Goal: Task Accomplishment & Management: Complete application form

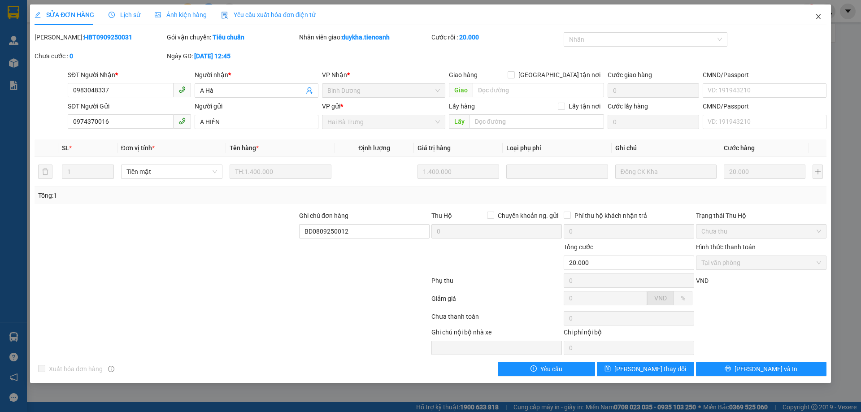
drag, startPoint x: 819, startPoint y: 16, endPoint x: 179, endPoint y: 22, distance: 639.7
click at [819, 16] on icon "close" at bounding box center [817, 16] width 5 height 5
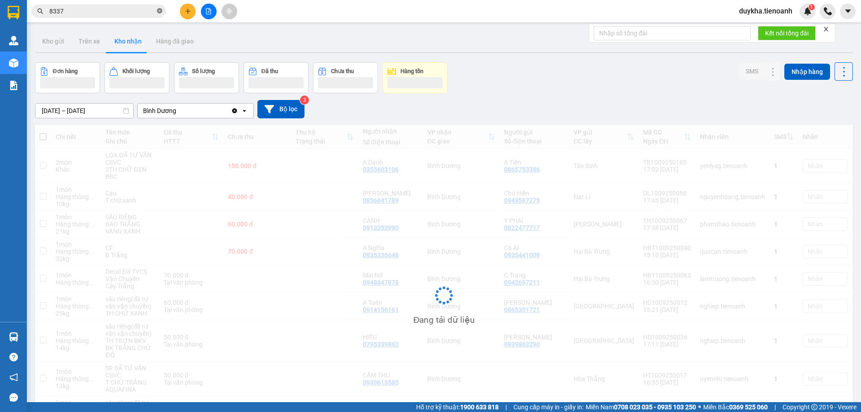
click at [159, 10] on icon "close-circle" at bounding box center [159, 10] width 5 height 5
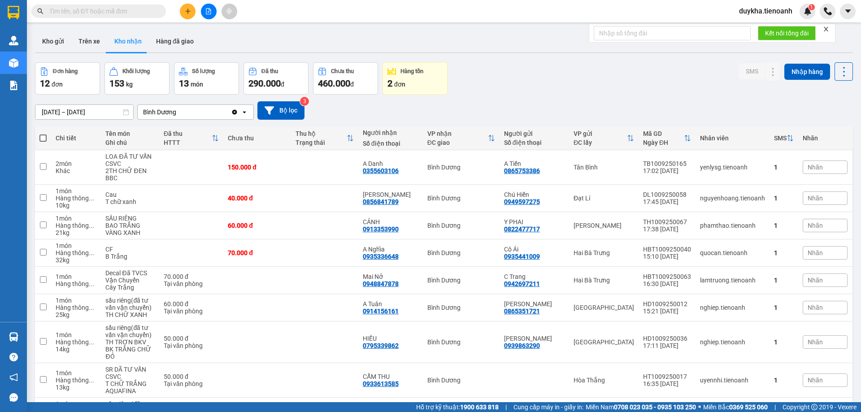
click at [151, 9] on input "text" at bounding box center [102, 11] width 106 height 10
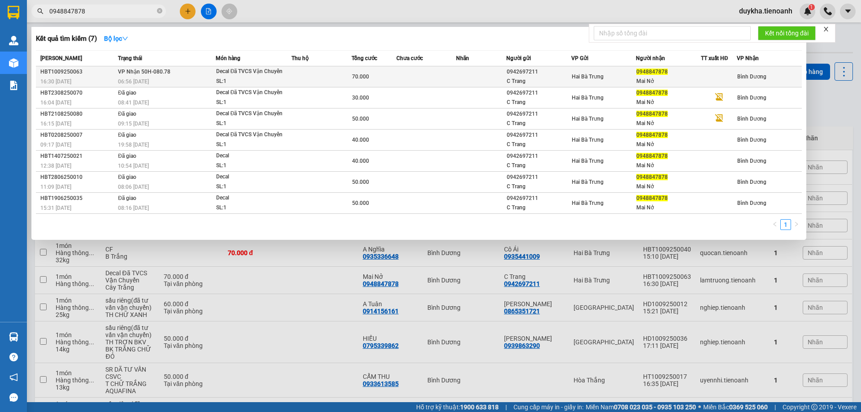
type input "0948847878"
click at [308, 82] on td at bounding box center [321, 76] width 60 height 21
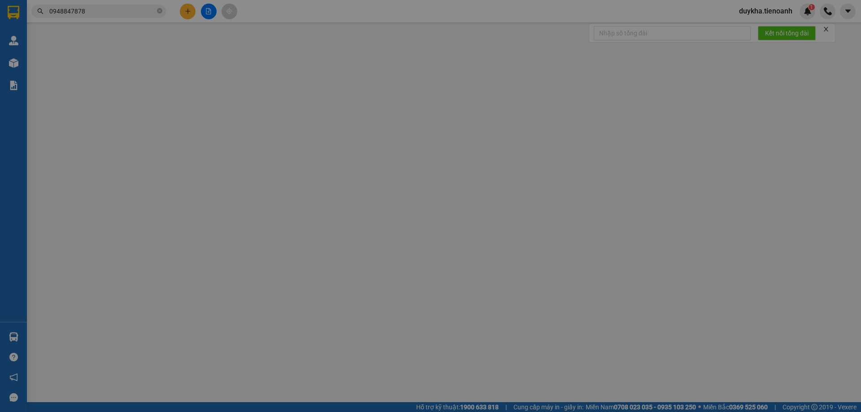
type input "0948847878"
type input "Mai Nở"
type input "0942697211"
type input "C Trang"
type input "70.000"
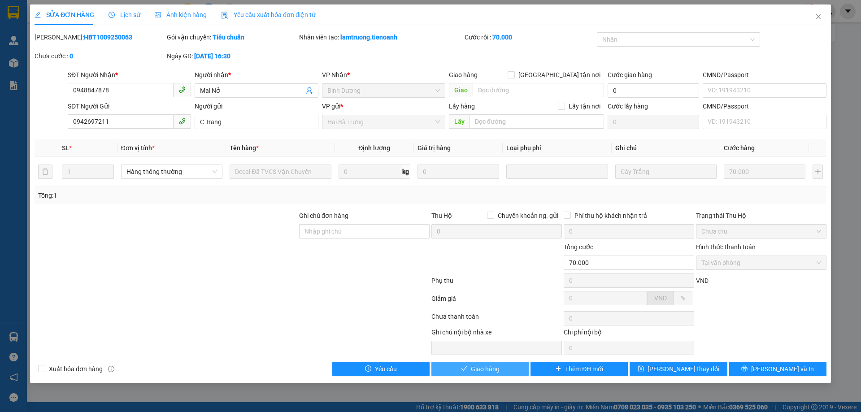
click at [477, 366] on span "Giao hàng" at bounding box center [485, 369] width 29 height 10
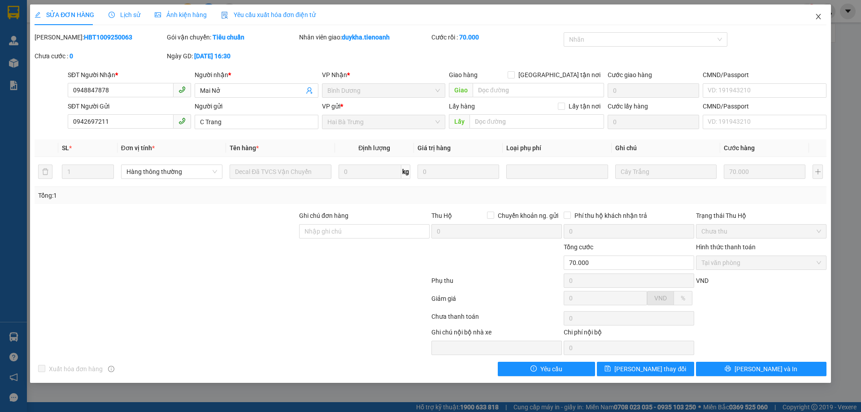
click at [819, 22] on span "Close" at bounding box center [818, 16] width 25 height 25
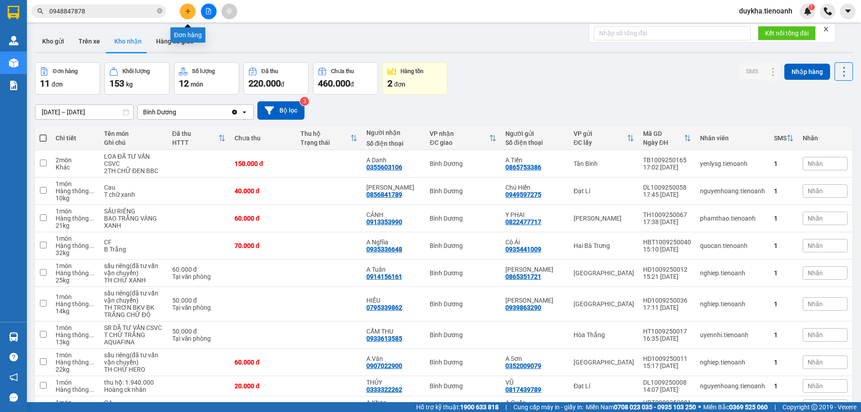
click at [187, 18] on button at bounding box center [188, 12] width 16 height 16
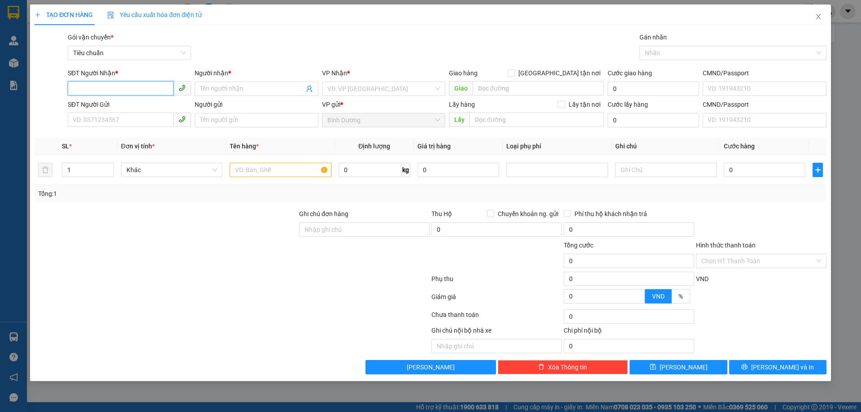
click at [132, 89] on input "SĐT Người Nhận *" at bounding box center [121, 88] width 106 height 14
click at [130, 105] on div "0947896892 - A Nam" at bounding box center [129, 107] width 113 height 10
type input "0947896892"
type input "A Nam"
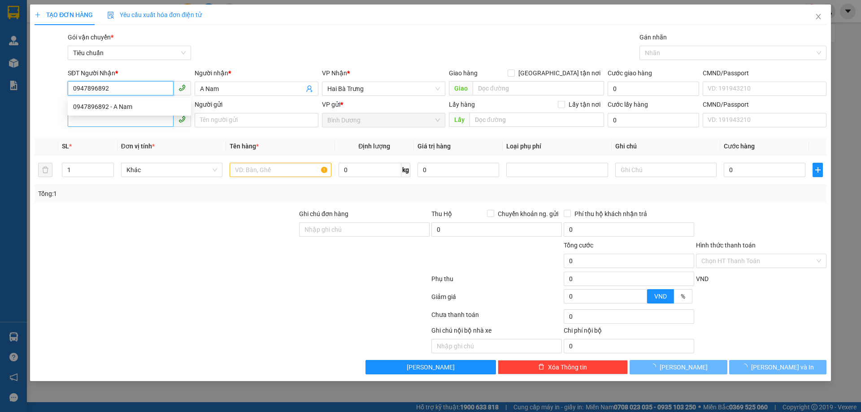
type input "120.000"
type input "0947896892"
click at [128, 122] on input "SĐT Người Gửi" at bounding box center [121, 120] width 106 height 14
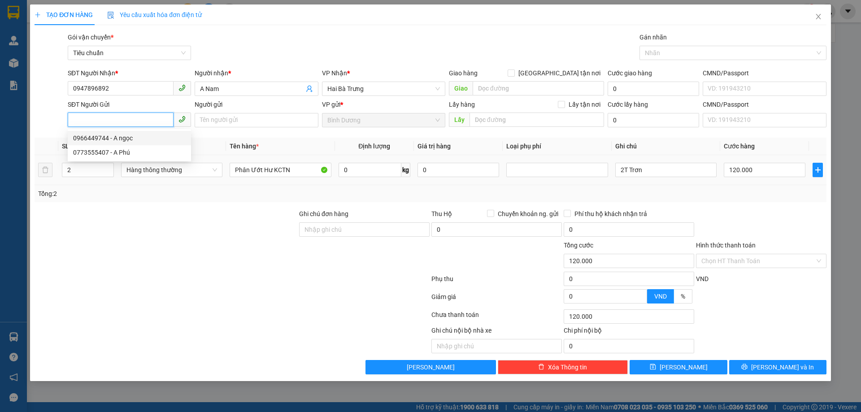
click at [143, 139] on div "0966449744 - A ngọc" at bounding box center [129, 138] width 113 height 10
type input "0966449744"
type input "A ngọc"
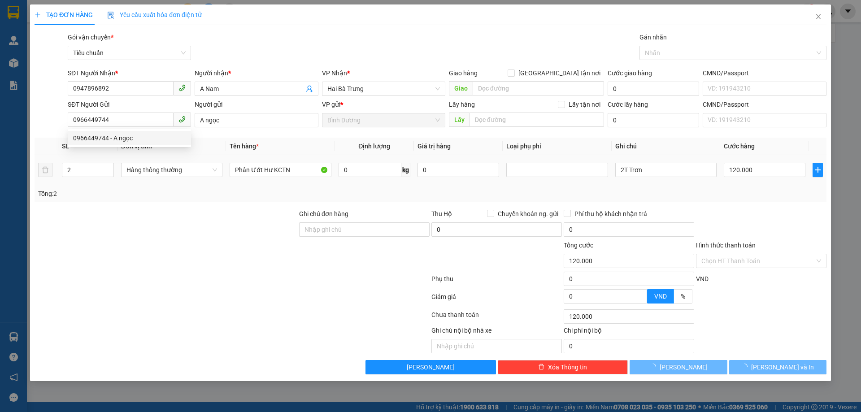
click at [149, 209] on div at bounding box center [166, 224] width 264 height 31
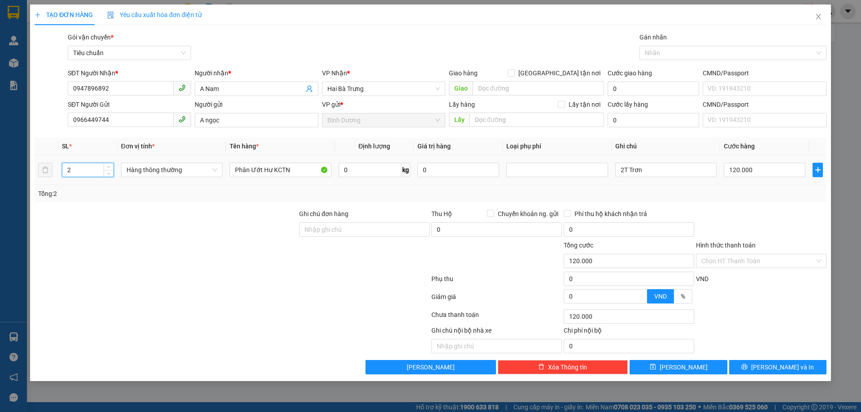
click at [82, 171] on input "2" at bounding box center [87, 169] width 51 height 13
type input "8"
click at [160, 202] on div "Tổng: 8" at bounding box center [431, 193] width 792 height 17
type input "0"
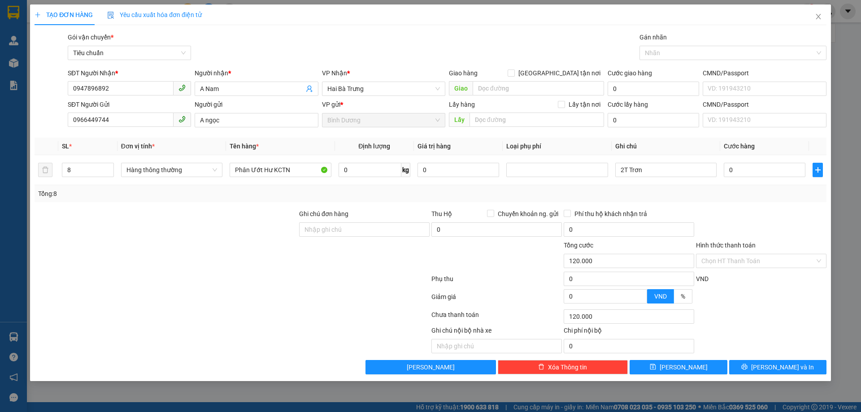
type input "0"
click at [355, 175] on input "0" at bounding box center [369, 170] width 63 height 14
type input "20"
click at [358, 192] on div "Tổng: 8" at bounding box center [430, 194] width 784 height 10
type input "55.000"
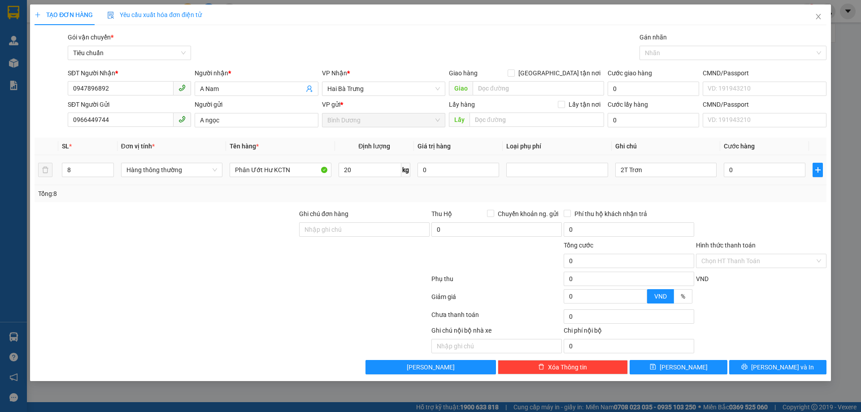
type input "55.000"
drag, startPoint x: 299, startPoint y: 168, endPoint x: 252, endPoint y: 177, distance: 47.5
click at [252, 177] on input "Phân Ướt Hư KCTN" at bounding box center [280, 170] width 101 height 14
type input "Phân"
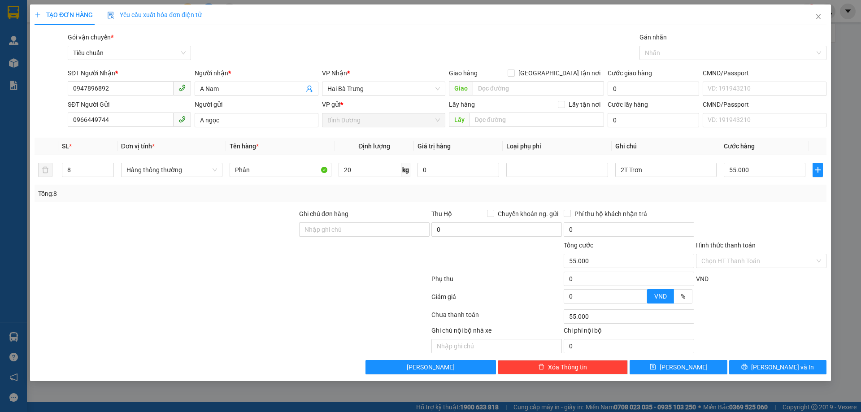
drag, startPoint x: 324, startPoint y: 189, endPoint x: 330, endPoint y: 187, distance: 6.5
click at [324, 189] on div "Tổng: 8" at bounding box center [185, 194] width 294 height 10
drag, startPoint x: 655, startPoint y: 166, endPoint x: 600, endPoint y: 171, distance: 55.3
click at [601, 170] on tr "8 Hàng thông thường Phân 20 kg 0 2T Trơn 55.000" at bounding box center [431, 170] width 792 height 30
type input "4"
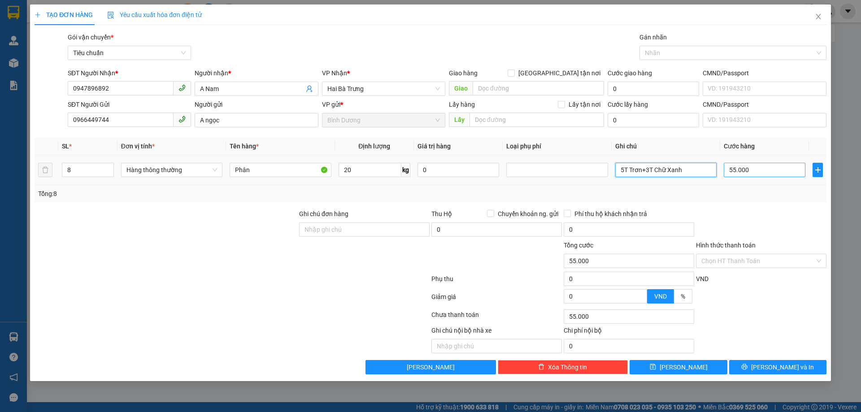
type input "5T Trơn+3T Chữ Xanh"
click at [746, 173] on input "55.000" at bounding box center [764, 170] width 82 height 14
type input "0"
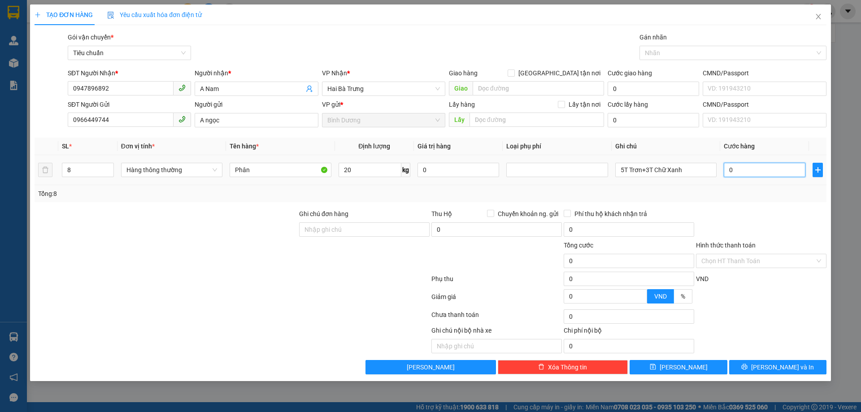
type input "0"
type input "6"
type input "06"
type input "60"
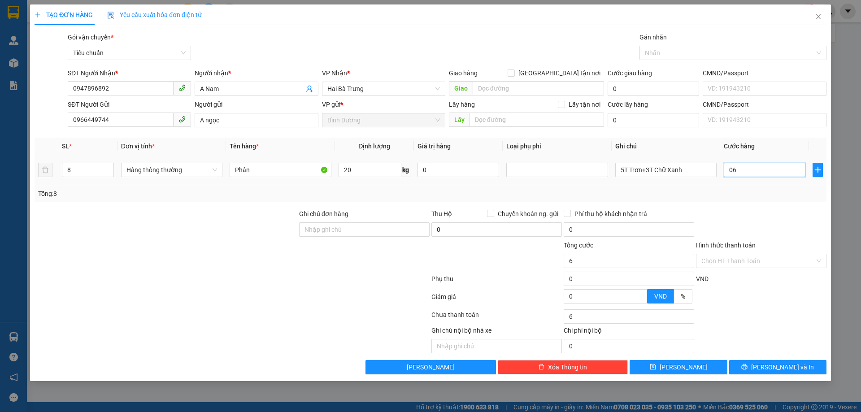
type input "60"
type input "060"
type input "0"
type input "060x8"
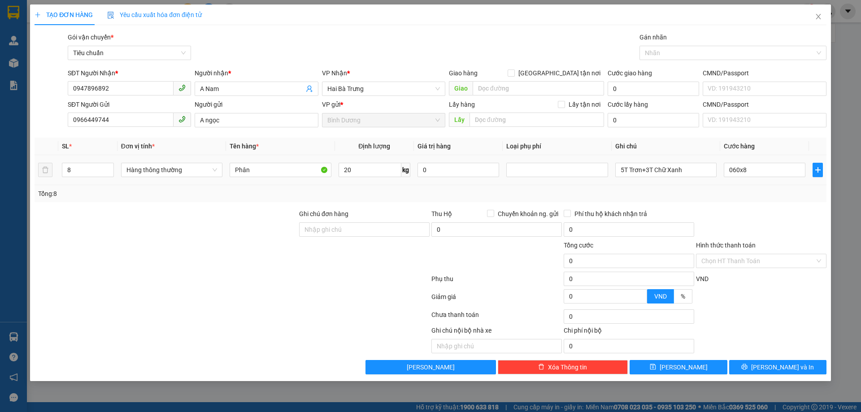
type input "480.000"
click at [772, 194] on div "Tổng: 8" at bounding box center [430, 194] width 784 height 10
click at [752, 260] on input "Hình thức thanh toán" at bounding box center [757, 260] width 113 height 13
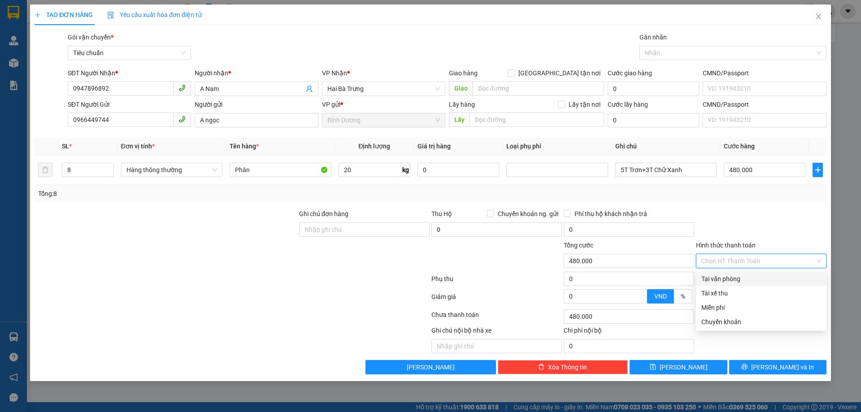
click at [742, 273] on div "Tại văn phòng" at bounding box center [761, 279] width 130 height 14
type input "0"
click at [751, 320] on div at bounding box center [761, 316] width 132 height 18
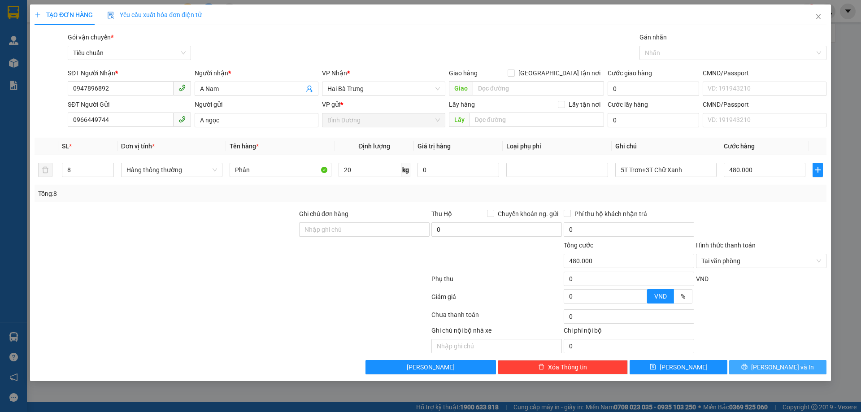
click at [755, 368] on button "[PERSON_NAME] và In" at bounding box center [777, 367] width 97 height 14
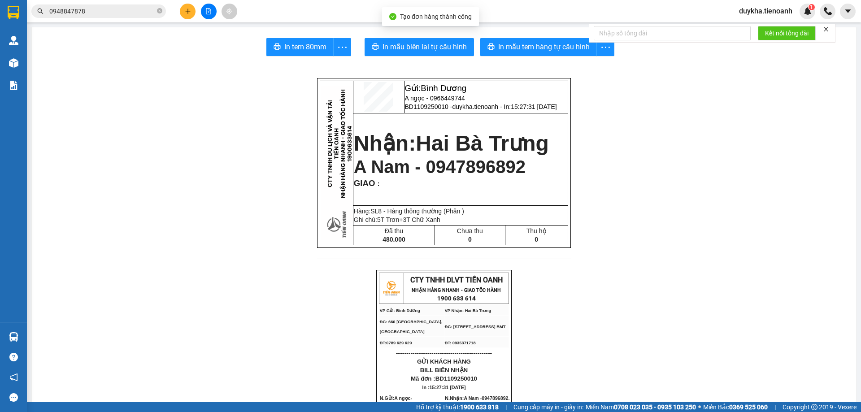
drag, startPoint x: 421, startPoint y: 29, endPoint x: 419, endPoint y: 54, distance: 24.7
click at [419, 54] on button "In mẫu biên lai tự cấu hình" at bounding box center [418, 47] width 109 height 18
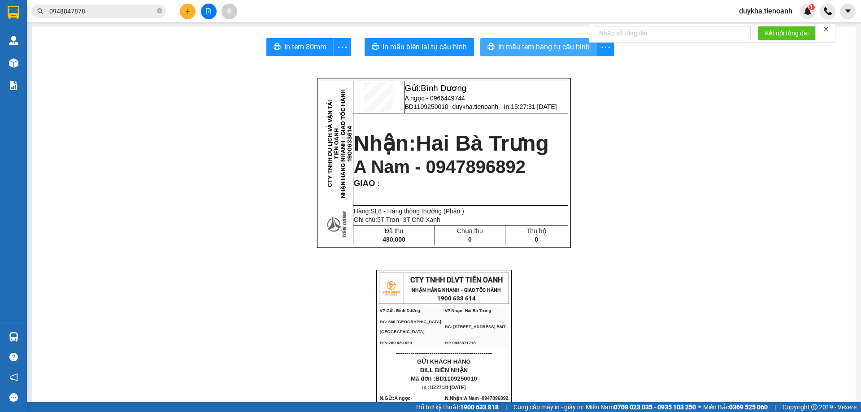
click at [543, 48] on span "In mẫu tem hàng tự cấu hình" at bounding box center [543, 46] width 91 height 11
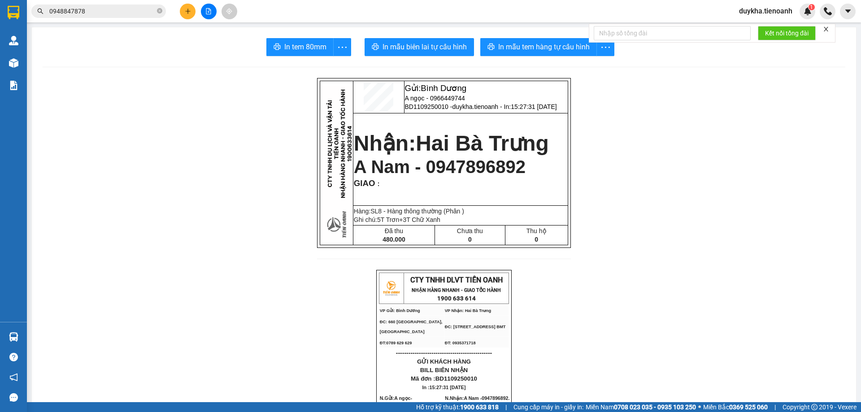
click at [469, 13] on div "Kết quả tìm kiếm ( 7 ) Bộ lọc Mã ĐH Trạng thái Món hàng Thu hộ Tổng cước Chưa c…" at bounding box center [430, 11] width 861 height 22
click at [337, 9] on div "Kết quả tìm kiếm ( 7 ) Bộ lọc Mã ĐH Trạng thái Món hàng Thu hộ Tổng cước Chưa c…" at bounding box center [430, 11] width 861 height 22
click at [158, 13] on icon "close-circle" at bounding box center [159, 10] width 5 height 5
click at [265, 12] on div "Kết quả tìm kiếm ( 7 ) Bộ lọc Mã ĐH Trạng thái Món hàng Thu hộ Tổng cước Chưa c…" at bounding box center [430, 11] width 861 height 22
click at [122, 15] on input "text" at bounding box center [102, 11] width 106 height 10
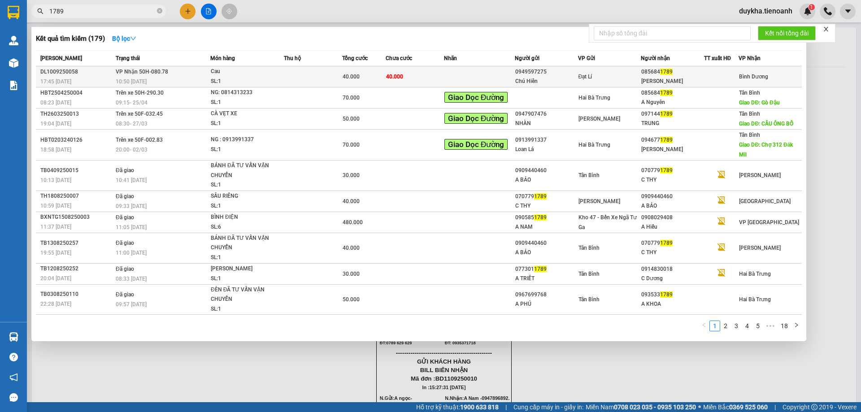
type input "1789"
click at [186, 80] on div "10:50 [DATE]" at bounding box center [163, 82] width 94 height 10
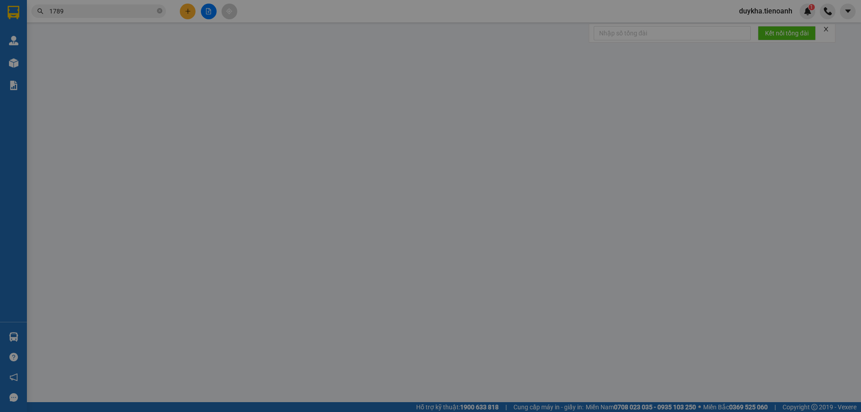
type input "0856841789"
type input "[PERSON_NAME]"
type input "0949597275"
type input "Chú Hiển"
type input "40.000"
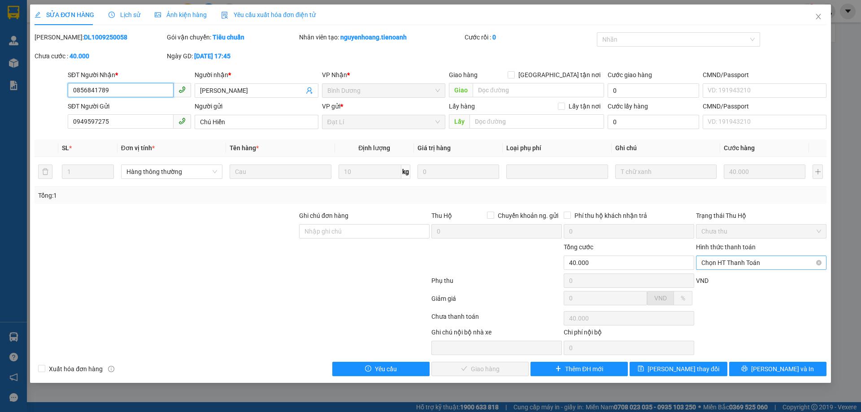
click at [710, 267] on span "Chọn HT Thanh Toán" at bounding box center [761, 262] width 120 height 13
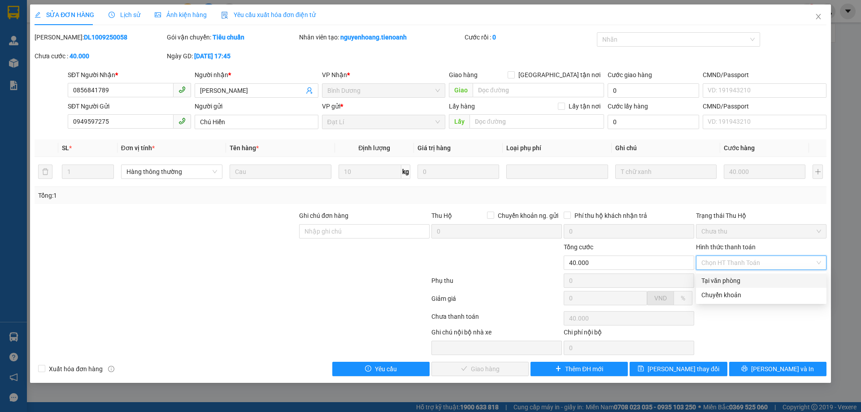
click at [714, 277] on div "Tại văn phòng" at bounding box center [761, 281] width 120 height 10
type input "0"
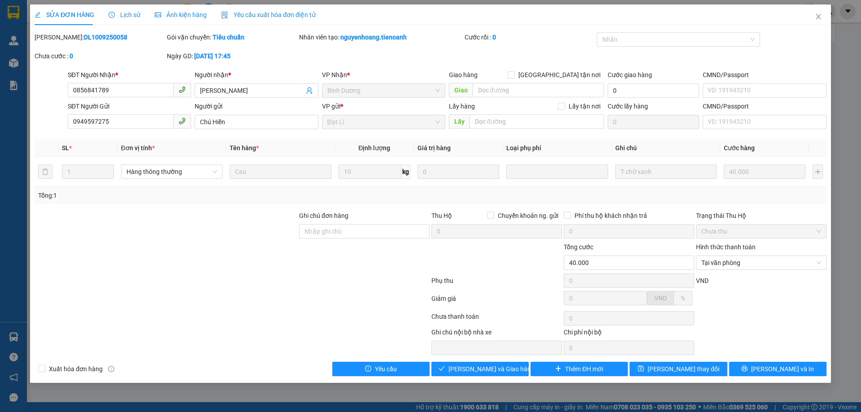
click at [478, 376] on div "SỬA ĐƠN HÀNG Lịch sử Ảnh kiện hàng Yêu cầu xuất hóa đơn điện tử Total Paid Fee …" at bounding box center [430, 193] width 801 height 378
click at [481, 371] on span "[PERSON_NAME] và Giao hàng" at bounding box center [491, 369] width 86 height 10
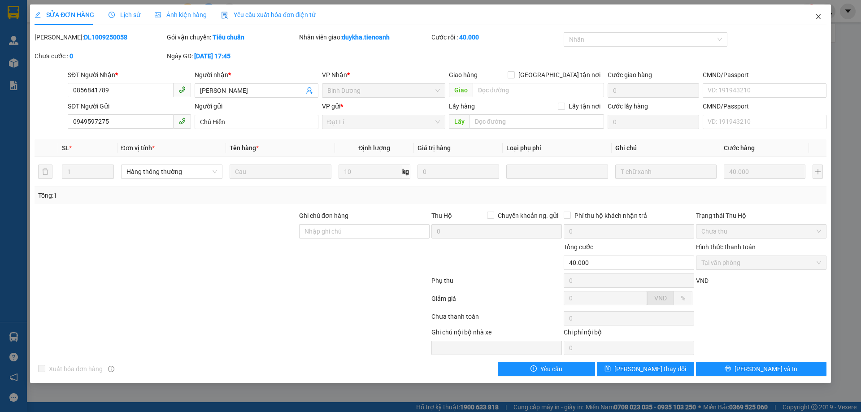
click at [819, 13] on icon "close" at bounding box center [817, 16] width 7 height 7
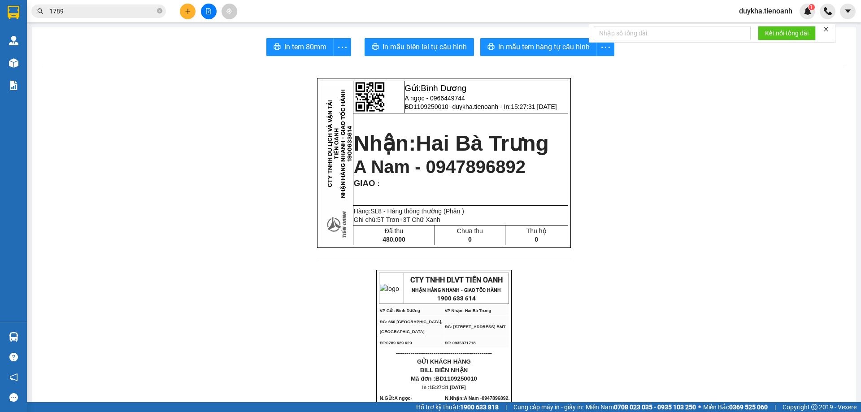
click at [187, 12] on icon "plus" at bounding box center [188, 11] width 6 height 6
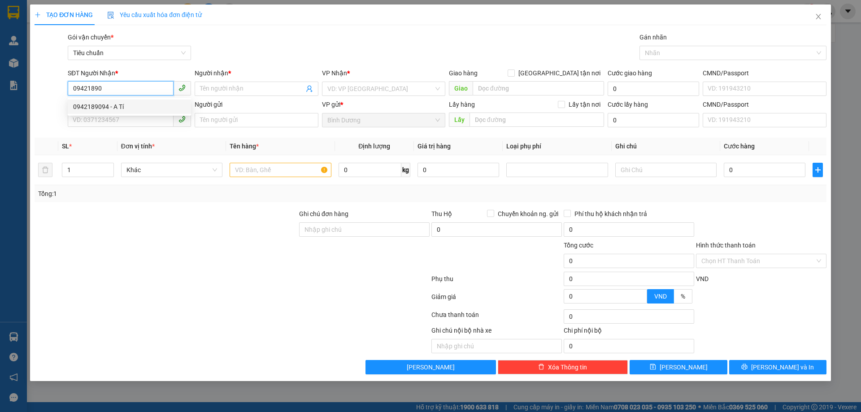
click at [127, 106] on div "0942189094 - A Tí" at bounding box center [129, 107] width 113 height 10
type input "0942189094"
type input "A Tí"
type input "066090013310"
type input "0942189094"
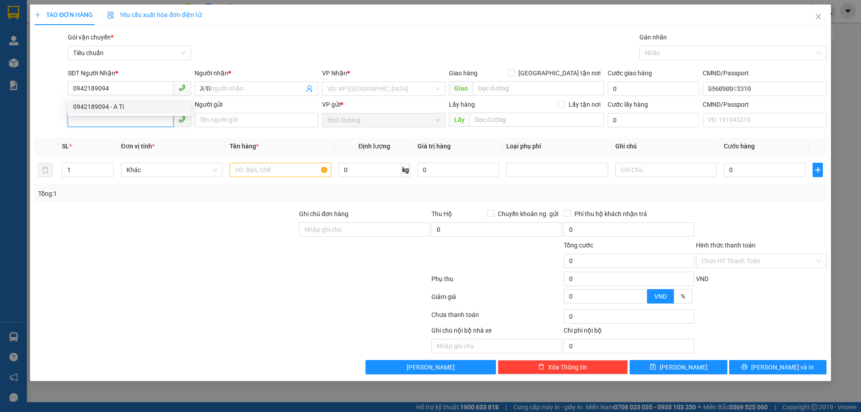
type input "140.000"
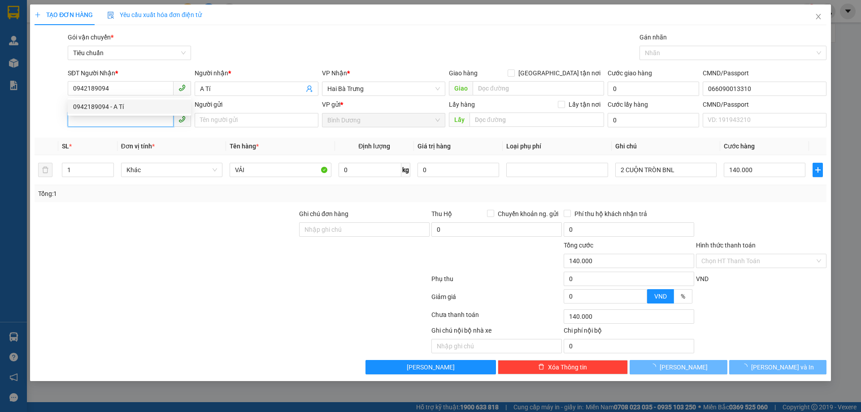
click at [121, 125] on input "SĐT Người Gửi" at bounding box center [121, 120] width 106 height 14
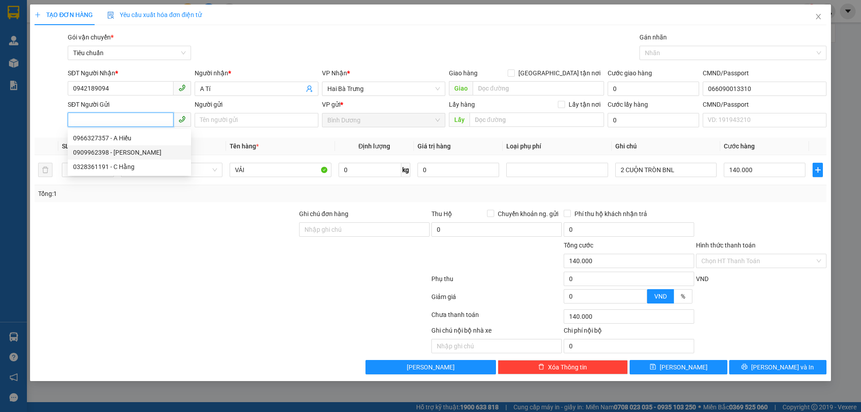
click at [147, 154] on div "0909962398 - [PERSON_NAME]" at bounding box center [129, 152] width 113 height 10
type input "0909962398"
type input "[PERSON_NAME]"
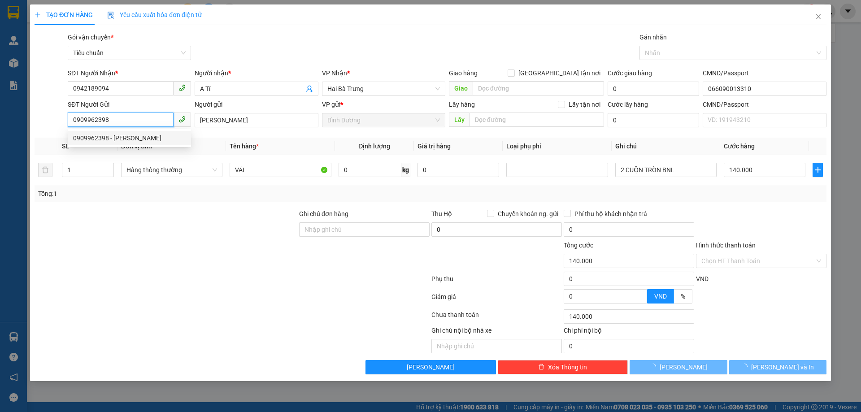
type input "40.000"
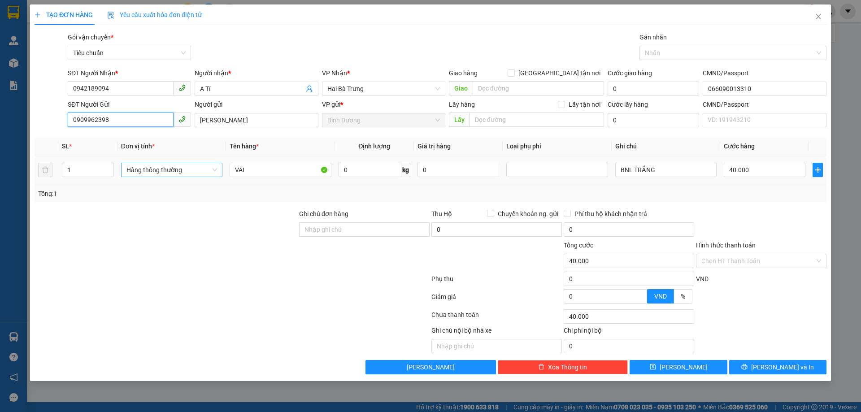
click at [165, 170] on span "Hàng thông thường" at bounding box center [171, 169] width 91 height 13
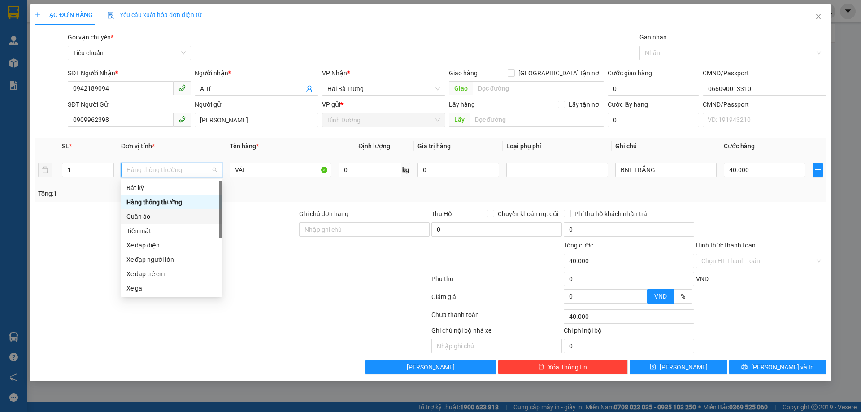
click at [165, 223] on div "Quần áo" at bounding box center [171, 216] width 101 height 14
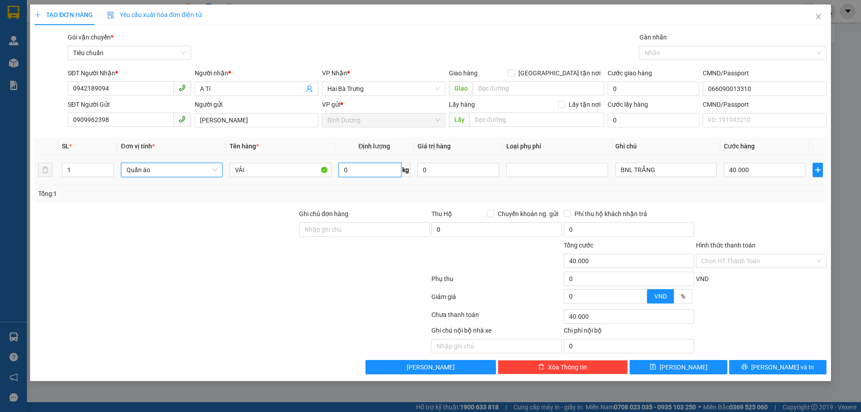
click at [366, 169] on input "0" at bounding box center [369, 170] width 63 height 14
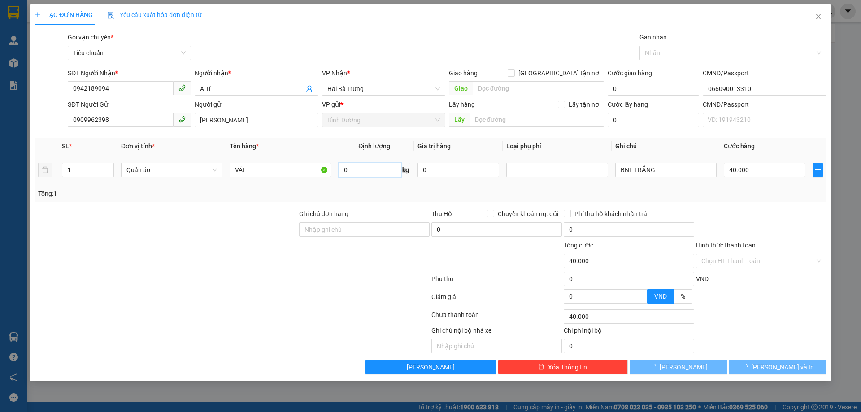
type input "0"
type input "8"
click at [368, 184] on td "8 kg" at bounding box center [374, 170] width 79 height 30
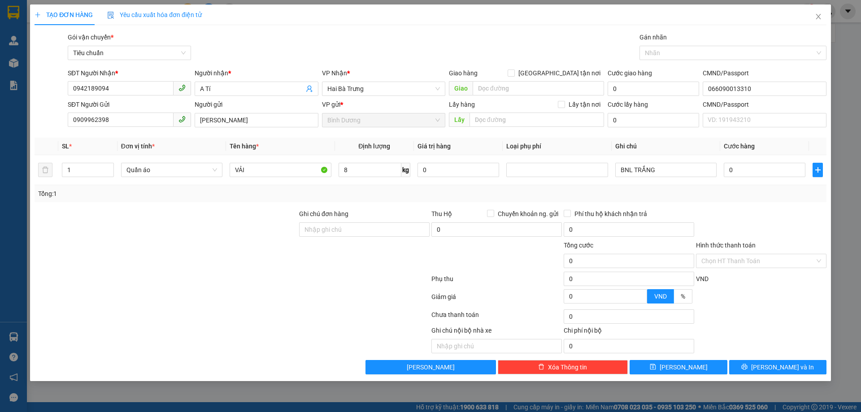
type input "40.000"
click at [758, 372] on button "[PERSON_NAME] và In" at bounding box center [777, 367] width 97 height 14
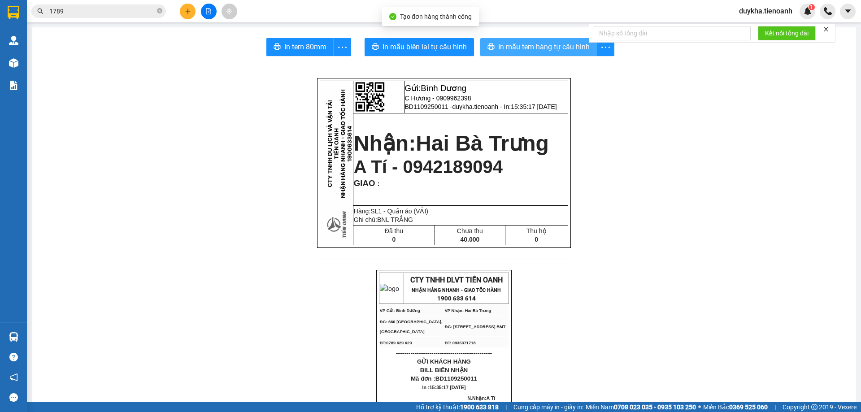
click at [566, 39] on button "In mẫu tem hàng tự cấu hình" at bounding box center [538, 47] width 117 height 18
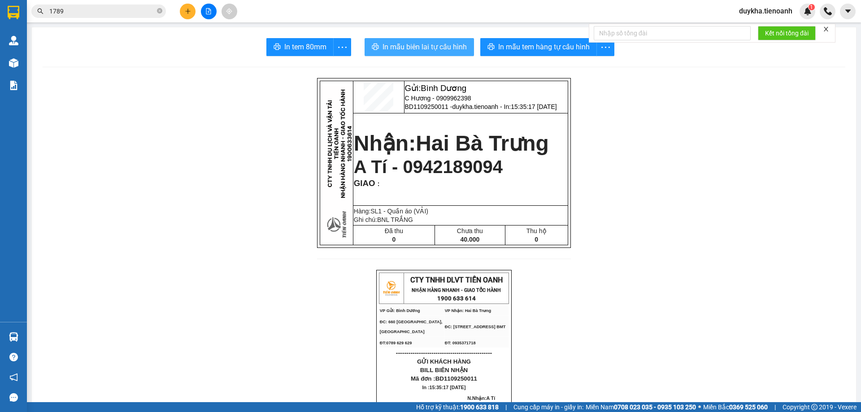
click at [458, 46] on span "In mẫu biên lai tự cấu hình" at bounding box center [424, 46] width 84 height 11
click at [186, 20] on div "Kết quả tìm kiếm ( 179 ) Bộ lọc Mã ĐH Trạng thái Món hàng Thu hộ Tổng cước Chưa…" at bounding box center [430, 11] width 861 height 22
click at [190, 13] on icon "plus" at bounding box center [188, 11] width 6 height 6
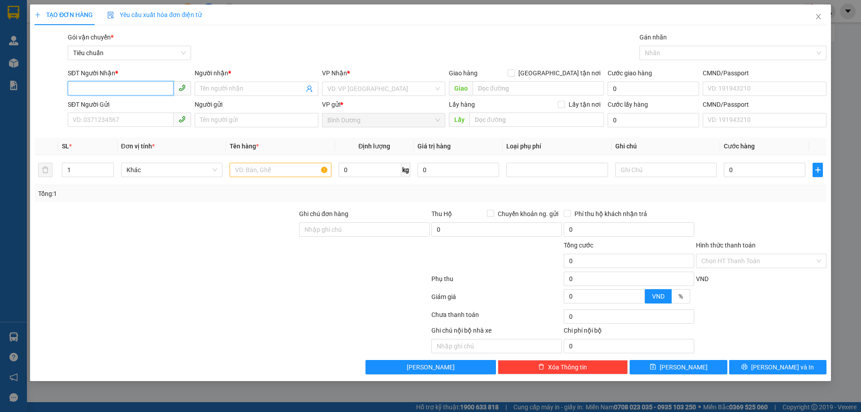
click at [149, 91] on input "SĐT Người Nhận *" at bounding box center [121, 88] width 106 height 14
type input "0835864747"
click at [144, 112] on div "0835864747 - A Cương" at bounding box center [129, 107] width 123 height 14
type input "A Cương"
type input "270.000"
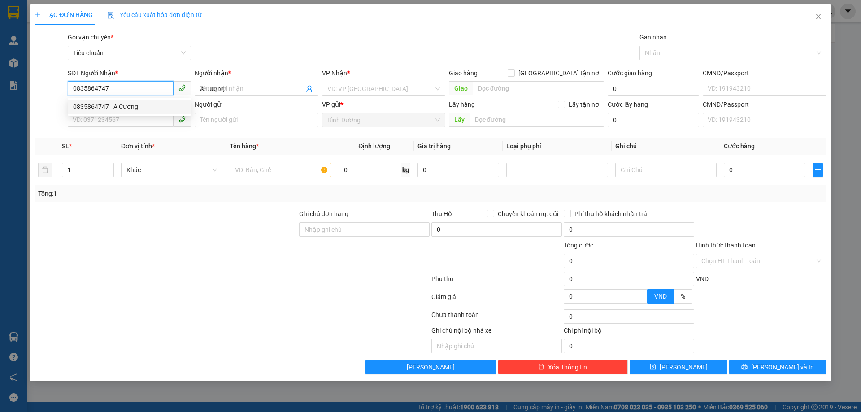
type input "270.000"
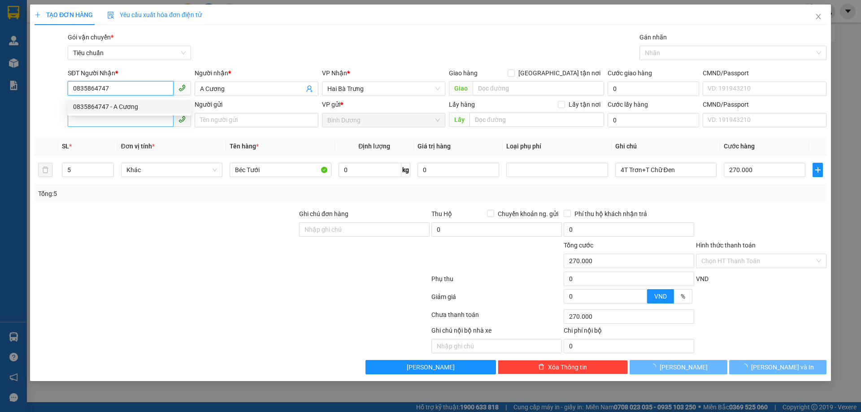
type input "0835864747"
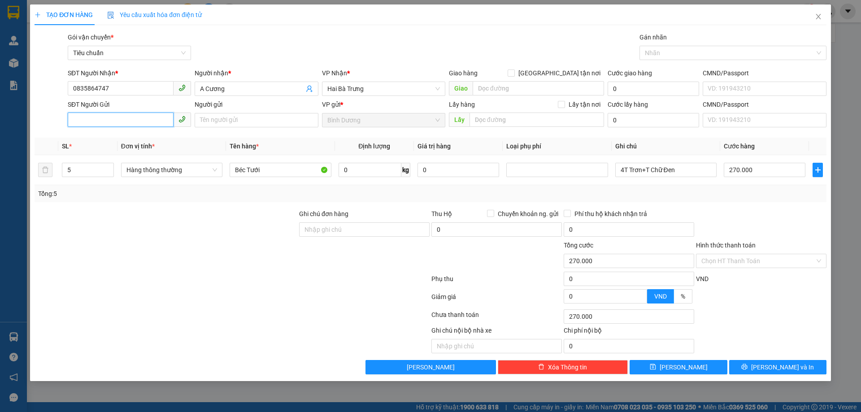
click at [127, 116] on input "SĐT Người Gửi" at bounding box center [121, 120] width 106 height 14
drag, startPoint x: 128, startPoint y: 135, endPoint x: 148, endPoint y: 170, distance: 40.5
click at [128, 135] on div "0968533500 - A Dũng" at bounding box center [129, 138] width 113 height 10
type input "0968533500"
type input "A Dũng"
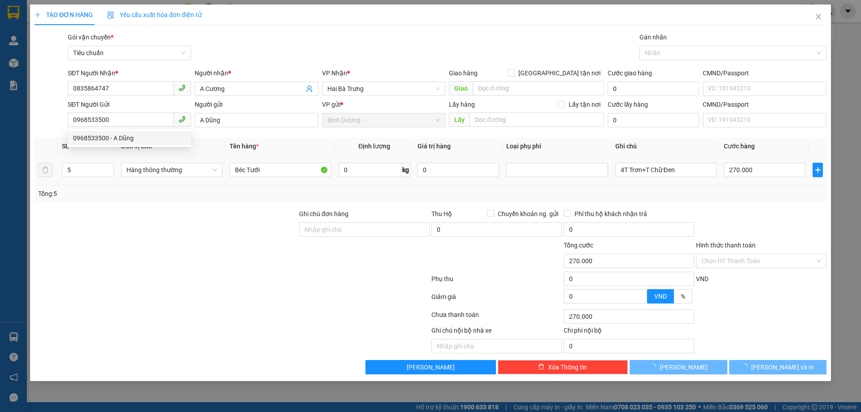
click at [159, 272] on div at bounding box center [232, 281] width 397 height 18
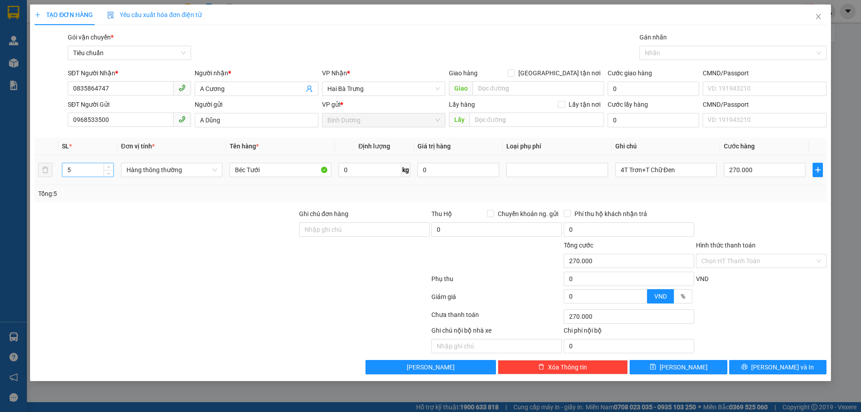
click at [78, 169] on input "5" at bounding box center [87, 169] width 51 height 13
type input "1"
drag, startPoint x: 694, startPoint y: 169, endPoint x: 576, endPoint y: 170, distance: 117.4
click at [577, 170] on tr "1 Hàng thông thường Béc Tưới 0 kg 0 4T Trơn+T Chữ Đen 270.000" at bounding box center [431, 170] width 792 height 30
type input "0"
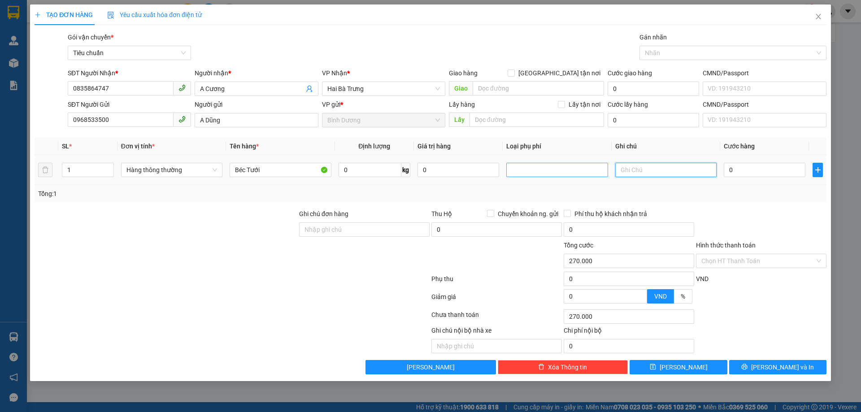
type input "0"
type input "T Bao XA"
click at [741, 168] on input "0" at bounding box center [764, 170] width 82 height 14
drag, startPoint x: 761, startPoint y: 186, endPoint x: 781, endPoint y: 240, distance: 58.1
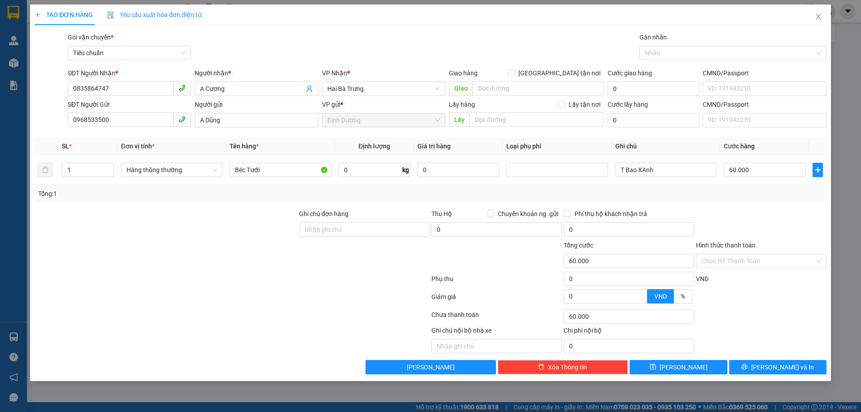
click at [761, 186] on div "Tổng: 1" at bounding box center [431, 193] width 792 height 17
click at [781, 351] on div "Ghi chú nội bộ nhà xe Chi phí nội bộ 0" at bounding box center [430, 339] width 793 height 28
click at [783, 365] on span "[PERSON_NAME] và In" at bounding box center [782, 367] width 63 height 10
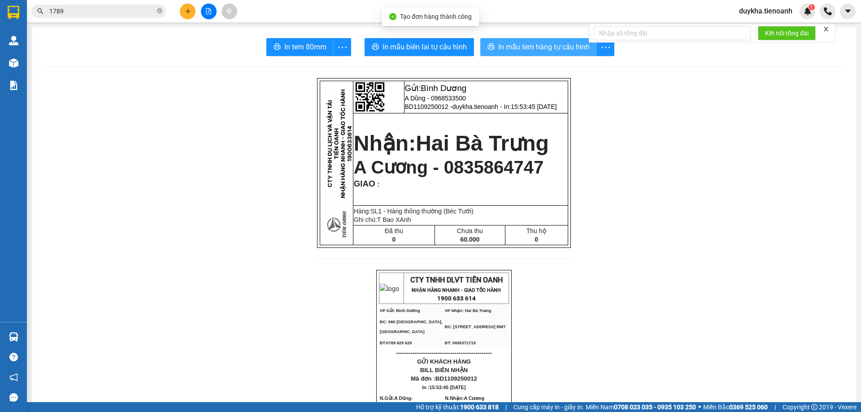
click at [545, 48] on span "In mẫu tem hàng tự cấu hình" at bounding box center [543, 46] width 91 height 11
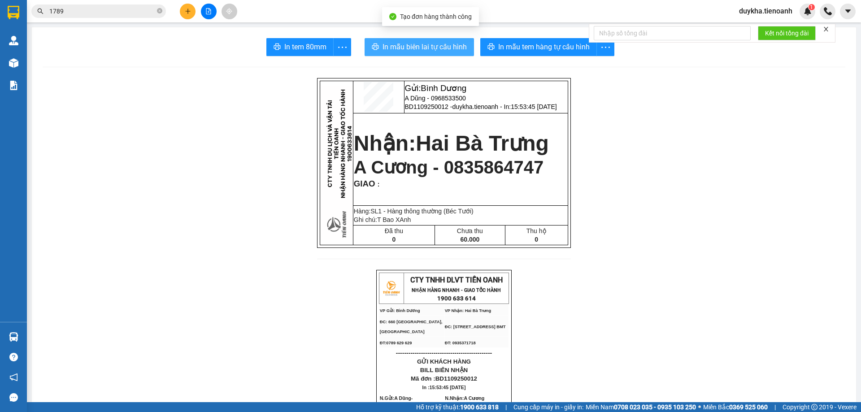
click at [456, 48] on span "In mẫu biên lai tự cấu hình" at bounding box center [424, 46] width 84 height 11
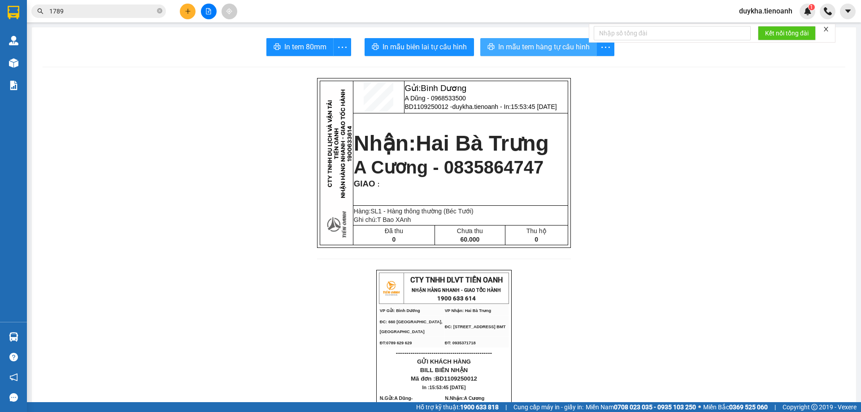
click at [544, 54] on button "In mẫu tem hàng tự cấu hình" at bounding box center [538, 47] width 117 height 18
click at [189, 9] on icon "plus" at bounding box center [188, 11] width 6 height 6
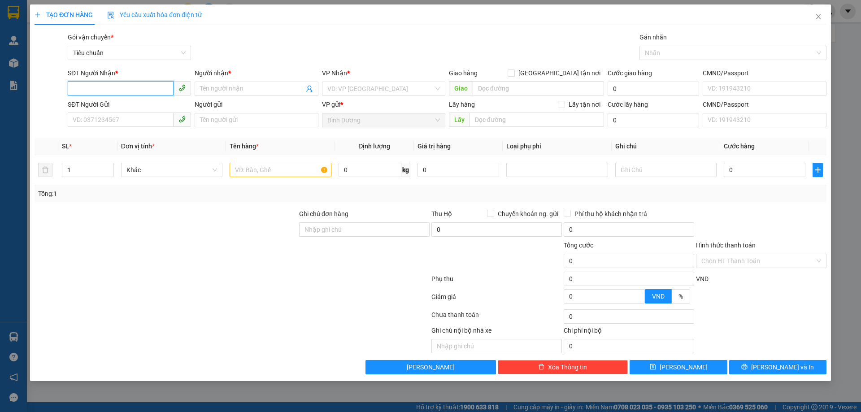
click at [109, 87] on input "SĐT Người Nhận *" at bounding box center [121, 88] width 106 height 14
click at [134, 104] on div "0945840548 - [PERSON_NAME]" at bounding box center [129, 107] width 113 height 10
type input "0945840548"
type input "[PERSON_NAME]"
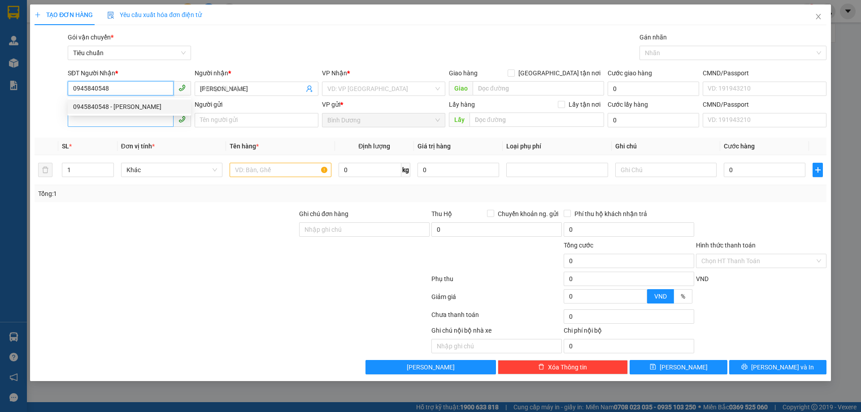
type input "0945840548"
click at [134, 121] on input "SĐT Người Gửi" at bounding box center [121, 120] width 106 height 14
type input "60.000"
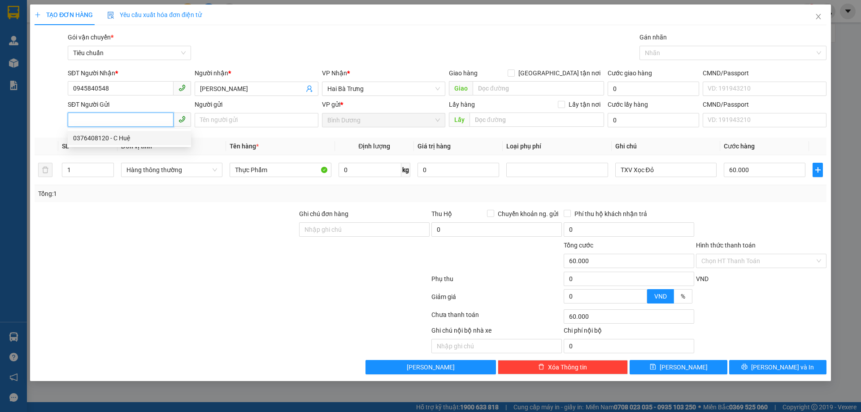
click at [129, 137] on div "0376408120 - C Huệ" at bounding box center [129, 138] width 113 height 10
type input "0376408120"
type input "C Huệ"
click at [175, 259] on div at bounding box center [166, 255] width 264 height 31
drag, startPoint x: 354, startPoint y: 167, endPoint x: 362, endPoint y: 170, distance: 9.1
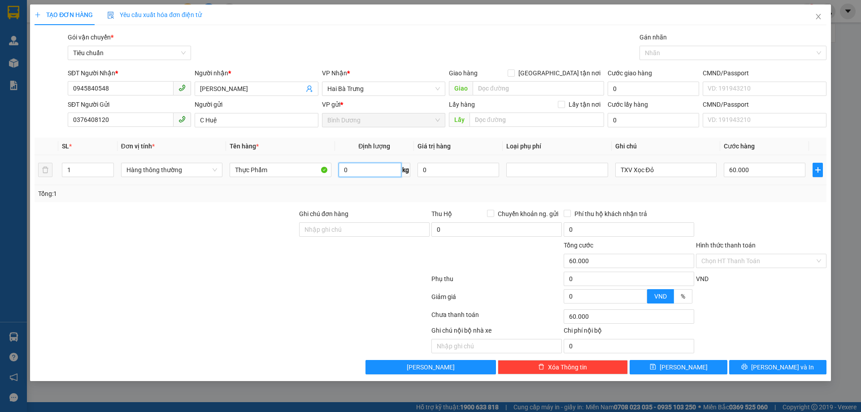
click at [355, 168] on input "0" at bounding box center [369, 170] width 63 height 14
type input "20"
click at [396, 189] on div "Tổng: 1" at bounding box center [430, 194] width 784 height 10
type input "55.000"
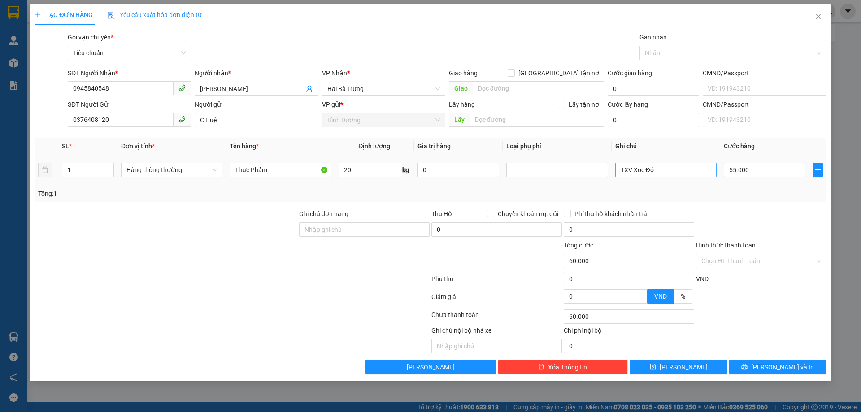
type input "55.000"
click at [680, 168] on input "TXV Xọc Đỏ" at bounding box center [665, 170] width 101 height 14
click at [721, 214] on div at bounding box center [761, 224] width 132 height 31
click at [751, 167] on input "55.000" at bounding box center [764, 170] width 82 height 14
click at [753, 194] on div "Tổng: 1" at bounding box center [430, 194] width 784 height 10
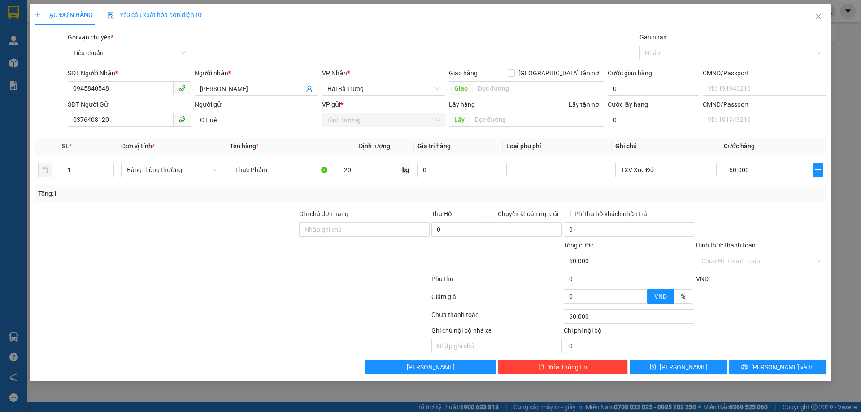
click at [745, 263] on input "Hình thức thanh toán" at bounding box center [757, 260] width 113 height 13
click at [743, 274] on div "Tại văn phòng" at bounding box center [761, 279] width 120 height 10
click at [747, 371] on span "printer" at bounding box center [744, 367] width 6 height 7
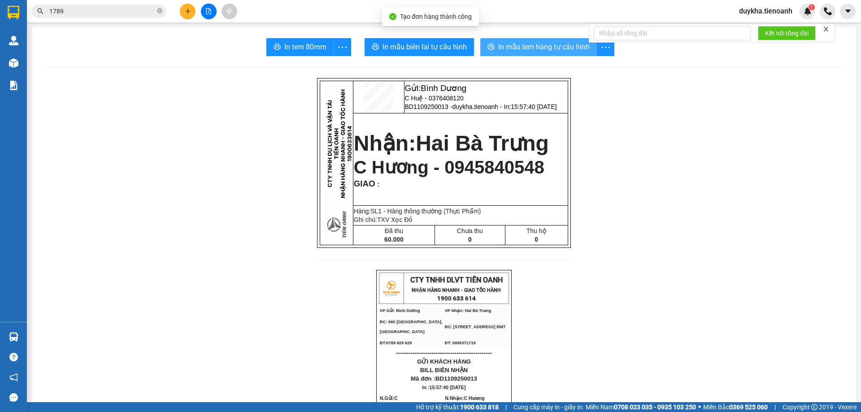
click at [509, 41] on span "In mẫu tem hàng tự cấu hình" at bounding box center [543, 46] width 91 height 11
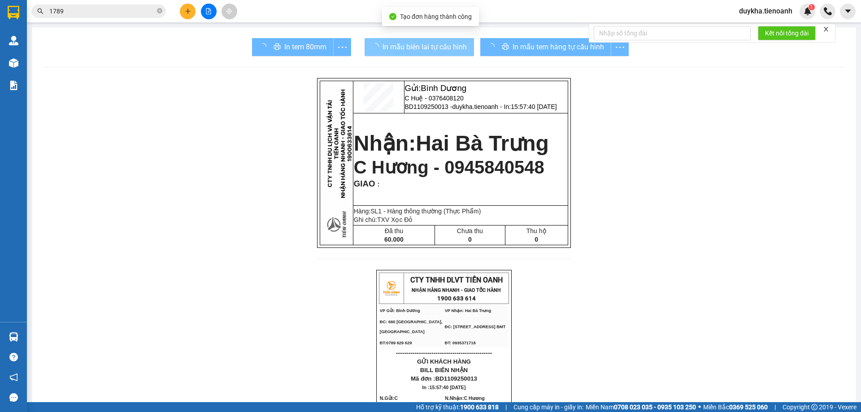
click at [448, 48] on span "In mẫu biên lai tự cấu hình" at bounding box center [424, 46] width 84 height 11
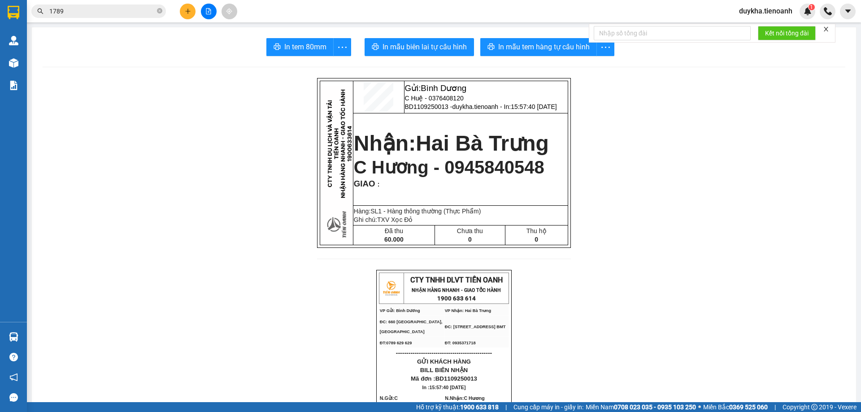
click at [191, 14] on button at bounding box center [188, 12] width 16 height 16
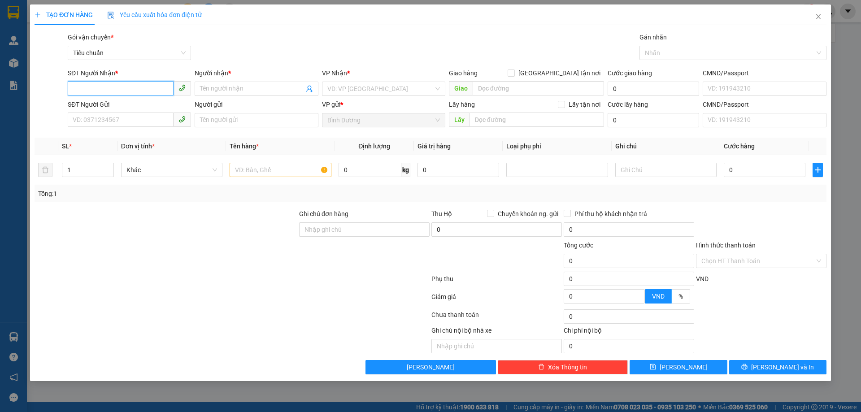
click at [139, 85] on input "SĐT Người Nhận *" at bounding box center [121, 88] width 106 height 14
click at [133, 108] on div "0334243347 - A Tân" at bounding box center [129, 107] width 113 height 10
type input "0334243347"
type input "A Tân"
type input "0334243347"
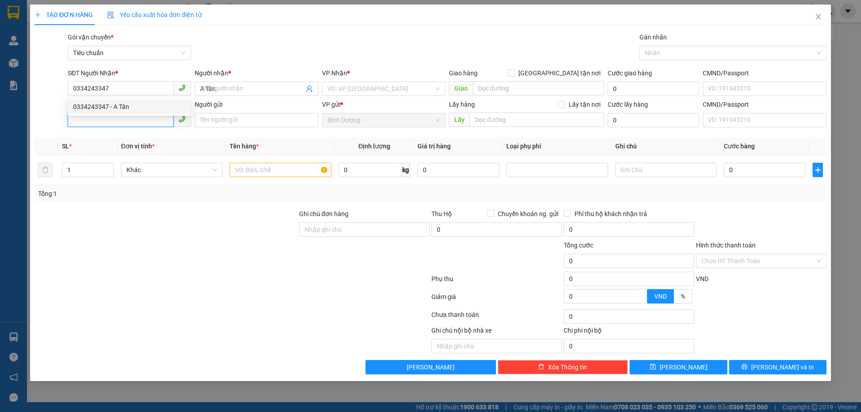
type input "50.000"
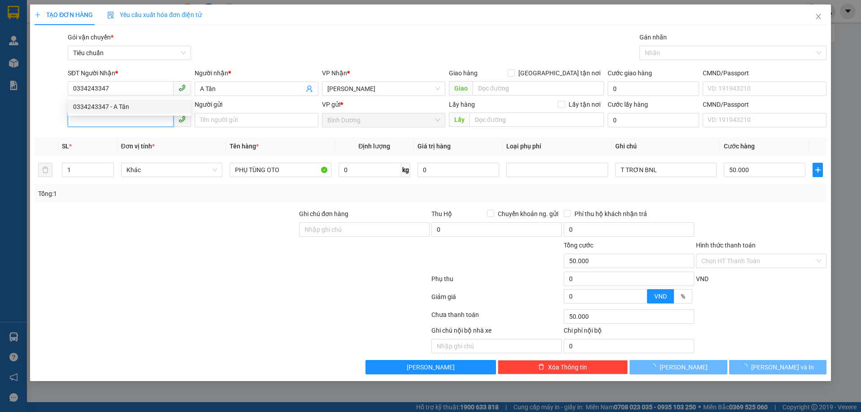
click at [131, 121] on input "SĐT Người Gửi" at bounding box center [121, 120] width 106 height 14
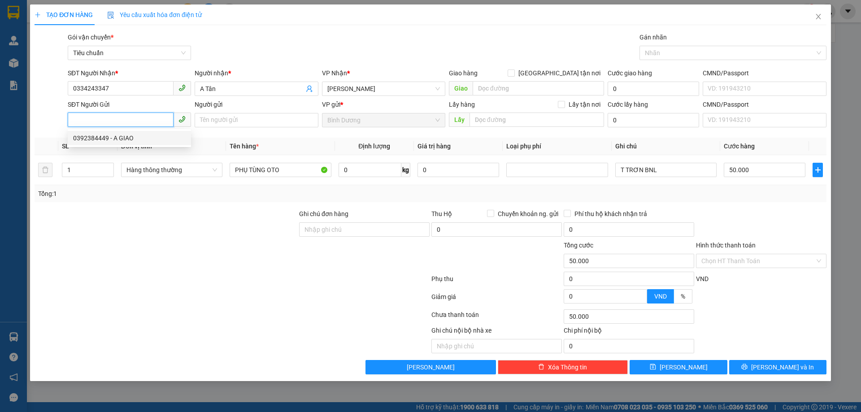
drag, startPoint x: 131, startPoint y: 137, endPoint x: 142, endPoint y: 170, distance: 35.3
click at [132, 137] on div "0392384449 - A GIAO" at bounding box center [129, 138] width 113 height 10
type input "0392384449"
type input "A GIAO"
click at [160, 277] on div at bounding box center [232, 281] width 397 height 18
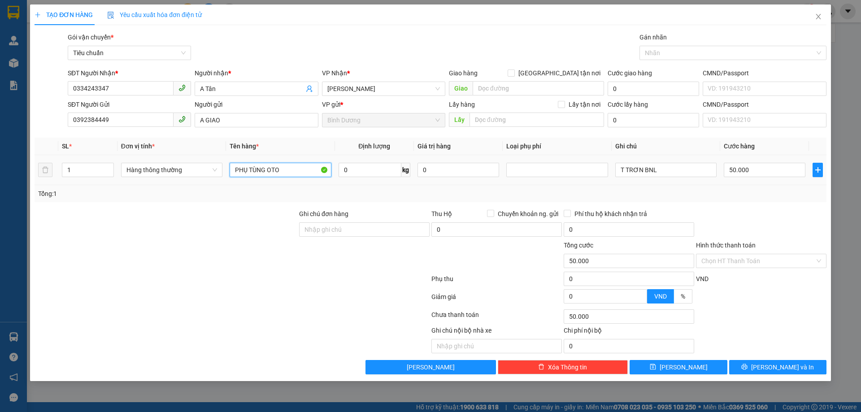
drag, startPoint x: 301, startPoint y: 172, endPoint x: 203, endPoint y: 157, distance: 99.7
click at [203, 157] on tr "1 Hàng thông thường PHỤ TÙNG OTO 0 kg 0 T TRƠN BNL 50.000" at bounding box center [431, 170] width 792 height 30
drag, startPoint x: 135, startPoint y: 121, endPoint x: 0, endPoint y: 109, distance: 135.9
click at [0, 109] on div "TẠO ĐƠN HÀNG Yêu cầu xuất hóa đơn điện tử Transit Pickup Surcharge Ids Transit …" at bounding box center [430, 206] width 861 height 412
click at [115, 117] on input "SĐT Người Gửi" at bounding box center [121, 120] width 106 height 14
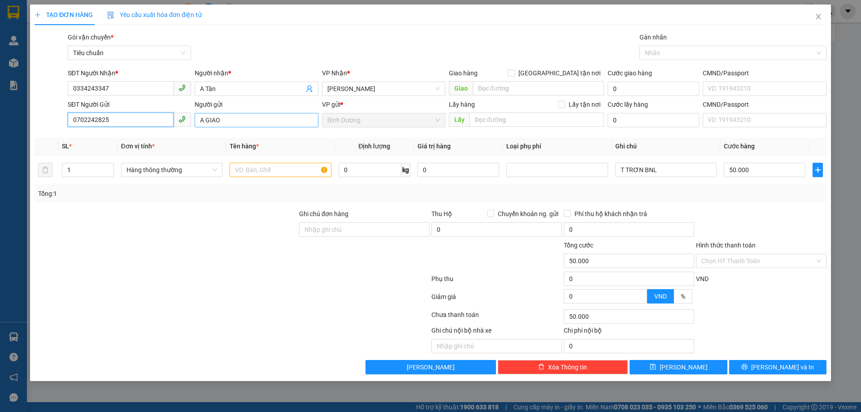
type input "0702242825"
drag, startPoint x: 236, startPoint y: 115, endPoint x: 207, endPoint y: 117, distance: 29.6
click at [207, 117] on input "A GIAO" at bounding box center [256, 120] width 123 height 14
type input "A"
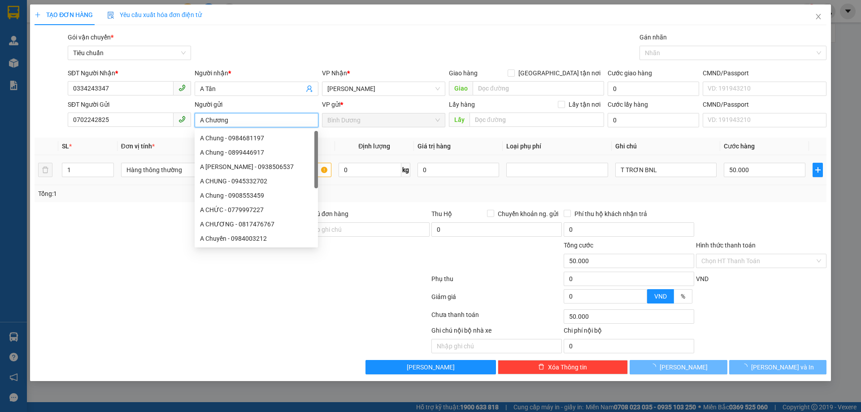
type input "A Chương"
click at [63, 288] on div at bounding box center [232, 281] width 397 height 18
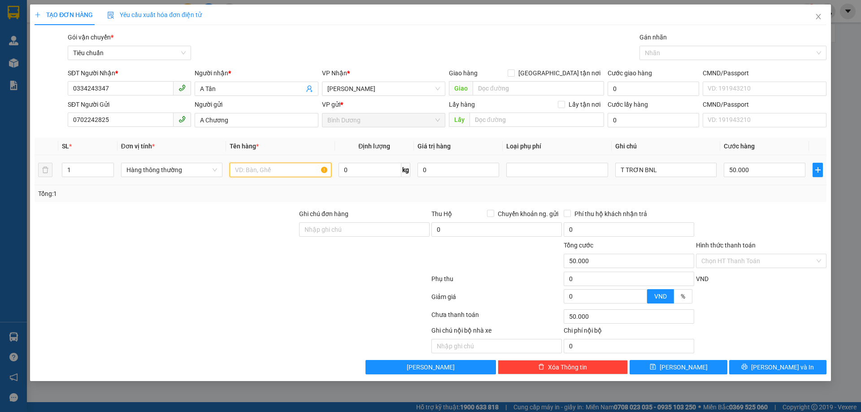
click at [251, 175] on input "text" at bounding box center [280, 170] width 101 height 14
type input "M"
type input "LK OTO"
drag, startPoint x: 669, startPoint y: 171, endPoint x: 571, endPoint y: 173, distance: 98.2
click at [571, 173] on tr "1 Hàng thông thường LK OTO 0 kg 0 T TRƠN BNL 50.000" at bounding box center [431, 170] width 792 height 30
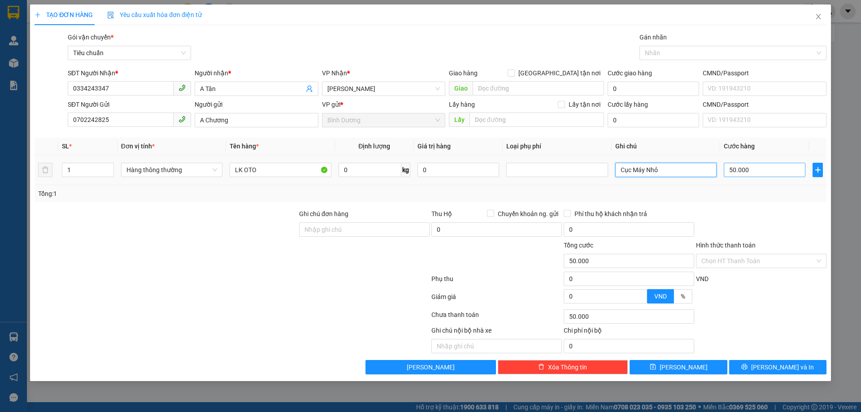
type input "Cục Máy Nhỏ"
click at [750, 165] on input "50.000" at bounding box center [764, 170] width 82 height 14
type input "4"
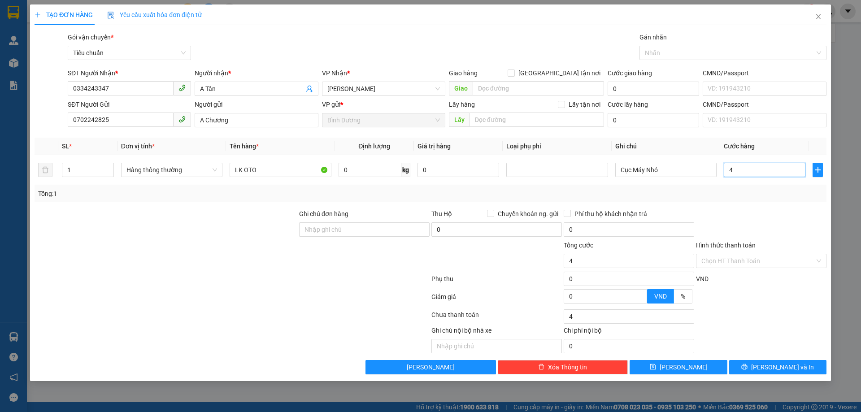
type input "40"
type input "40.000"
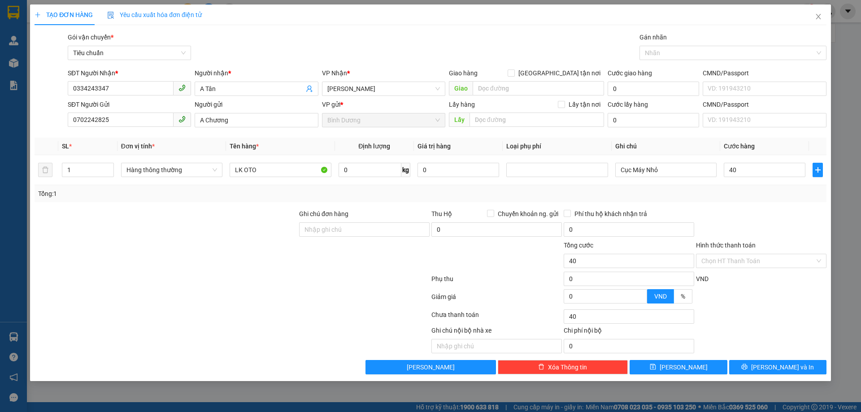
type input "40.000"
click at [756, 199] on div "Tổng: 1" at bounding box center [431, 193] width 792 height 17
click at [748, 265] on input "Hình thức thanh toán" at bounding box center [757, 260] width 113 height 13
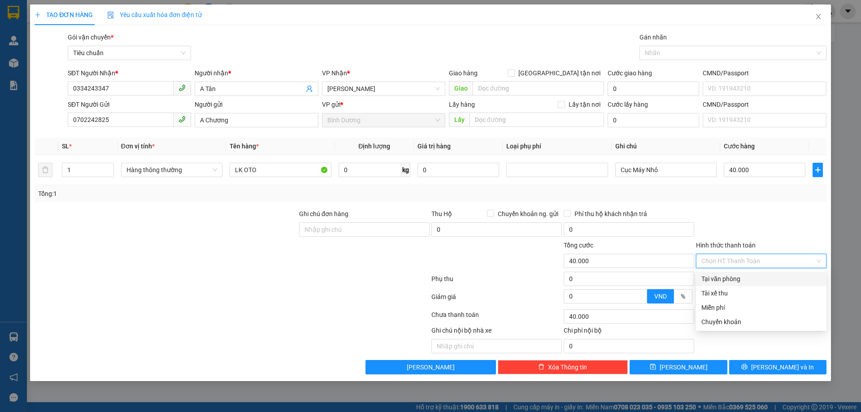
click at [740, 282] on div "Tại văn phòng" at bounding box center [761, 279] width 120 height 10
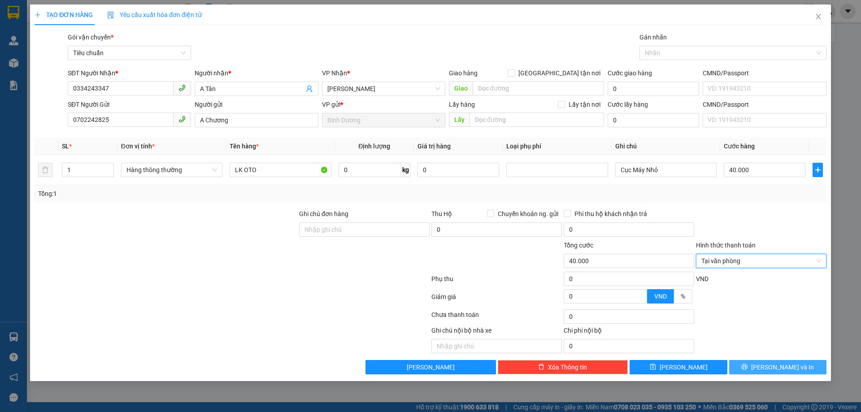
click at [768, 362] on button "[PERSON_NAME] và In" at bounding box center [777, 367] width 97 height 14
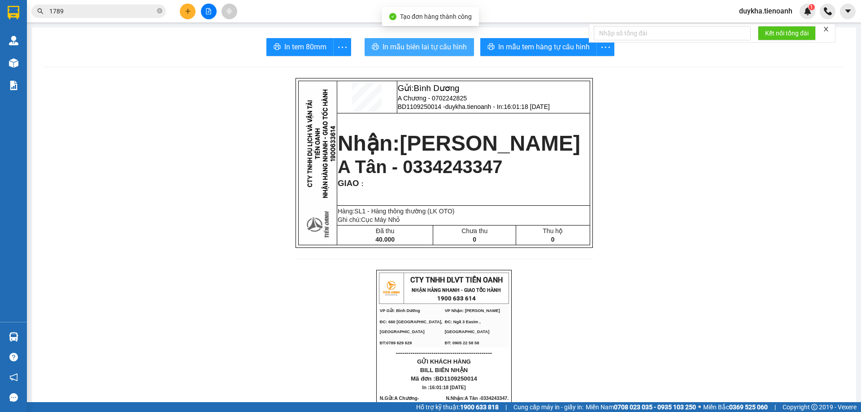
click at [461, 52] on span "In mẫu biên lai tự cấu hình" at bounding box center [424, 46] width 84 height 11
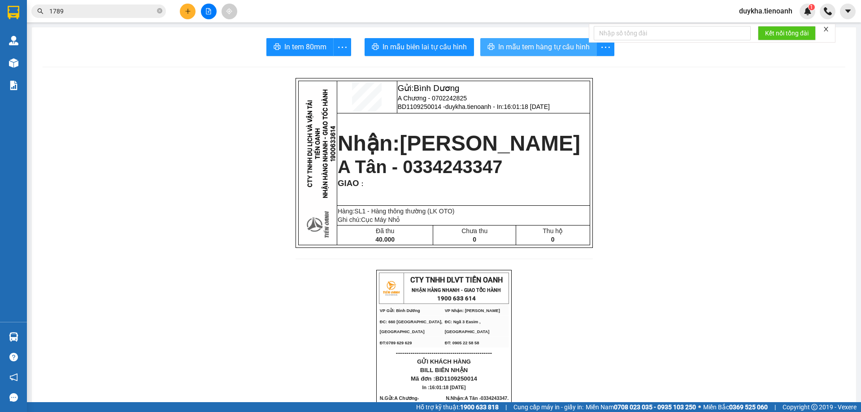
click at [525, 47] on span "In mẫu tem hàng tự cấu hình" at bounding box center [543, 46] width 91 height 11
click at [187, 10] on icon "plus" at bounding box center [188, 11] width 6 height 6
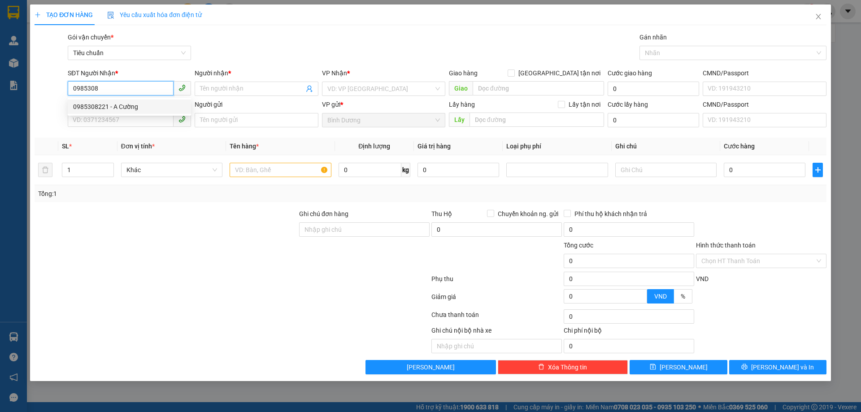
click at [131, 105] on div "0985308221 - A Cường" at bounding box center [129, 107] width 113 height 10
type input "0985308221"
type input "A Cường"
type input "[PERSON_NAME]"
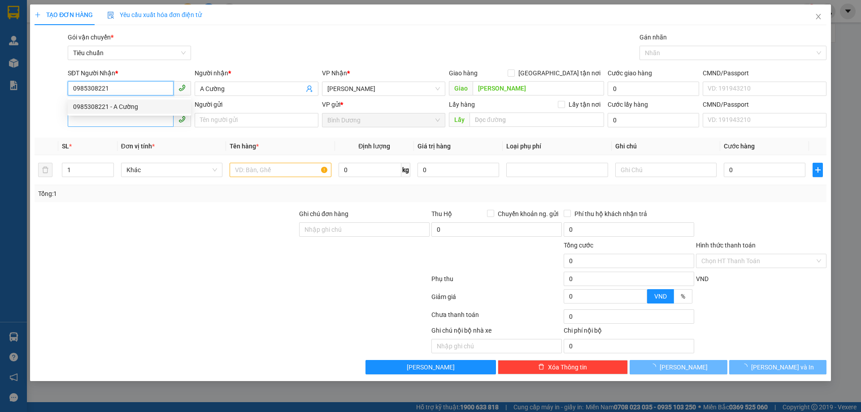
type input "80.000"
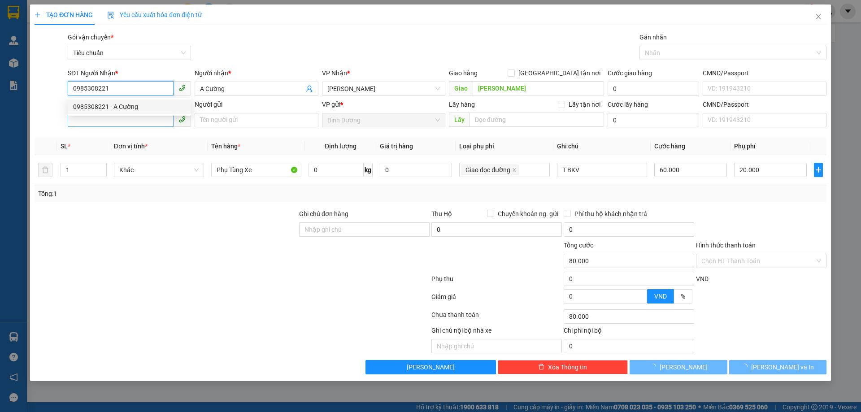
type input "0985308221"
click at [126, 119] on input "SĐT Người Gửi" at bounding box center [121, 120] width 106 height 14
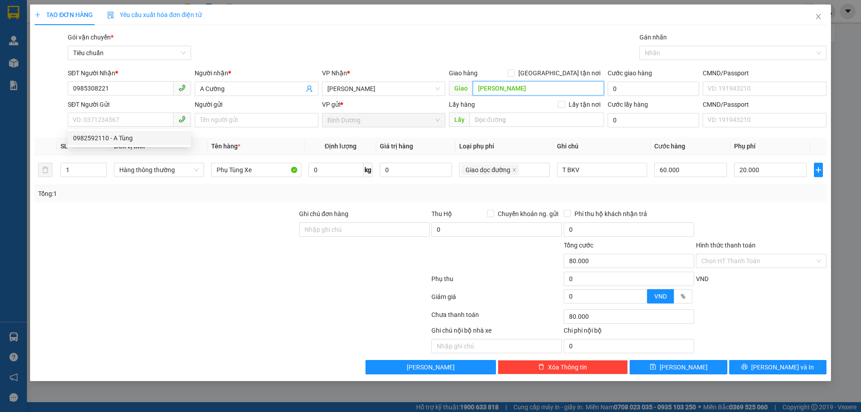
drag, startPoint x: 520, startPoint y: 88, endPoint x: 503, endPoint y: 90, distance: 16.2
click at [517, 88] on input "[PERSON_NAME]" at bounding box center [537, 88] width 131 height 14
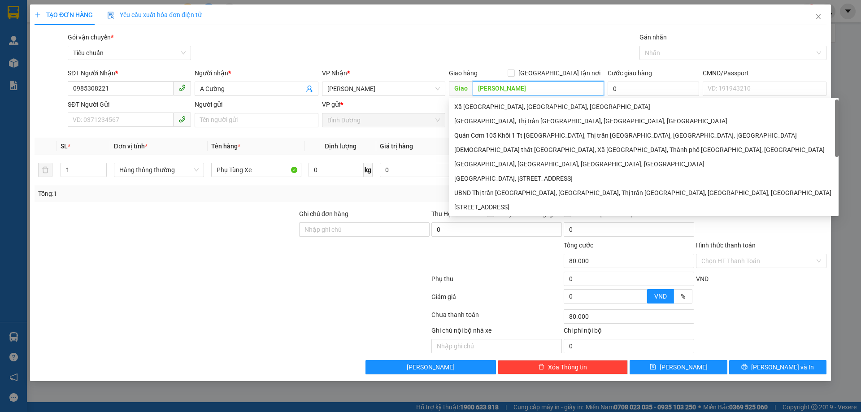
drag, startPoint x: 527, startPoint y: 87, endPoint x: 448, endPoint y: 82, distance: 78.6
click at [453, 82] on span "[PERSON_NAME][GEOGRAPHIC_DATA]" at bounding box center [526, 88] width 155 height 14
click at [379, 84] on span "[PERSON_NAME]" at bounding box center [383, 88] width 113 height 13
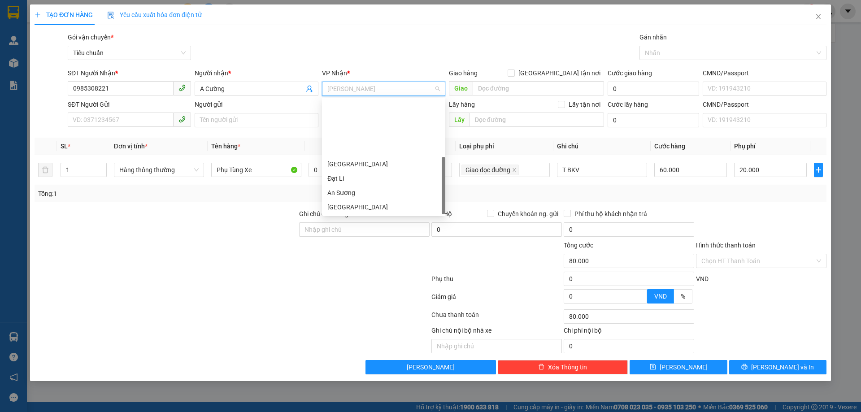
click at [367, 217] on div "Hai Bà Trưng" at bounding box center [383, 222] width 113 height 10
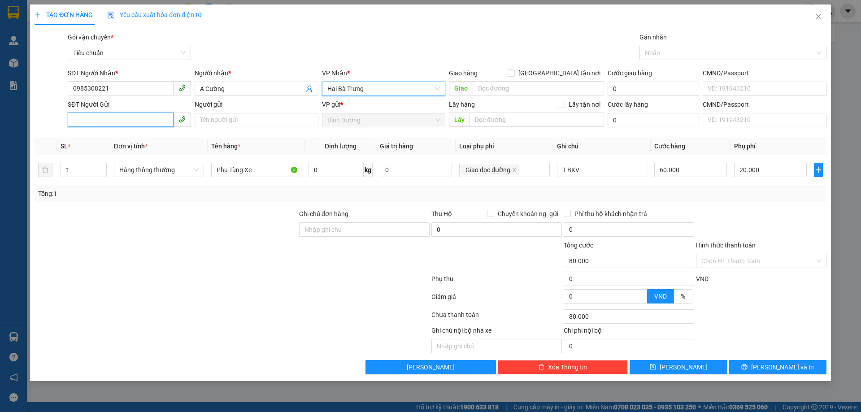
click at [109, 118] on input "SĐT Người Gửi" at bounding box center [121, 120] width 106 height 14
drag, startPoint x: 134, startPoint y: 139, endPoint x: 160, endPoint y: 230, distance: 95.5
click at [134, 138] on div "0982592110 - A Tùng" at bounding box center [129, 138] width 113 height 10
type input "0982592110"
type input "A Tùng"
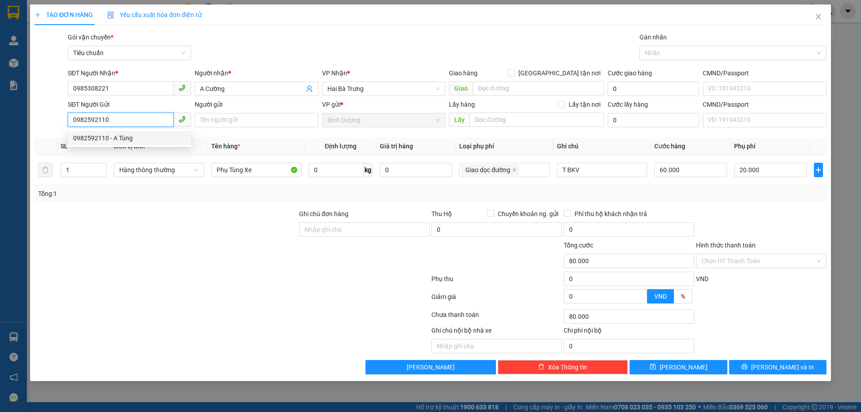
type input "079085032056"
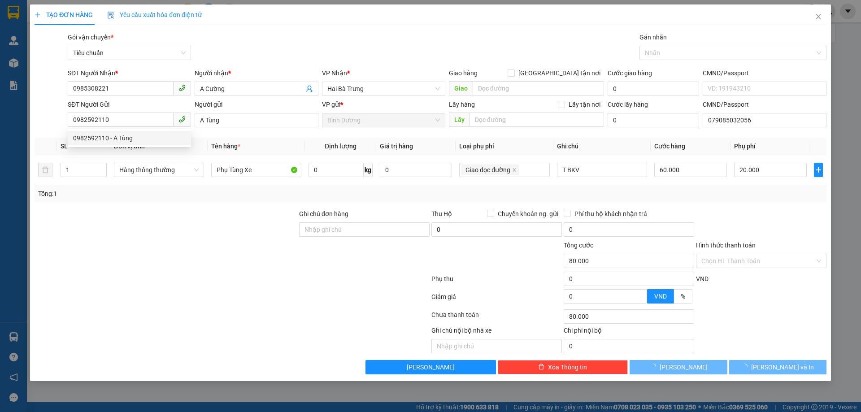
click at [162, 235] on div at bounding box center [166, 224] width 264 height 31
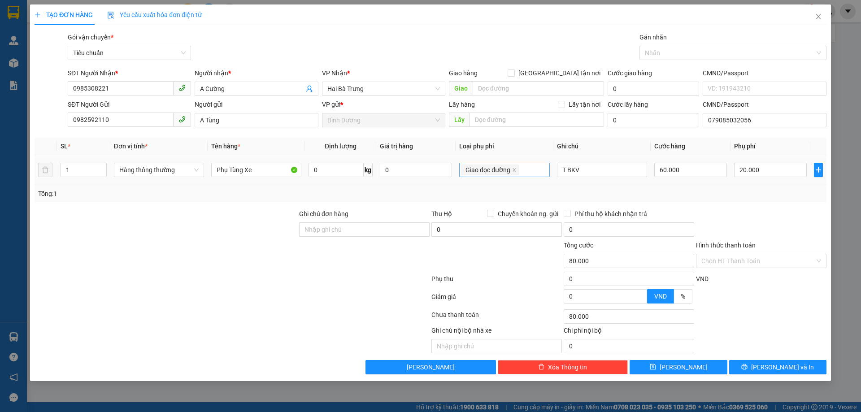
click at [511, 171] on span "Giao dọc đường" at bounding box center [489, 170] width 57 height 11
click at [513, 171] on icon "close" at bounding box center [514, 170] width 4 height 4
type input "60.000"
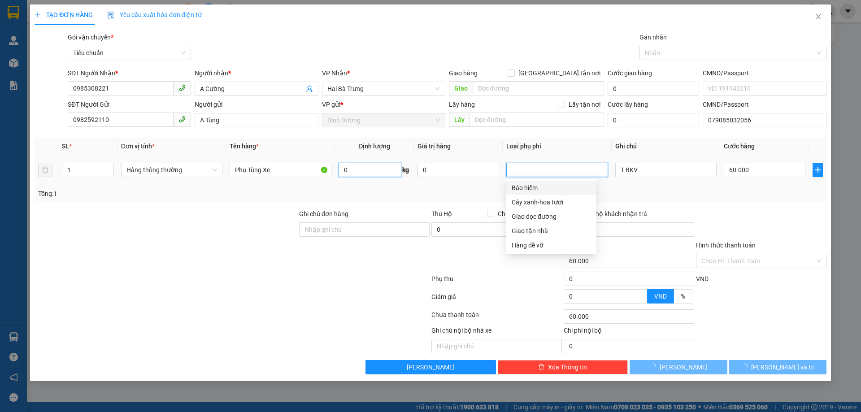
click at [382, 171] on input "0" at bounding box center [369, 170] width 63 height 14
type input "0"
type input "1"
type input "0"
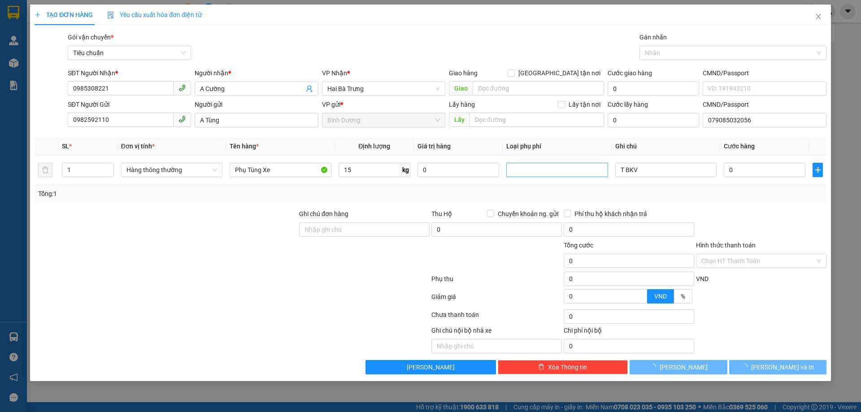
click at [385, 189] on div "Tổng: 1" at bounding box center [430, 194] width 784 height 10
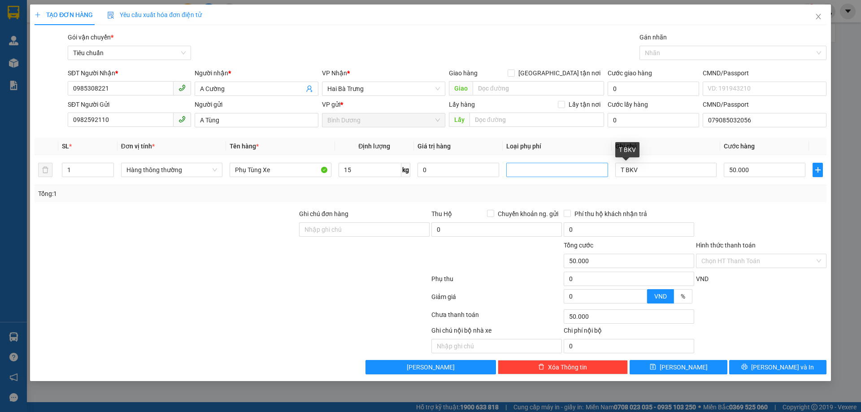
click at [671, 197] on div "Tổng: 1" at bounding box center [430, 194] width 784 height 10
click at [744, 258] on input "Hình thức thanh toán" at bounding box center [757, 260] width 113 height 13
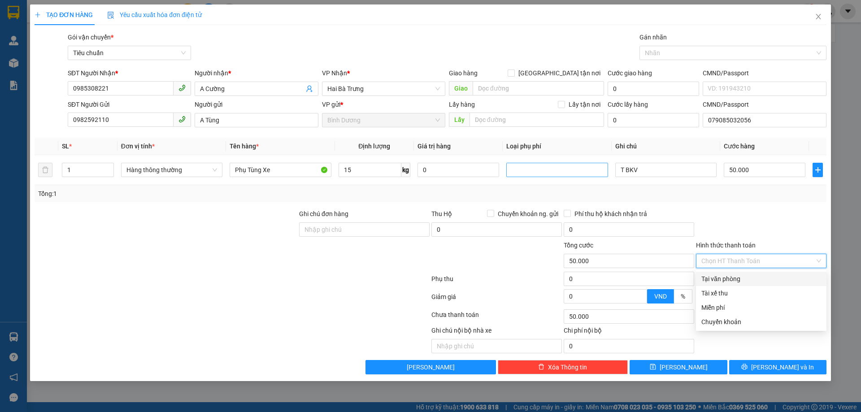
click at [740, 276] on div "Tại văn phòng" at bounding box center [761, 279] width 120 height 10
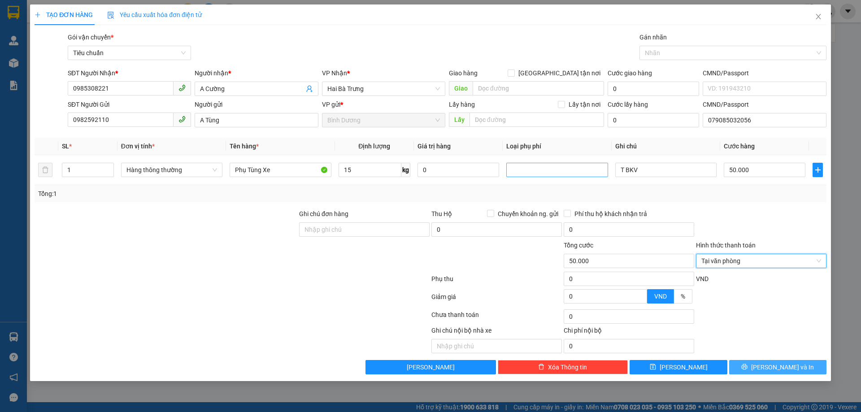
click at [767, 364] on button "[PERSON_NAME] và In" at bounding box center [777, 367] width 97 height 14
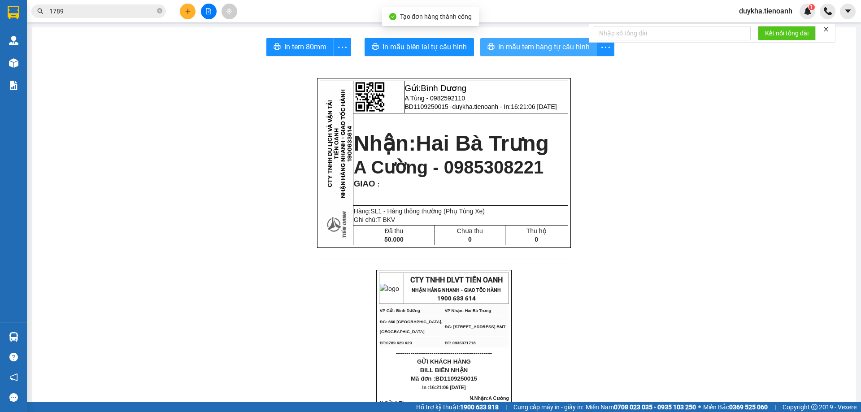
click at [569, 42] on span "In mẫu tem hàng tự cấu hình" at bounding box center [543, 46] width 91 height 11
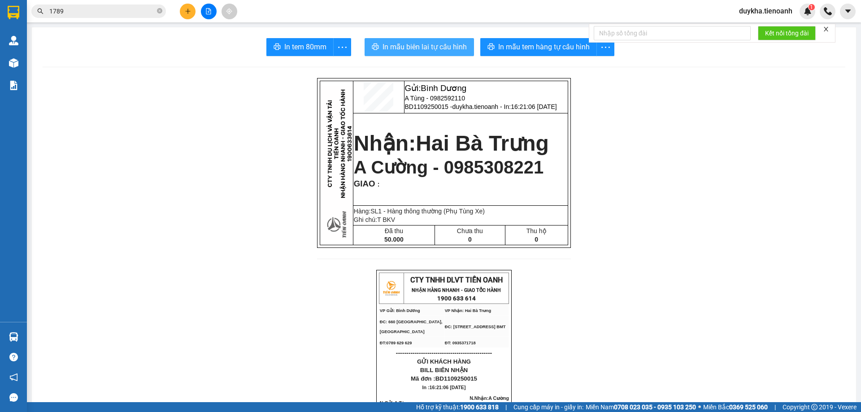
click at [398, 52] on span "In mẫu biên lai tự cấu hình" at bounding box center [424, 46] width 84 height 11
click at [186, 16] on button at bounding box center [188, 12] width 16 height 16
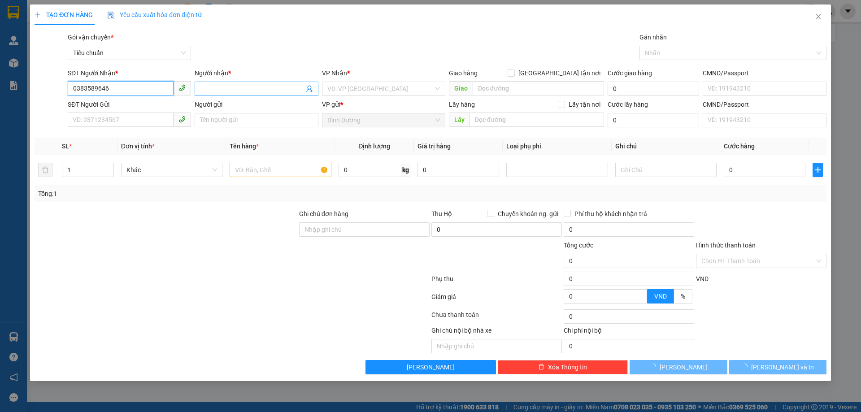
type input "0383589646"
click at [224, 93] on input "Người nhận *" at bounding box center [252, 89] width 104 height 10
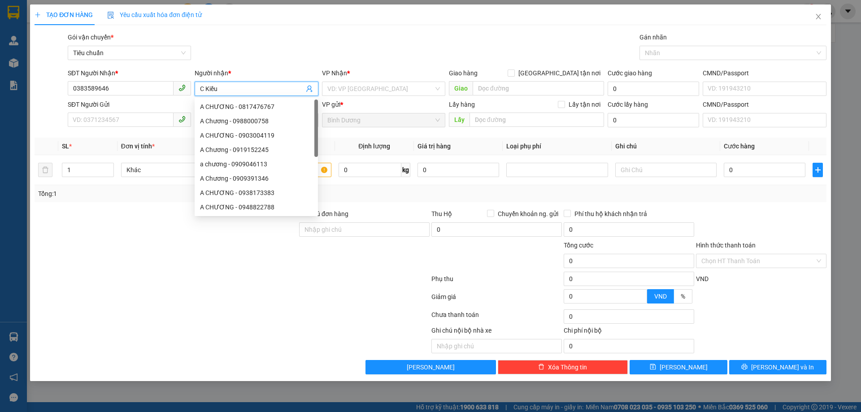
type input "C Kiều"
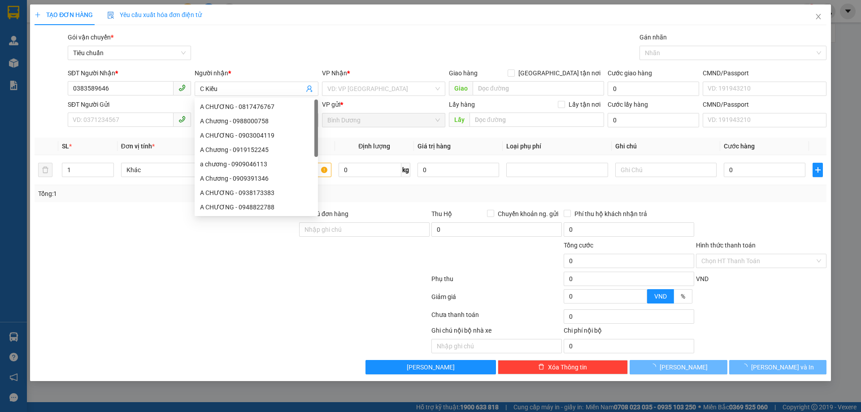
click at [345, 81] on div "VP Nhận *" at bounding box center [383, 74] width 123 height 13
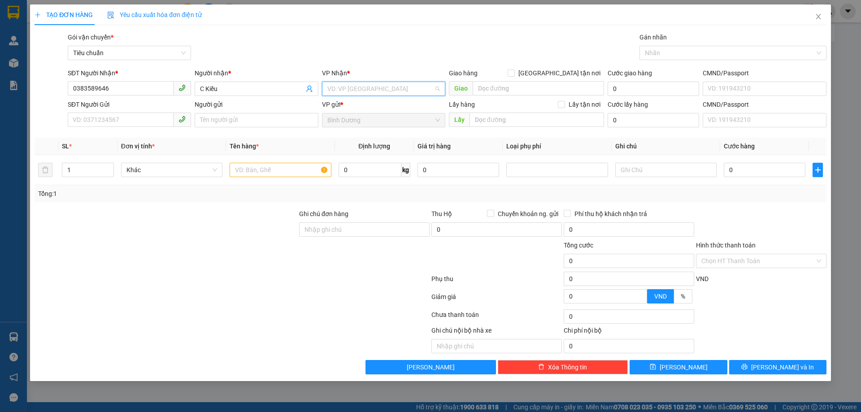
click at [346, 87] on input "search" at bounding box center [380, 88] width 106 height 13
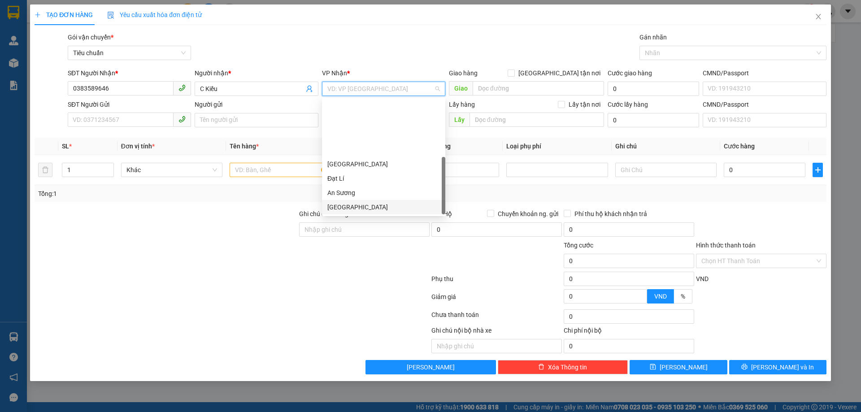
click at [358, 202] on div "[GEOGRAPHIC_DATA]" at bounding box center [383, 207] width 113 height 10
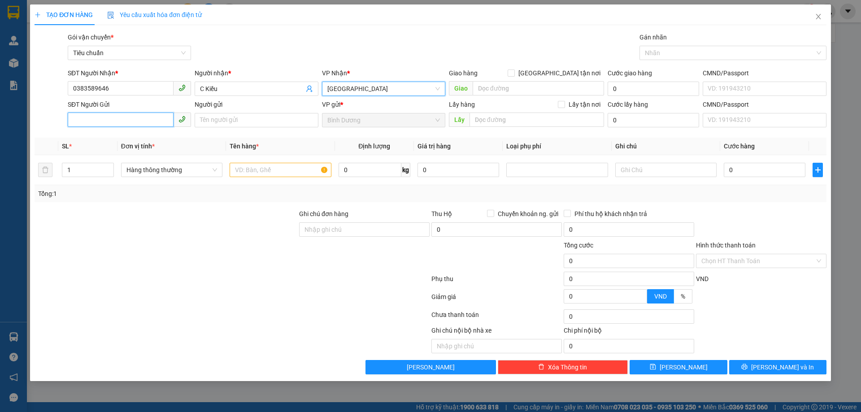
click at [143, 117] on input "SĐT Người Gửi" at bounding box center [121, 120] width 106 height 14
type input "0977312676"
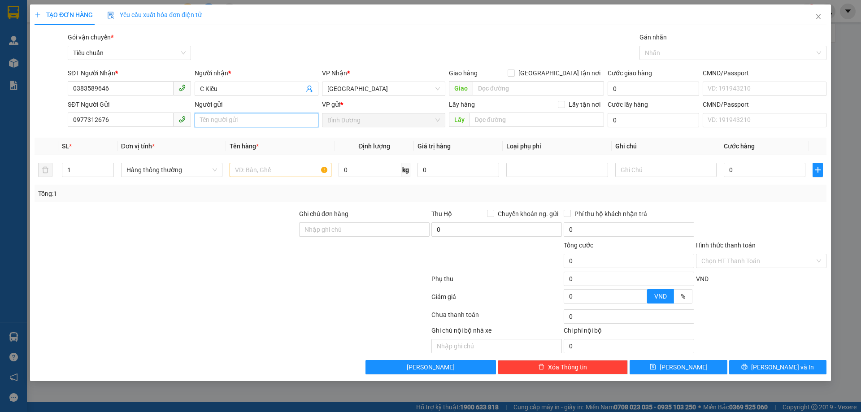
click at [210, 122] on input "Người gửi" at bounding box center [256, 120] width 123 height 14
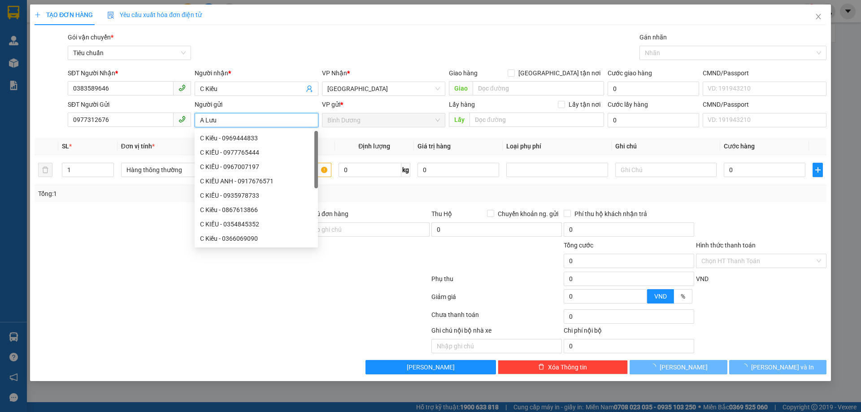
type input "A Lưu"
click at [119, 224] on div at bounding box center [166, 224] width 264 height 31
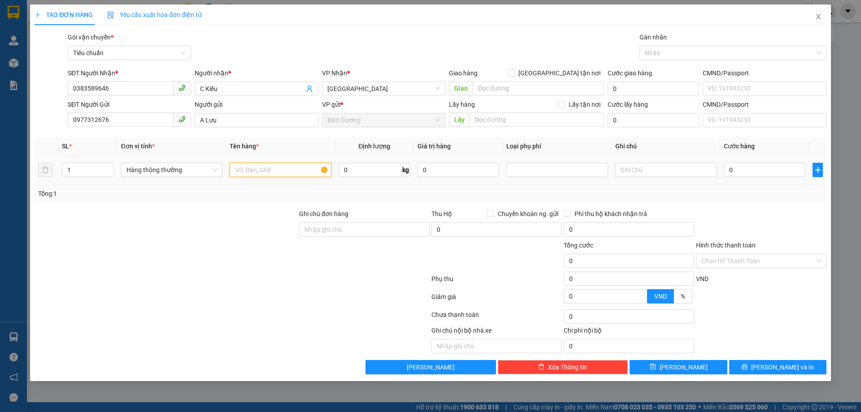
click at [244, 175] on input "text" at bounding box center [280, 170] width 101 height 14
type input "Máy Cưa"
click at [627, 168] on input "text" at bounding box center [665, 170] width 101 height 14
click at [362, 175] on input "0" at bounding box center [369, 170] width 63 height 14
type input "5"
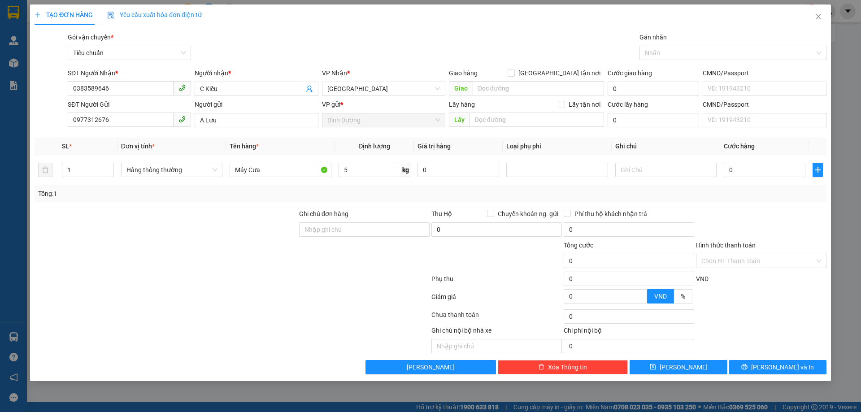
click at [420, 185] on div "Tổng: 1" at bounding box center [431, 193] width 792 height 17
type input "30.000"
click at [661, 169] on input "text" at bounding box center [665, 170] width 101 height 14
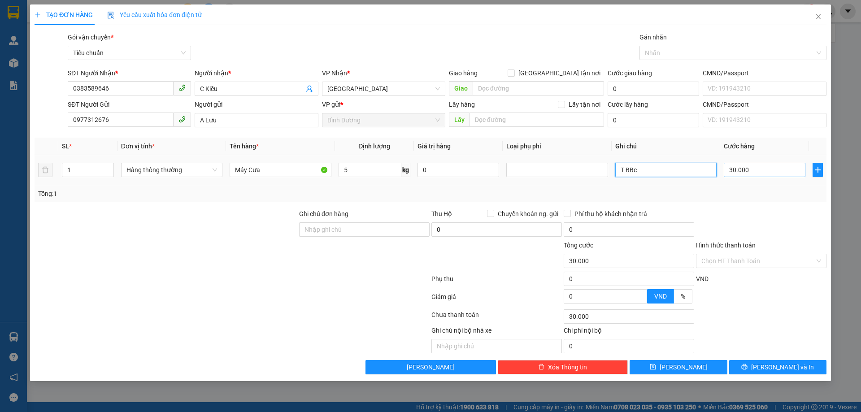
type input "T BBc"
click at [771, 167] on input "30.000" at bounding box center [764, 170] width 82 height 14
type input "0"
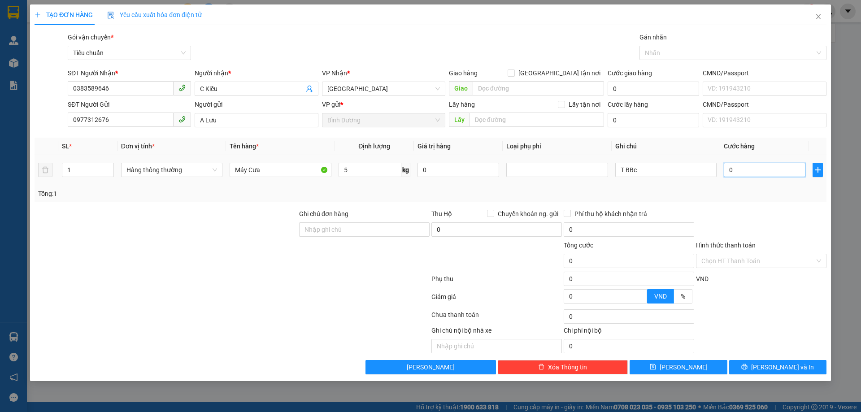
type input "03"
type input "3"
type input "0"
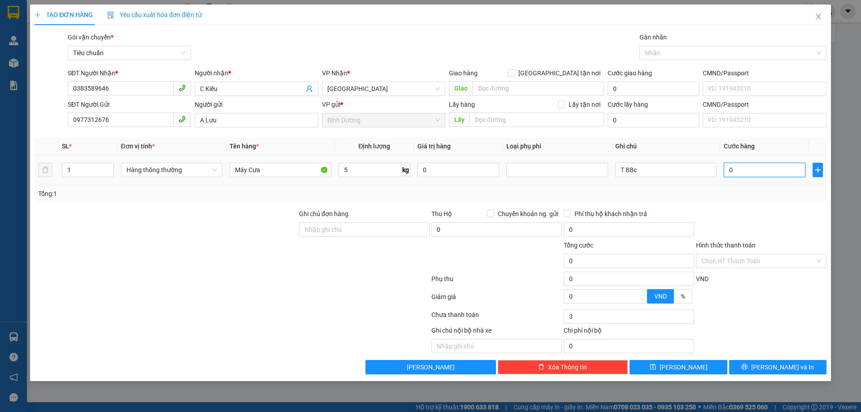
type input "0"
type input "04"
type input "4"
type input "040"
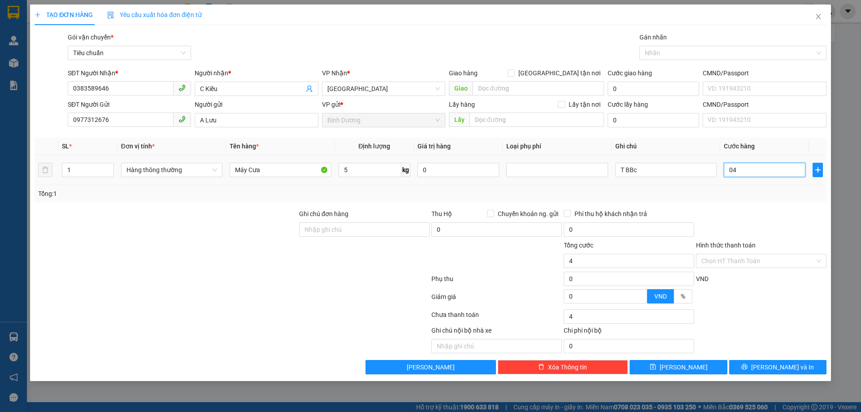
type input "40"
type input "40.000"
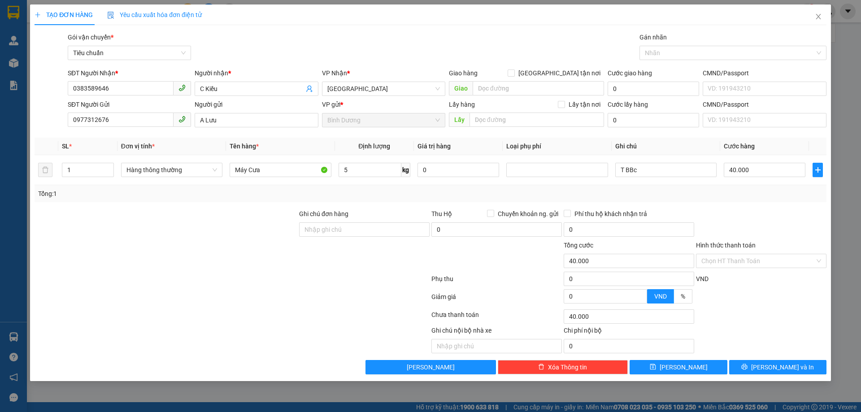
click at [762, 235] on div at bounding box center [761, 224] width 132 height 31
click at [736, 261] on input "Hình thức thanh toán" at bounding box center [757, 260] width 113 height 13
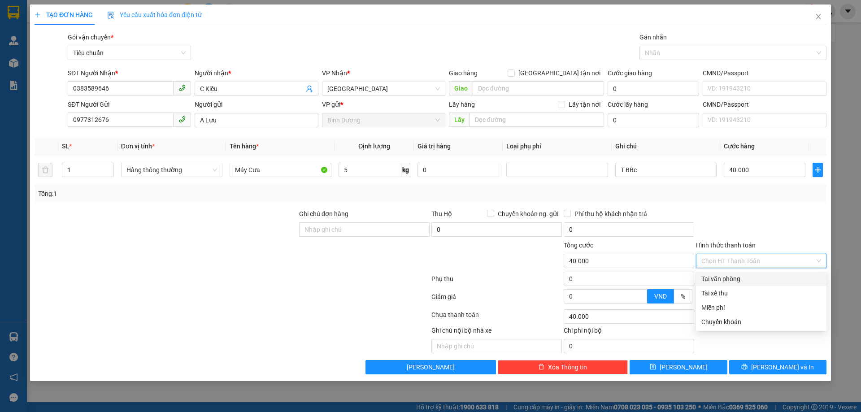
click at [731, 285] on div "Tại văn phòng" at bounding box center [761, 279] width 130 height 14
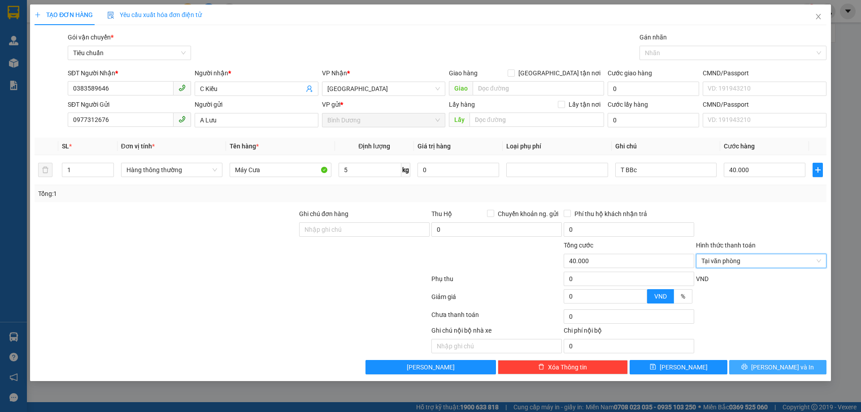
click at [747, 370] on icon "printer" at bounding box center [744, 367] width 6 height 6
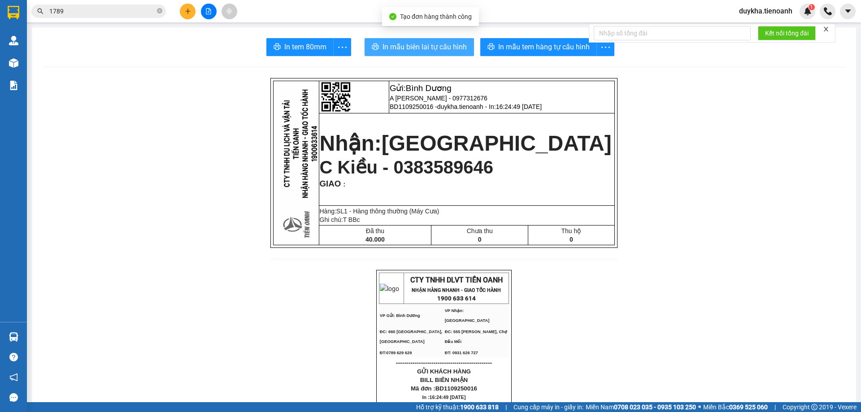
click at [413, 52] on span "In mẫu biên lai tự cấu hình" at bounding box center [424, 46] width 84 height 11
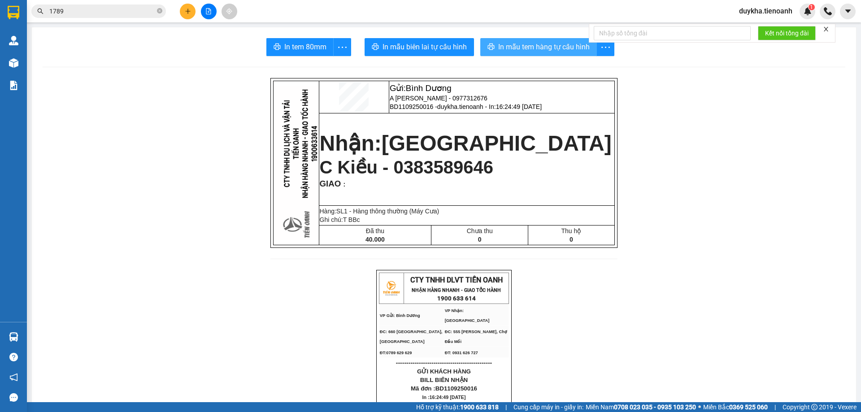
click at [559, 49] on span "In mẫu tem hàng tự cấu hình" at bounding box center [543, 46] width 91 height 11
click at [188, 13] on icon "plus" at bounding box center [187, 11] width 0 height 5
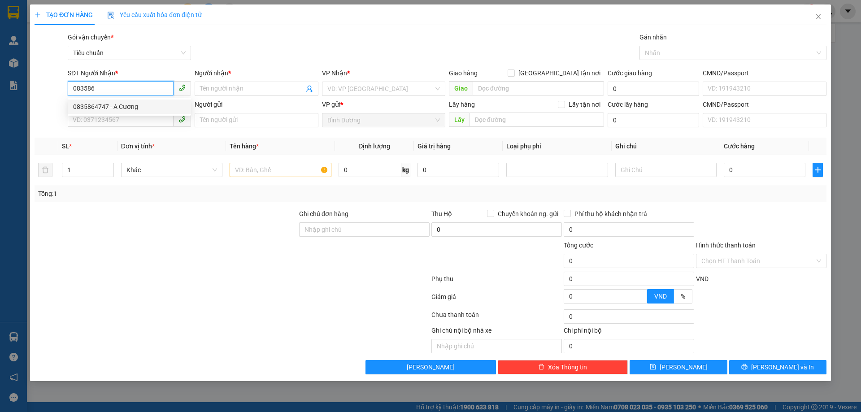
click at [121, 106] on div "0835864747 - A Cương" at bounding box center [129, 107] width 113 height 10
type input "0835864747"
type input "A Cương"
type input "0835864747"
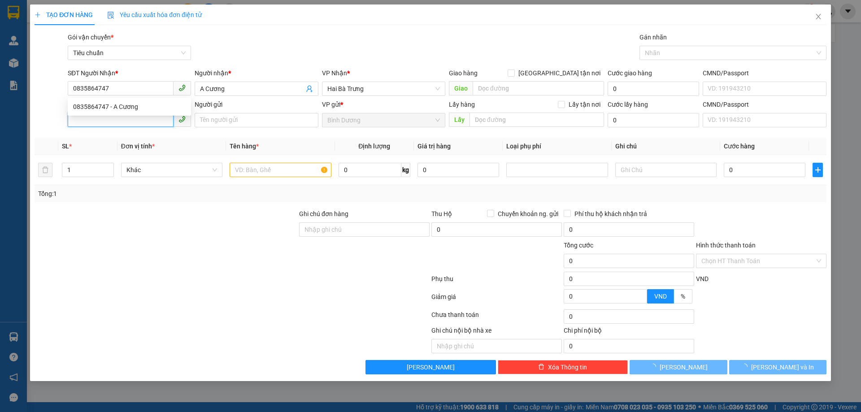
click at [118, 124] on input "SĐT Người Gửi" at bounding box center [121, 120] width 106 height 14
type input "60.000"
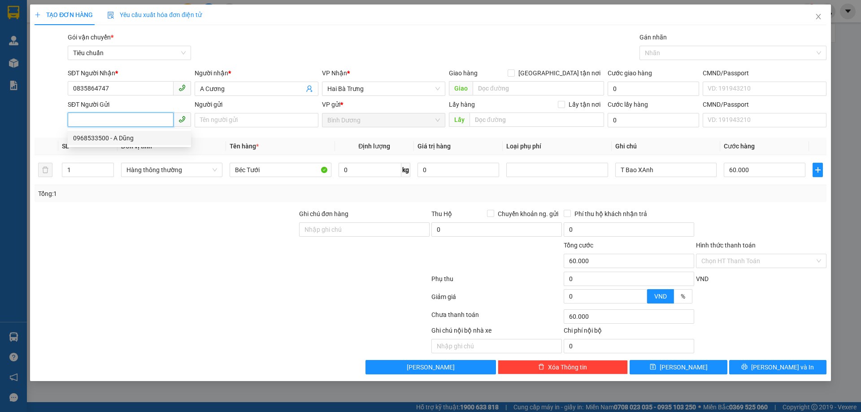
click at [130, 137] on div "0968533500 - A Dũng" at bounding box center [129, 138] width 113 height 10
type input "0968533500"
type input "A Dũng"
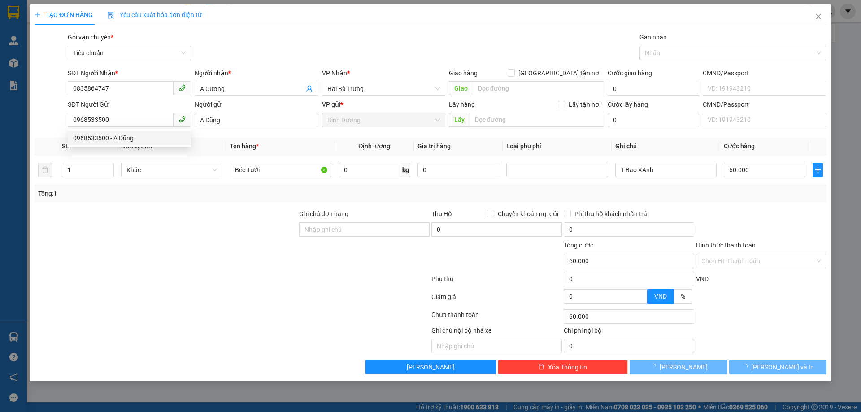
click at [161, 242] on div at bounding box center [166, 255] width 264 height 31
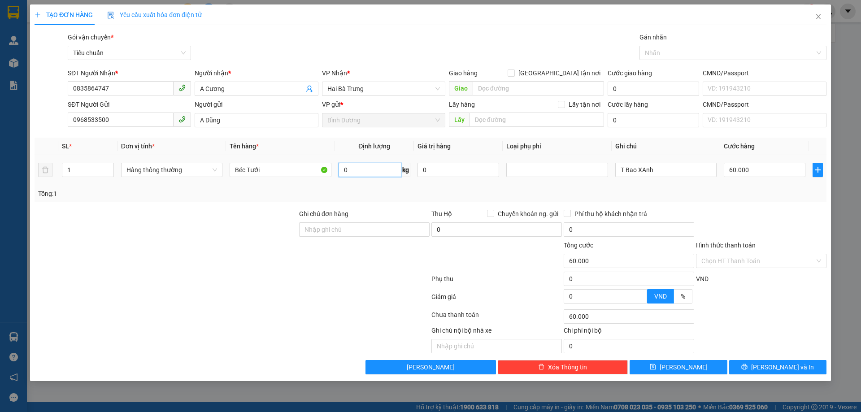
click at [363, 176] on input "0" at bounding box center [369, 170] width 63 height 14
type input "35"
click at [367, 188] on div "Tổng: 1" at bounding box center [431, 193] width 792 height 17
type input "70.000"
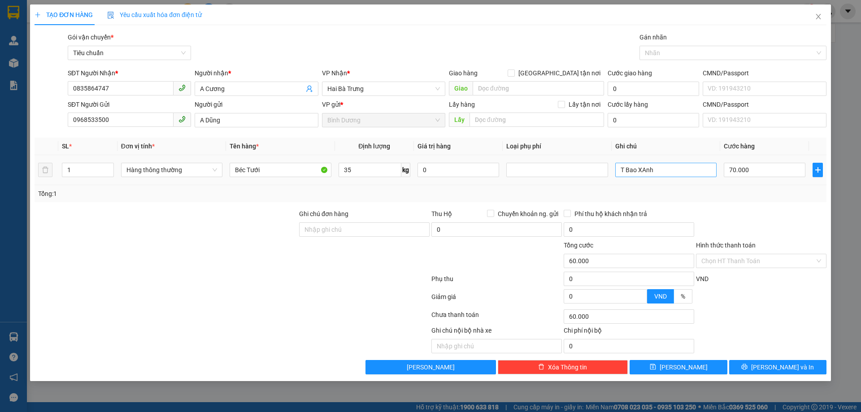
type input "70.000"
drag, startPoint x: 674, startPoint y: 172, endPoint x: 572, endPoint y: 167, distance: 101.9
click at [572, 167] on tr "1 Hàng thông thường Béc Tưới 35 kg 0 T Bao XAnh 70.000" at bounding box center [431, 170] width 792 height 30
type input "T Trơn"
click at [728, 215] on div at bounding box center [761, 224] width 132 height 31
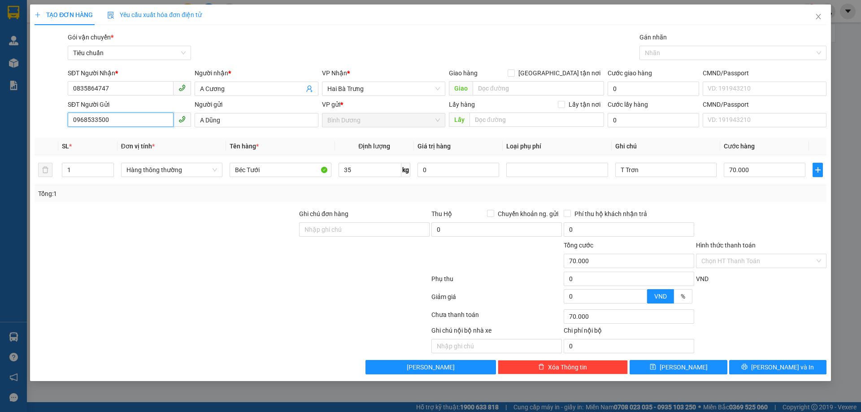
drag, startPoint x: 147, startPoint y: 121, endPoint x: 1, endPoint y: 117, distance: 145.7
click at [0, 118] on div "TẠO ĐƠN HÀNG Yêu cầu xuất hóa đơn điện tử Transit Pickup Surcharge Ids Transit …" at bounding box center [430, 206] width 861 height 412
click at [118, 119] on input "SĐT Người Gửi" at bounding box center [121, 120] width 106 height 14
click at [118, 118] on input "SĐT Người Gửi" at bounding box center [121, 120] width 106 height 14
type input "0866853486"
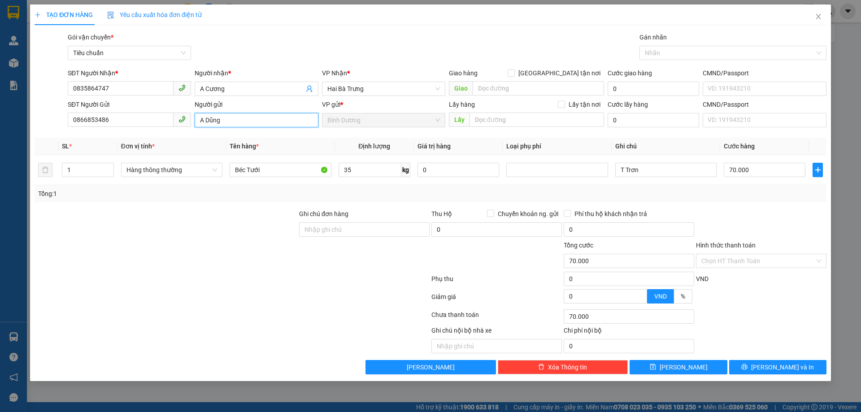
drag, startPoint x: 251, startPoint y: 125, endPoint x: 195, endPoint y: 128, distance: 56.1
click at [212, 126] on input "A Dũng" at bounding box center [256, 120] width 123 height 14
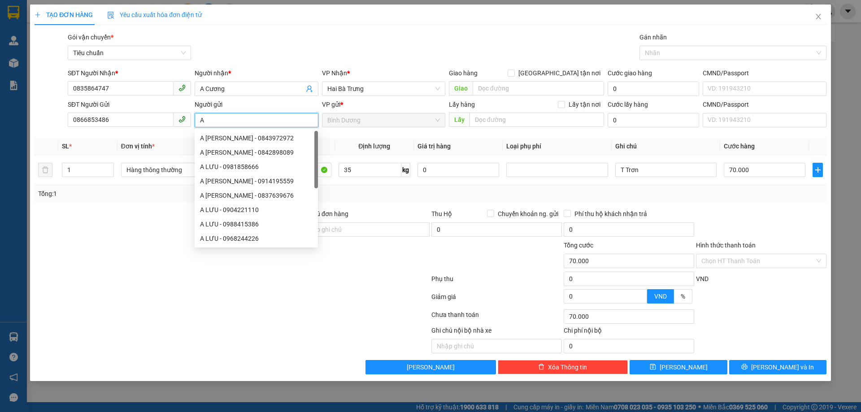
type input "A"
type input "C Tuyết"
click at [164, 319] on div at bounding box center [232, 316] width 397 height 18
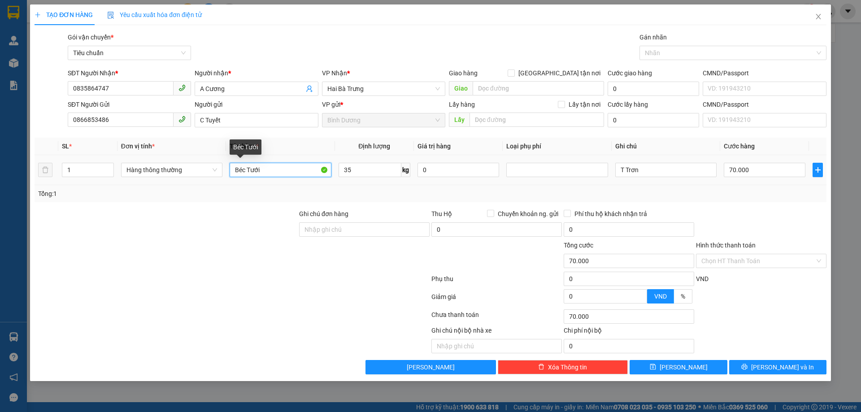
drag, startPoint x: 275, startPoint y: 172, endPoint x: 183, endPoint y: 159, distance: 92.3
click at [183, 159] on tr "1 Hàng thông thường Béc Tưới 35 kg 0 T Trơn 70.000" at bounding box center [431, 170] width 792 height 30
click at [223, 302] on div at bounding box center [232, 299] width 397 height 18
click at [683, 205] on div "Transit Pickup Surcharge Ids Transit Deliver Surcharge Ids Transit Deliver Surc…" at bounding box center [431, 203] width 792 height 342
click at [805, 368] on button "[PERSON_NAME] và In" at bounding box center [777, 367] width 97 height 14
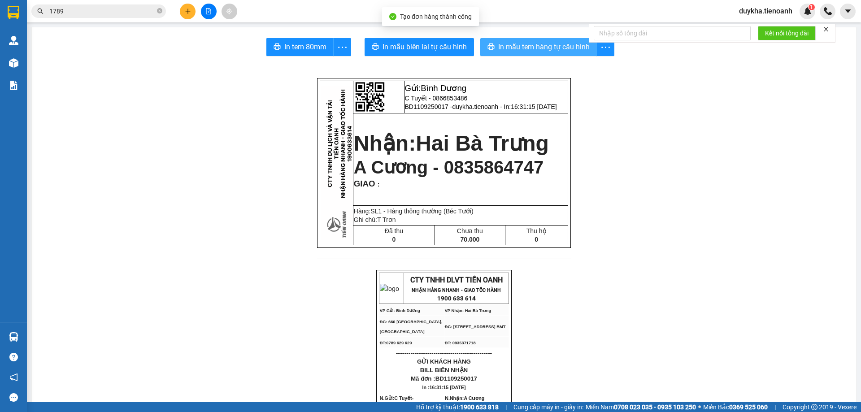
click at [498, 45] on span "In mẫu tem hàng tự cấu hình" at bounding box center [543, 46] width 91 height 11
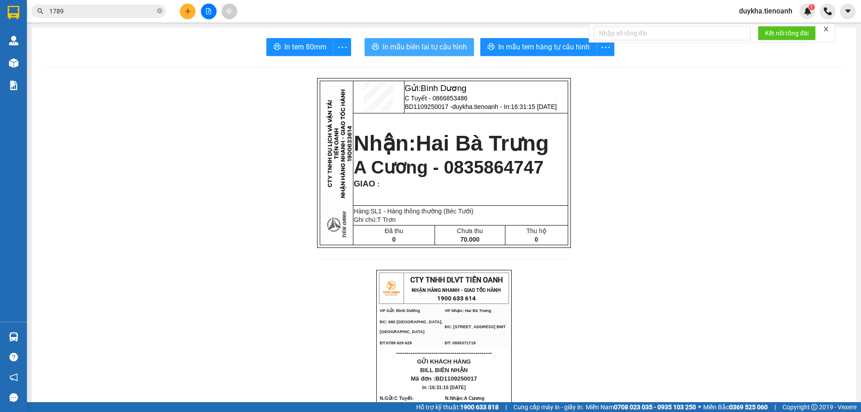
click at [409, 46] on span "In mẫu biên lai tự cấu hình" at bounding box center [424, 46] width 84 height 11
drag, startPoint x: 163, startPoint y: 6, endPoint x: 174, endPoint y: 16, distance: 14.9
click at [167, 11] on div "1789" at bounding box center [87, 10] width 175 height 13
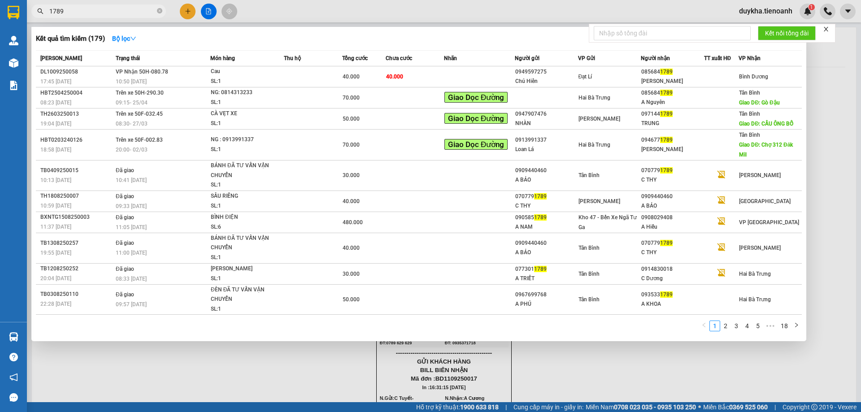
click at [186, 13] on div at bounding box center [430, 206] width 861 height 412
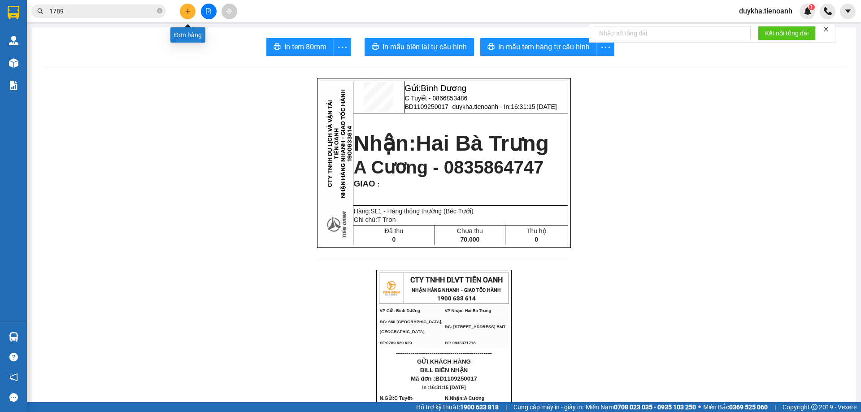
click at [186, 13] on icon "plus" at bounding box center [188, 11] width 6 height 6
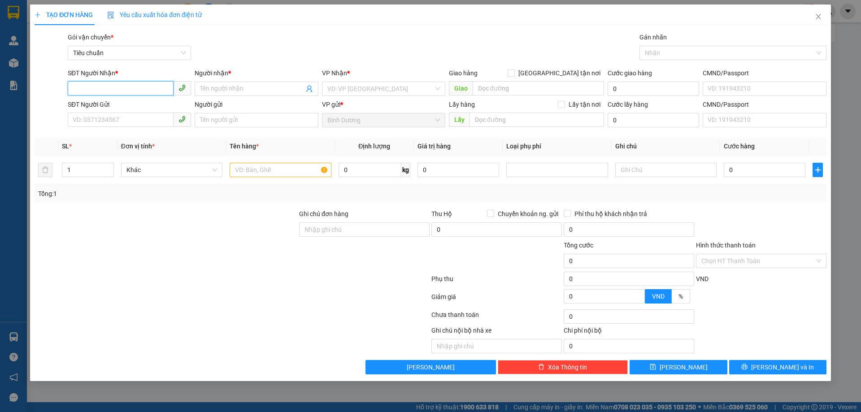
type input "4"
type input "3"
click at [129, 106] on div "0971578336 - An Na" at bounding box center [129, 107] width 113 height 10
type input "0971578336"
type input "An Na"
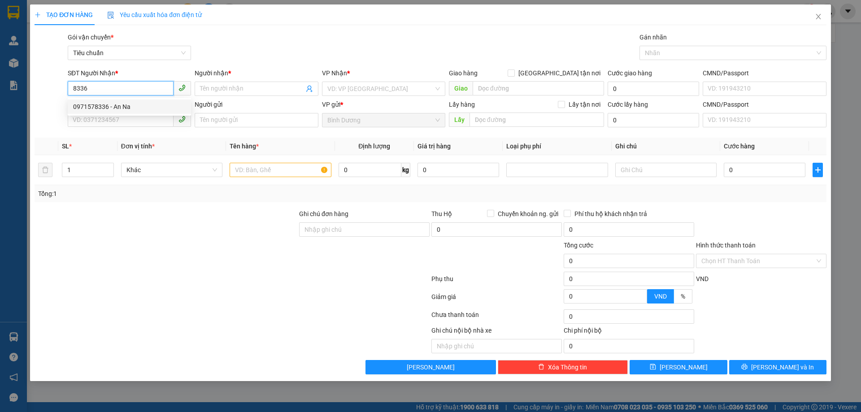
checkbox input "true"
type input "65 [PERSON_NAME]"
type input "80.000"
type input "0971578336"
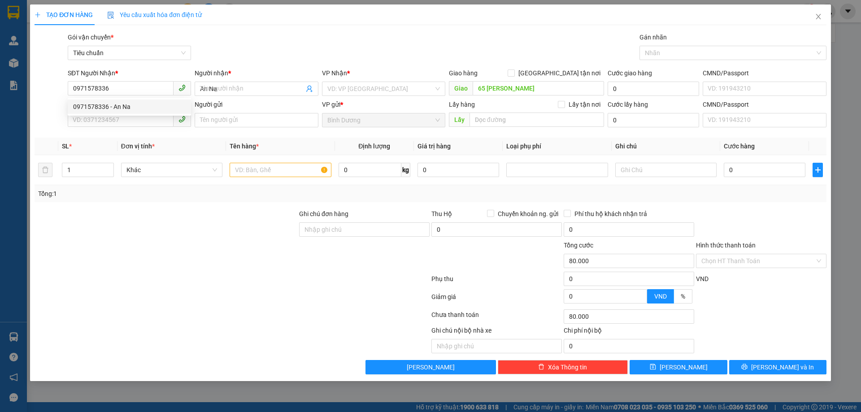
type input "160.000"
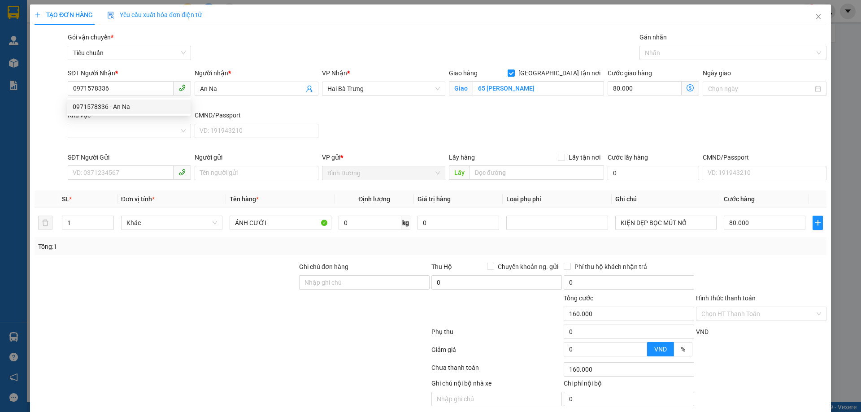
click at [128, 117] on div "Khu vực" at bounding box center [129, 115] width 123 height 10
click at [128, 124] on input "Khu vực" at bounding box center [126, 130] width 106 height 13
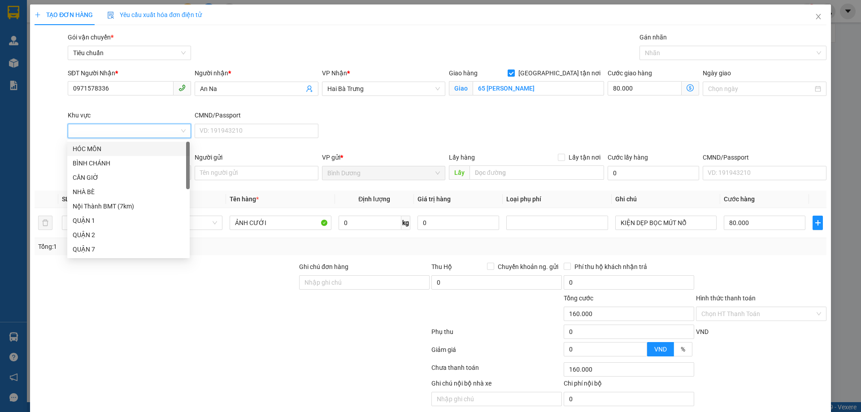
click at [448, 131] on div "SĐT Người Nhận * 0971578336 Người nhận * An Na VP Nhận * Hai Bà Trưng Giao hàng…" at bounding box center [447, 110] width 762 height 84
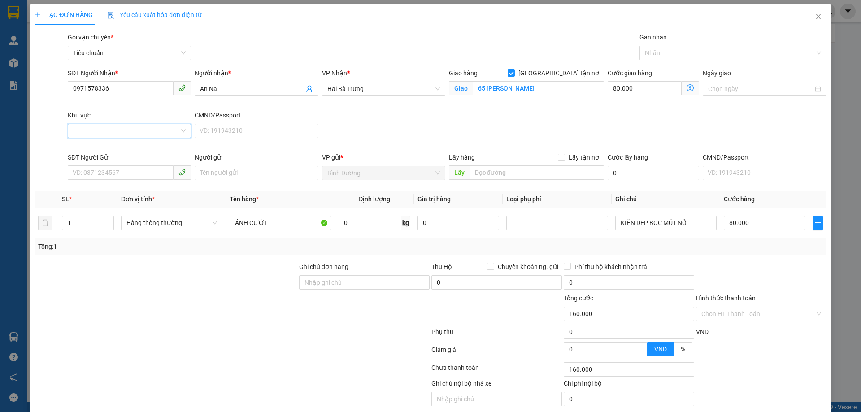
click at [131, 125] on input "Khu vực" at bounding box center [126, 130] width 106 height 13
drag, startPoint x: 421, startPoint y: 104, endPoint x: 374, endPoint y: 138, distance: 57.9
click at [421, 105] on div "VP Nhận * Hai Bà Trưng" at bounding box center [383, 89] width 127 height 42
click at [122, 175] on input "SĐT Người Gửi" at bounding box center [121, 172] width 106 height 14
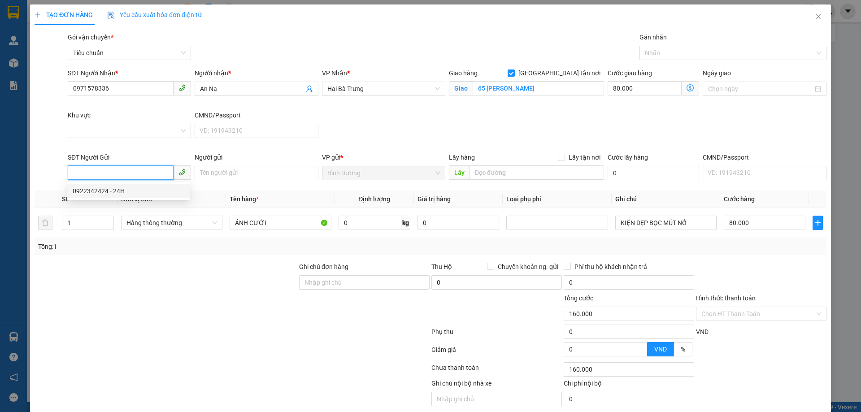
click at [113, 191] on div "0922342424 - 24H" at bounding box center [129, 191] width 112 height 10
type input "0922342424"
type input "24H"
click at [216, 281] on div at bounding box center [166, 277] width 264 height 31
click at [375, 225] on input "0" at bounding box center [369, 223] width 63 height 14
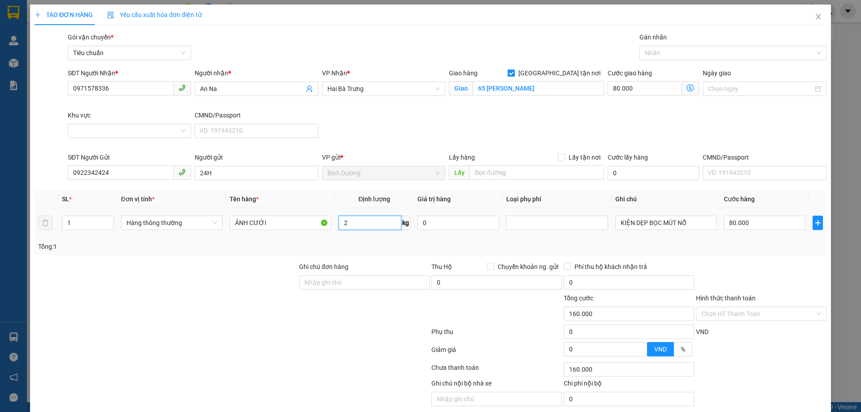
type input "27"
click at [704, 252] on div "Tổng: 1" at bounding box center [431, 246] width 792 height 17
click at [754, 226] on input "65.000" at bounding box center [764, 223] width 82 height 14
drag, startPoint x: 764, startPoint y: 259, endPoint x: 792, endPoint y: 323, distance: 69.9
click at [764, 260] on div "Transit Pickup Surcharge Ids Transit Deliver Surcharge Ids Transit Deliver Surc…" at bounding box center [431, 229] width 792 height 395
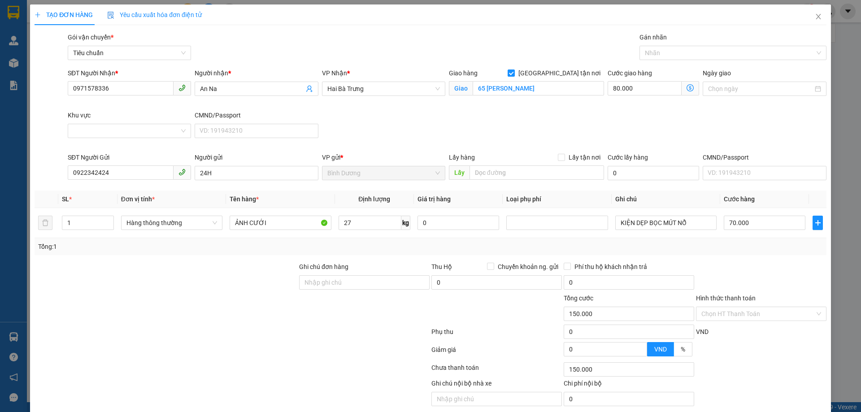
click at [777, 411] on span "[PERSON_NAME] và In" at bounding box center [782, 420] width 63 height 10
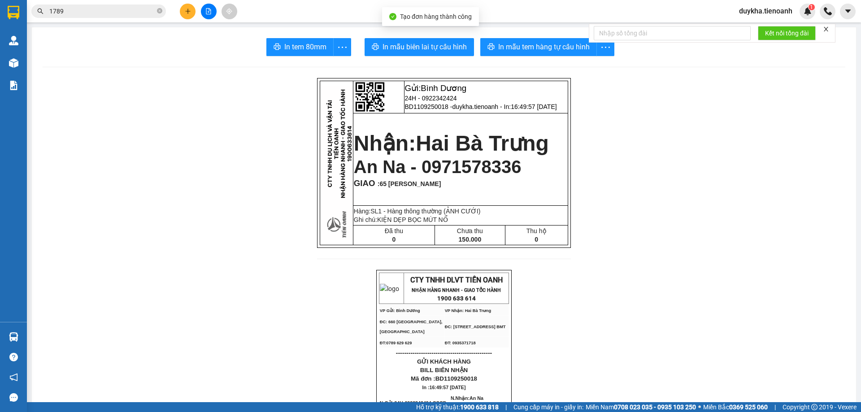
click at [523, 53] on button "In mẫu tem hàng tự cấu hình" at bounding box center [538, 47] width 117 height 18
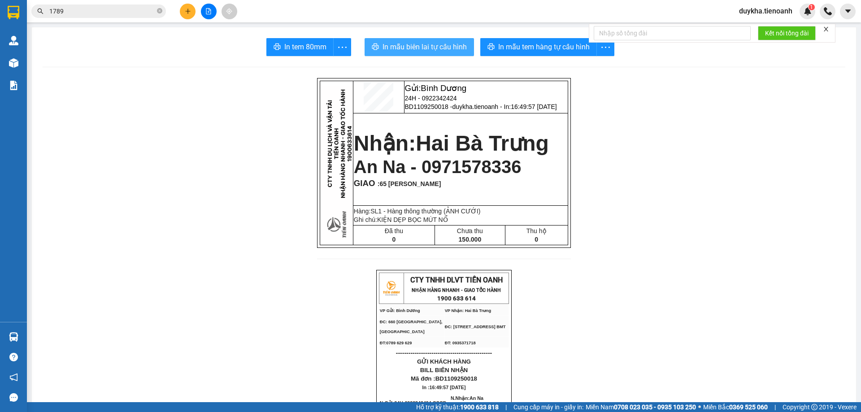
click at [439, 50] on span "In mẫu biên lai tự cấu hình" at bounding box center [424, 46] width 84 height 11
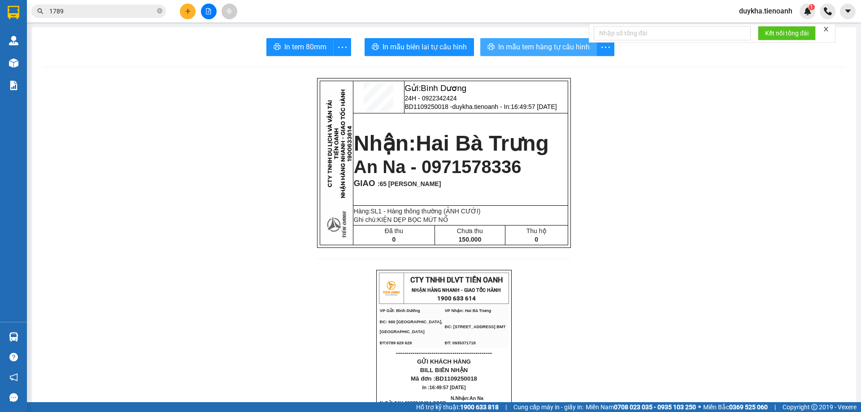
click at [568, 49] on span "In mẫu tem hàng tự cấu hình" at bounding box center [543, 46] width 91 height 11
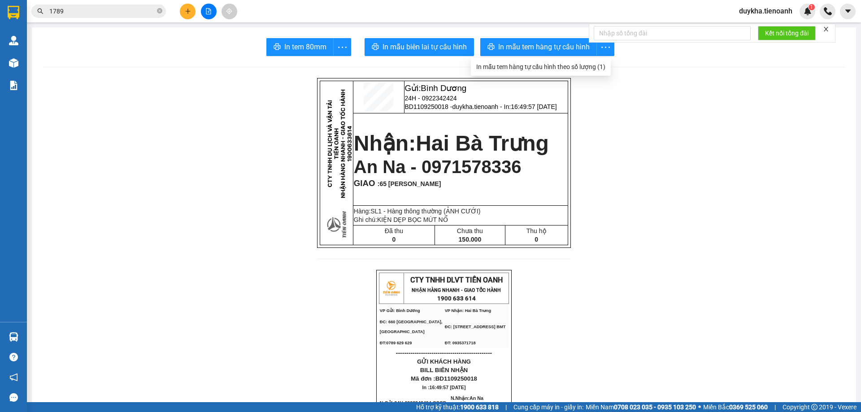
click at [189, 13] on icon "plus" at bounding box center [188, 11] width 6 height 6
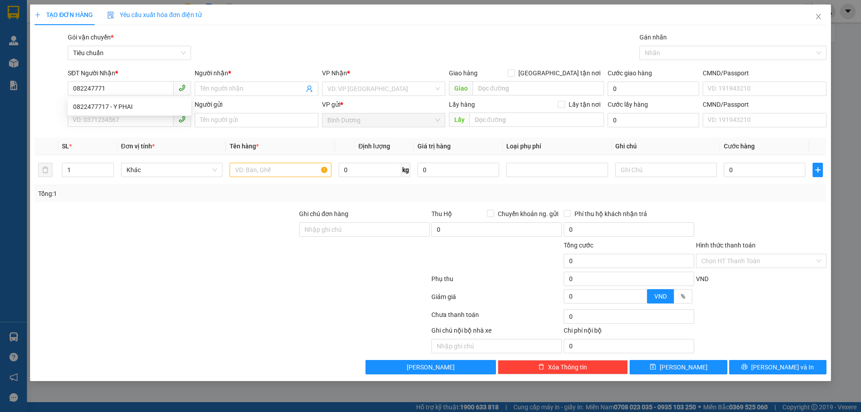
click at [141, 114] on div "0822477717 0822477717 - Y PHAI" at bounding box center [129, 107] width 123 height 18
click at [136, 93] on input "082247771" at bounding box center [121, 88] width 106 height 14
click at [134, 108] on div "0822477717 - Y PHAI" at bounding box center [129, 107] width 113 height 10
type input "0822477717"
type input "Y PHAI"
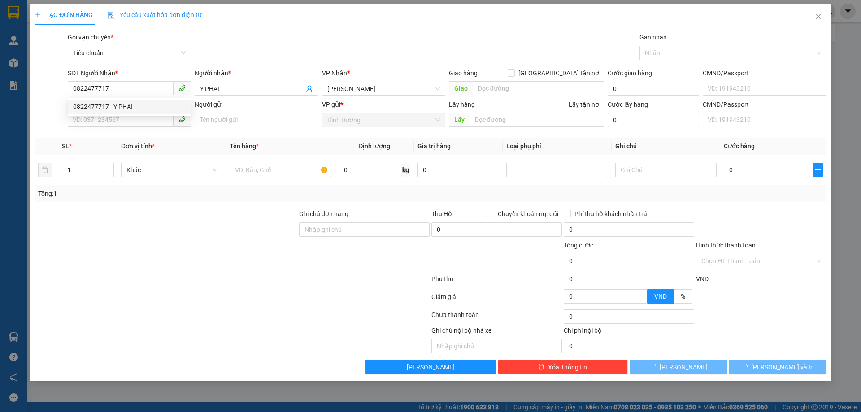
click at [131, 131] on div "Transit Pickup Surcharge Ids Transit Deliver Surcharge Ids Transit Deliver Surc…" at bounding box center [431, 203] width 792 height 342
type input "30.000"
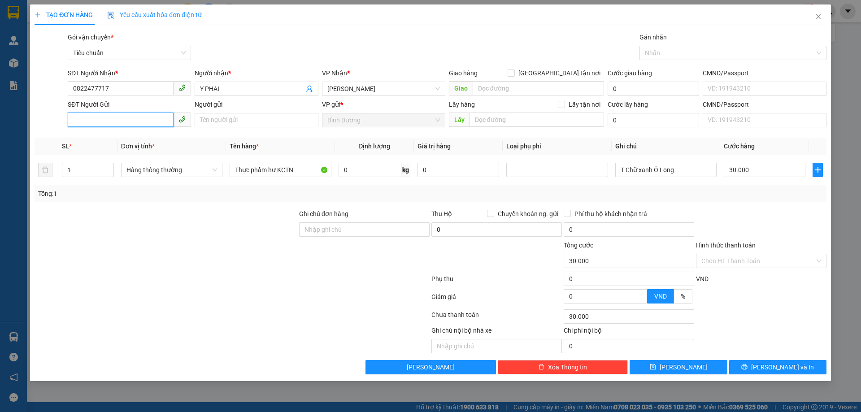
click at [139, 126] on input "SĐT Người Gửi" at bounding box center [121, 120] width 106 height 14
click at [143, 140] on div "0396352284 - A Cảnh" at bounding box center [129, 138] width 113 height 10
type input "0396352284"
type input "A Cảnh"
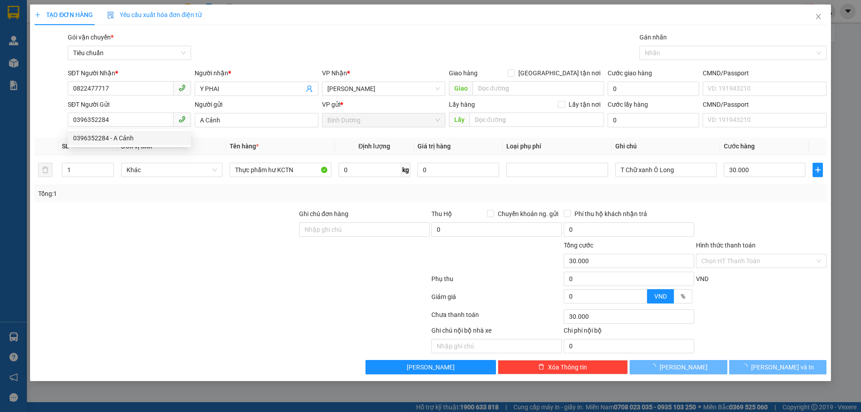
click at [195, 261] on div at bounding box center [166, 255] width 264 height 31
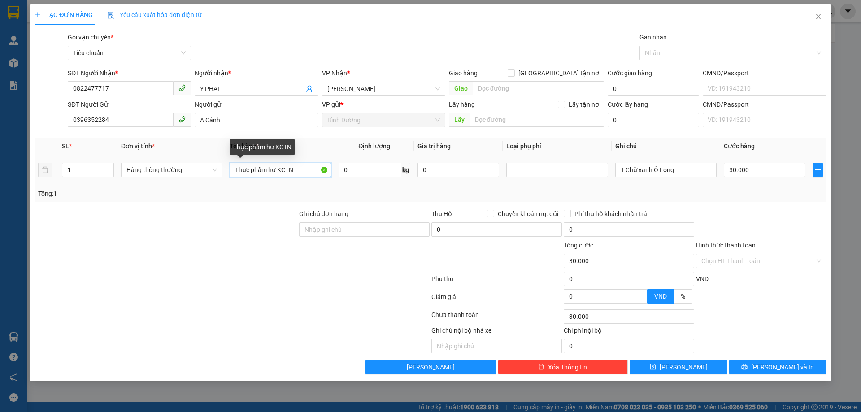
drag, startPoint x: 307, startPoint y: 171, endPoint x: 244, endPoint y: 161, distance: 63.0
click at [245, 161] on div "Thực phẩm hư KCTN" at bounding box center [280, 170] width 101 height 18
click at [315, 182] on td "Thực phẩm hư KCTN" at bounding box center [280, 170] width 108 height 30
drag, startPoint x: 300, startPoint y: 170, endPoint x: 276, endPoint y: 172, distance: 24.3
click at [276, 172] on input "Thực phẩm hư KCTN" at bounding box center [280, 170] width 101 height 14
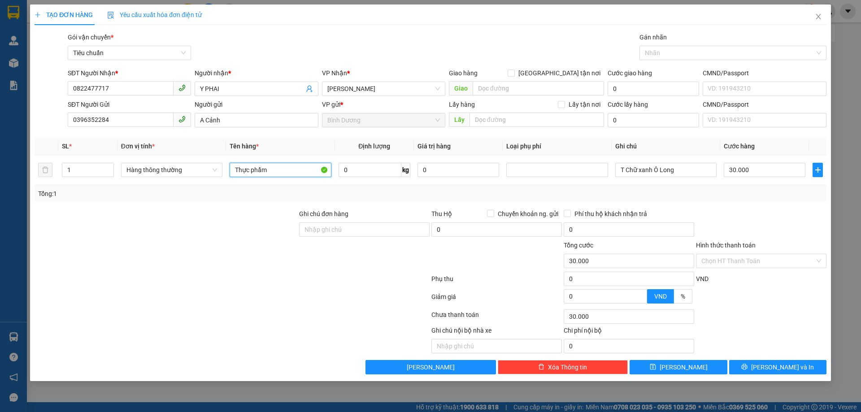
type input "Thực phẩm"
click at [270, 198] on div "Tổng: 1" at bounding box center [185, 194] width 294 height 10
drag, startPoint x: 291, startPoint y: 173, endPoint x: 199, endPoint y: 160, distance: 93.3
click at [199, 160] on tr "1 Hàng thông thường Thực phẩm 0 kg 0 T Chữ xanh Ô Long 30.000" at bounding box center [431, 170] width 792 height 30
type input "Máy Nc Nóng"
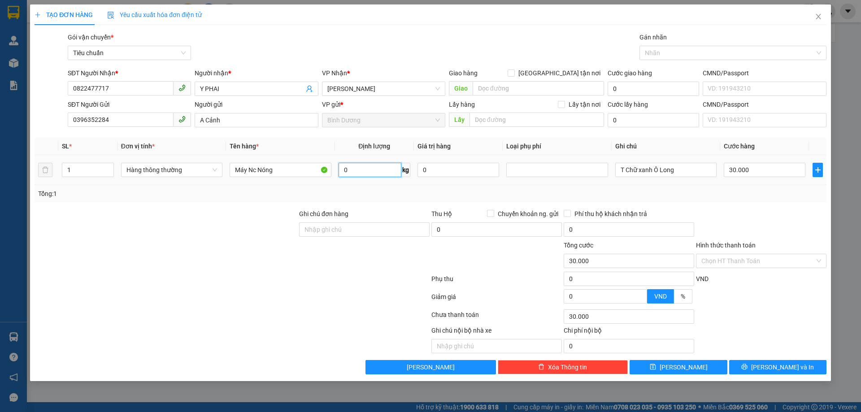
click at [369, 164] on input "0" at bounding box center [369, 170] width 63 height 14
type input "10"
click at [369, 180] on td "10 kg" at bounding box center [374, 170] width 79 height 30
type input "40.000"
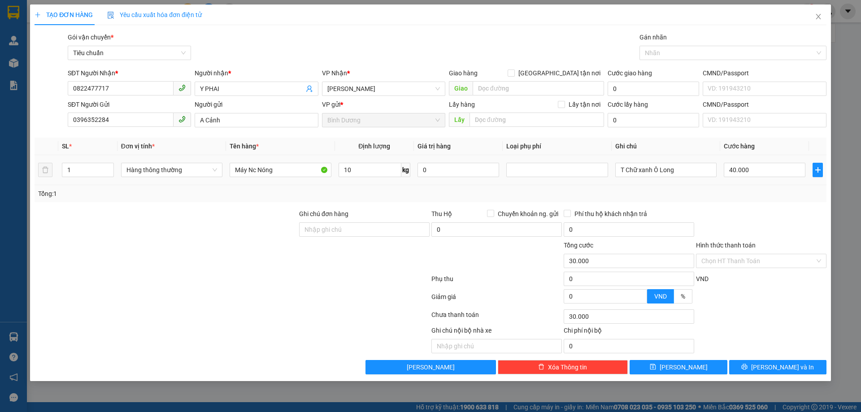
type input "40.000"
drag, startPoint x: 692, startPoint y: 172, endPoint x: 538, endPoint y: 166, distance: 153.4
click at [548, 166] on tr "1 Hàng thông thường Máy Nc Nóng 10 kg 0 T Chữ xanh Ô Long 40.000" at bounding box center [431, 170] width 792 height 30
type input "TXV DC Bao BK Đỏ"
click at [762, 300] on div at bounding box center [761, 300] width 132 height 16
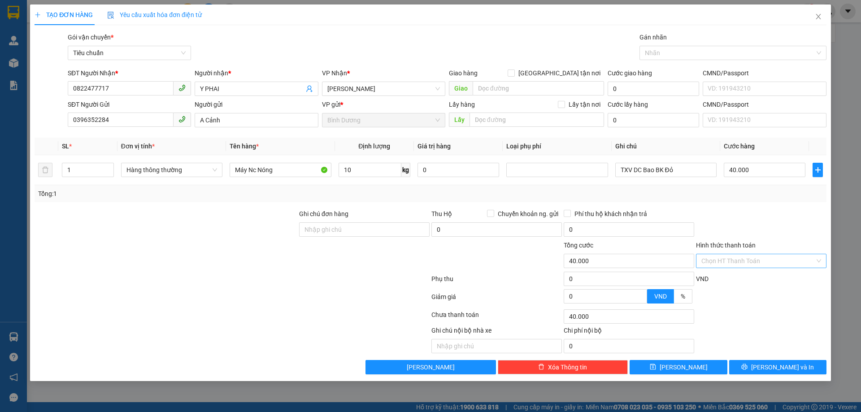
click at [741, 262] on input "Hình thức thanh toán" at bounding box center [757, 260] width 113 height 13
click at [741, 278] on div "Tại văn phòng" at bounding box center [761, 279] width 120 height 10
type input "0"
click at [756, 366] on button "[PERSON_NAME] và In" at bounding box center [777, 367] width 97 height 14
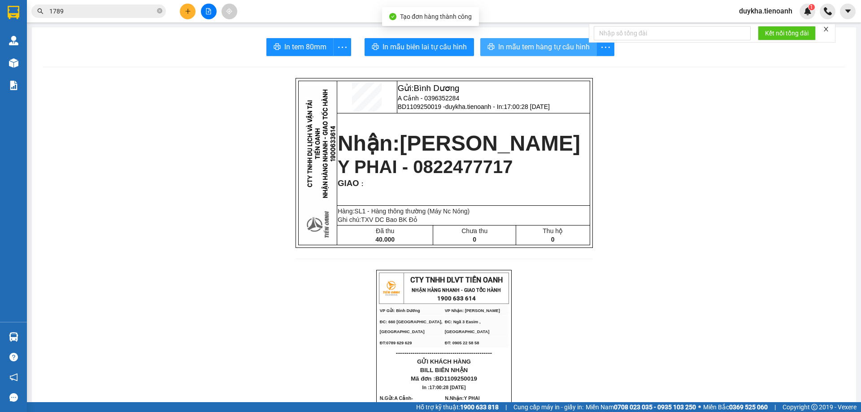
click at [554, 51] on span "In mẫu tem hàng tự cấu hình" at bounding box center [543, 46] width 91 height 11
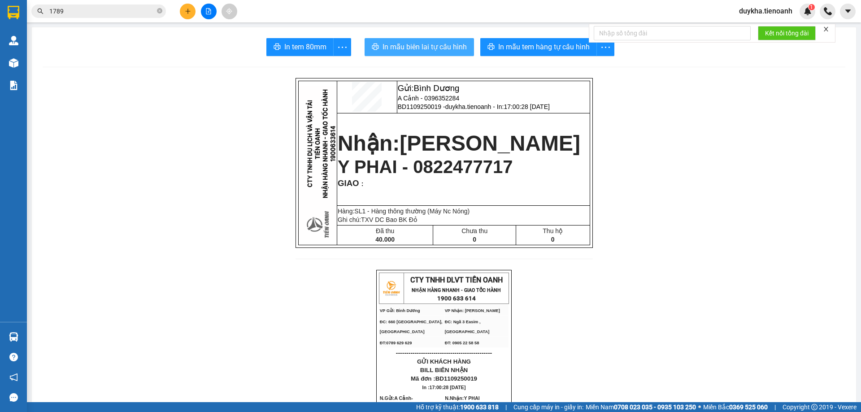
click at [436, 52] on span "In mẫu biên lai tự cấu hình" at bounding box center [424, 46] width 84 height 11
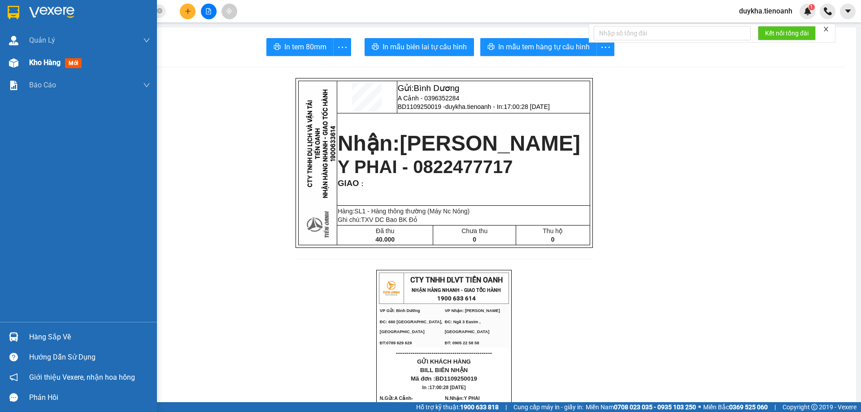
click at [29, 65] on span "Kho hàng" at bounding box center [44, 62] width 31 height 9
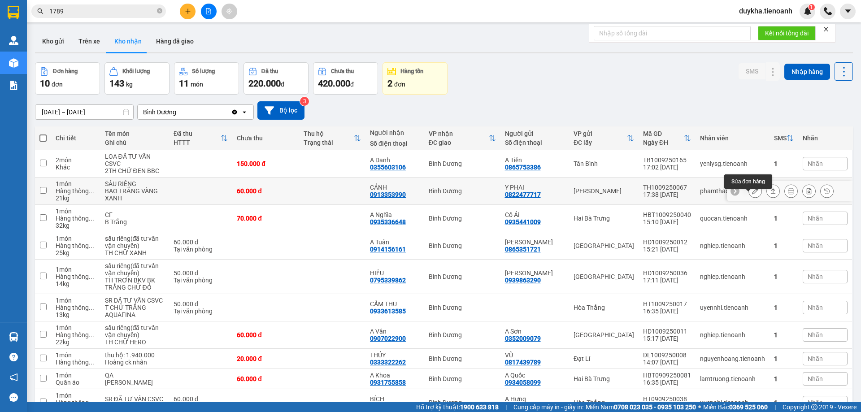
click at [749, 199] on button at bounding box center [755, 191] width 13 height 16
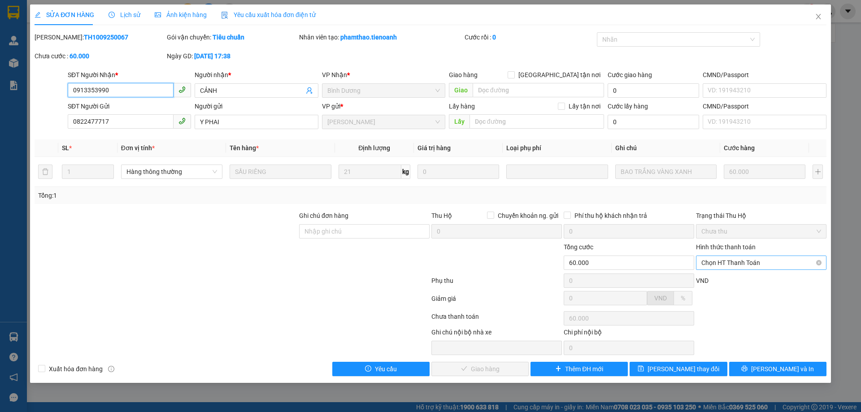
click at [738, 257] on span "Chọn HT Thanh Toán" at bounding box center [761, 262] width 120 height 13
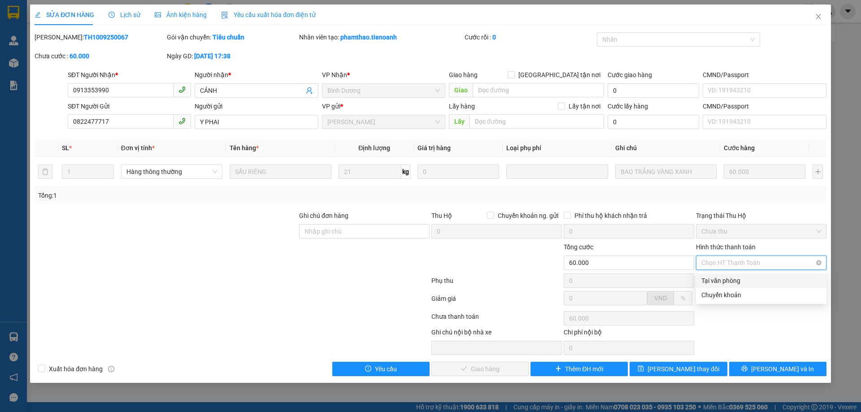
click at [732, 277] on div "Tại văn phòng" at bounding box center [761, 281] width 120 height 10
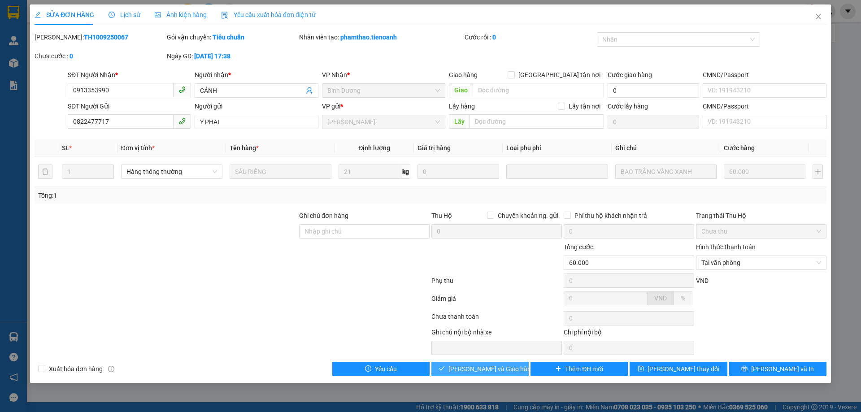
click at [501, 368] on span "[PERSON_NAME] và Giao hàng" at bounding box center [491, 369] width 86 height 10
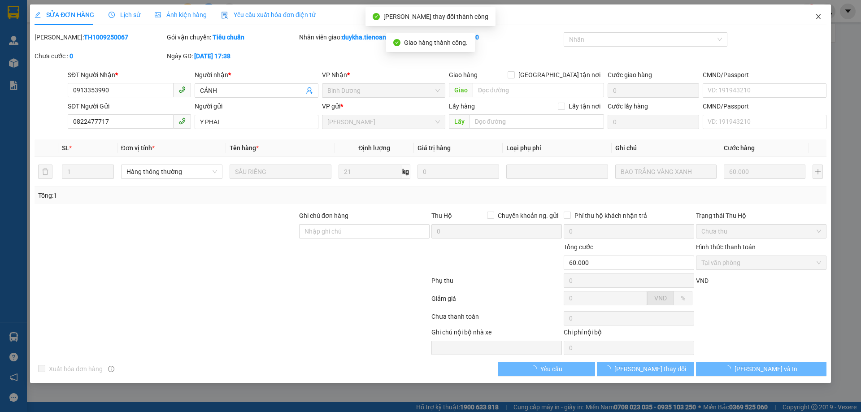
click at [822, 21] on span "Close" at bounding box center [818, 16] width 25 height 25
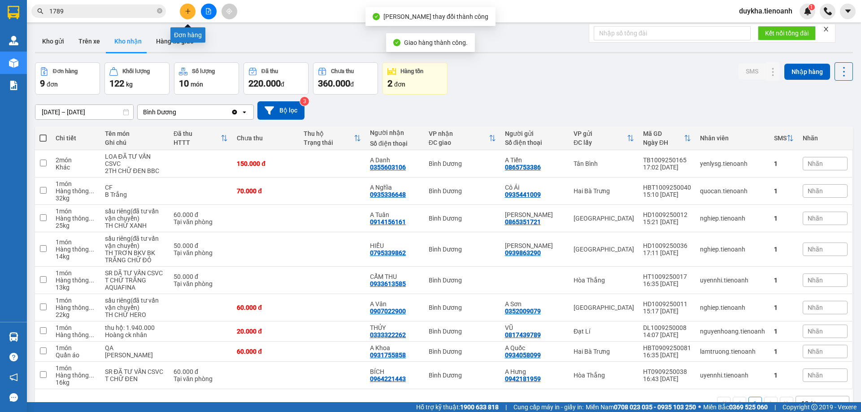
click at [192, 12] on button at bounding box center [188, 12] width 16 height 16
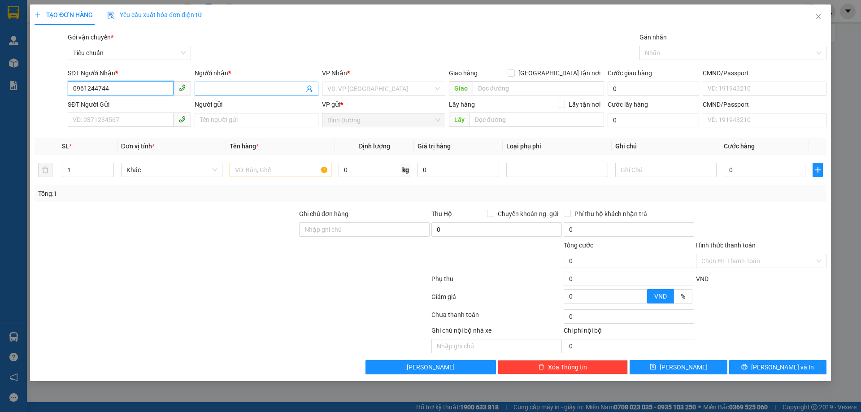
type input "0961244744"
click at [218, 89] on input "Người nhận *" at bounding box center [252, 89] width 104 height 10
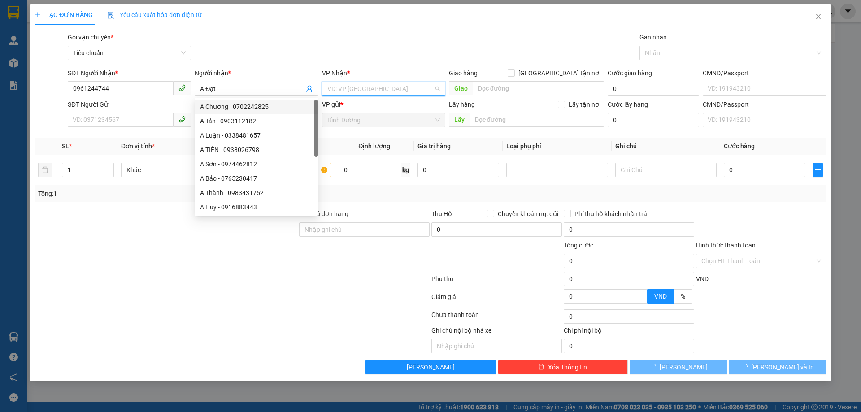
click at [355, 84] on input "search" at bounding box center [380, 88] width 106 height 13
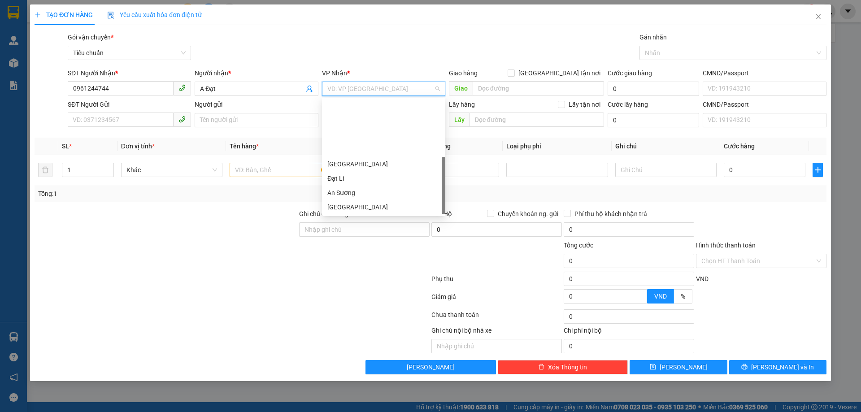
click at [369, 217] on div "Hai Bà Trưng" at bounding box center [383, 222] width 113 height 10
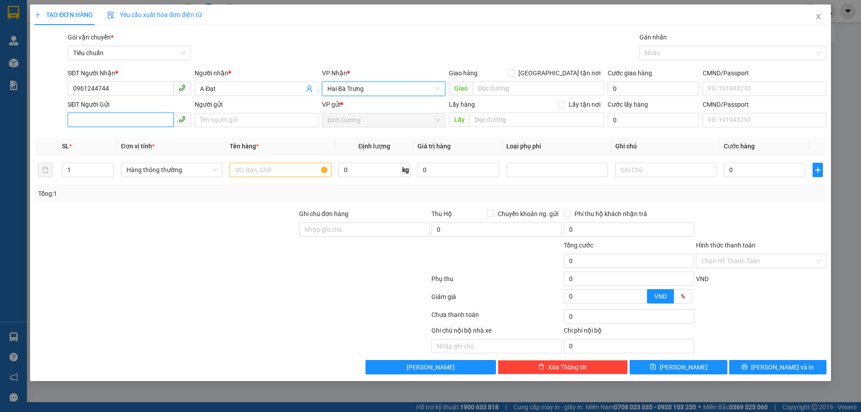
click at [152, 121] on input "SĐT Người Gửi" at bounding box center [121, 120] width 106 height 14
click at [148, 123] on input "SĐT Người Gửi" at bounding box center [121, 120] width 106 height 14
click at [128, 138] on div "0886116161 - A An" at bounding box center [129, 138] width 113 height 10
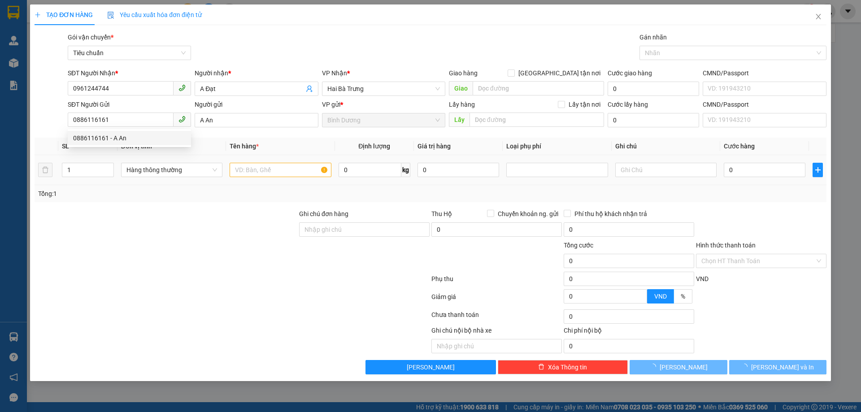
click at [156, 233] on div at bounding box center [166, 224] width 264 height 31
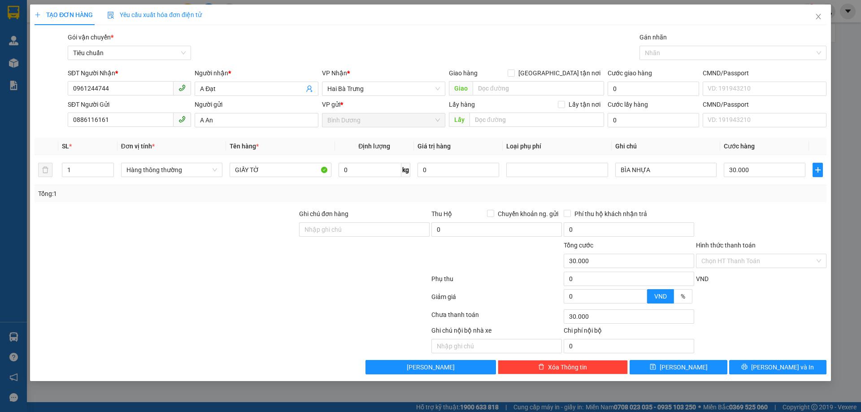
click at [728, 269] on div "Hình thức thanh toán Chọn HT Thanh Toán" at bounding box center [761, 255] width 130 height 31
click at [745, 263] on input "Hình thức thanh toán" at bounding box center [757, 260] width 113 height 13
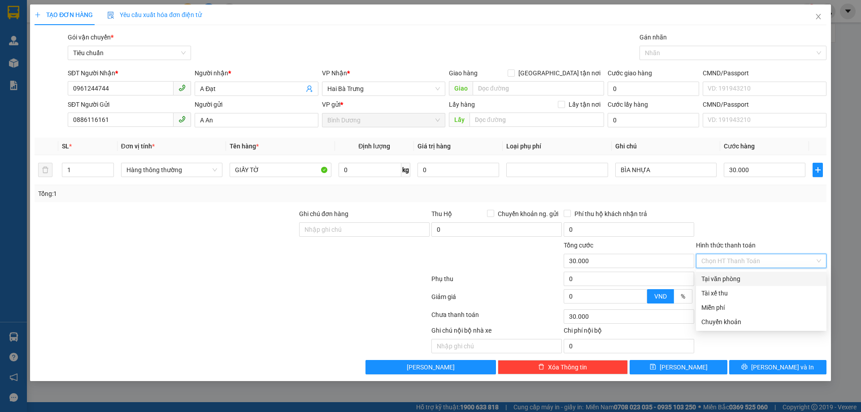
click at [737, 279] on div "Tại văn phòng" at bounding box center [761, 279] width 120 height 10
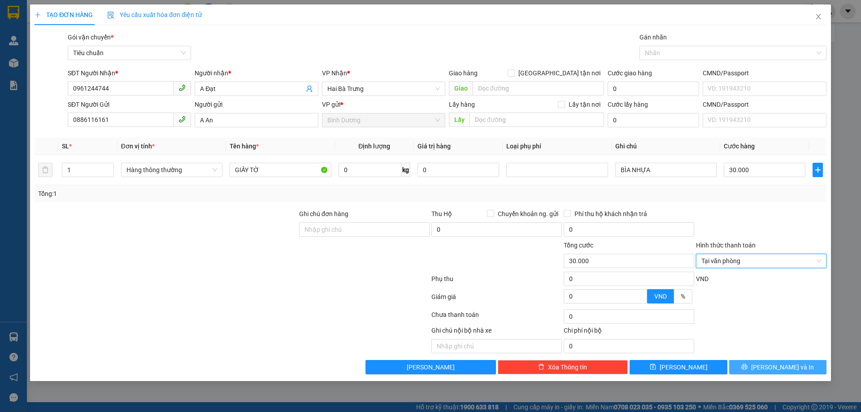
click at [765, 361] on button "[PERSON_NAME] và In" at bounding box center [777, 367] width 97 height 14
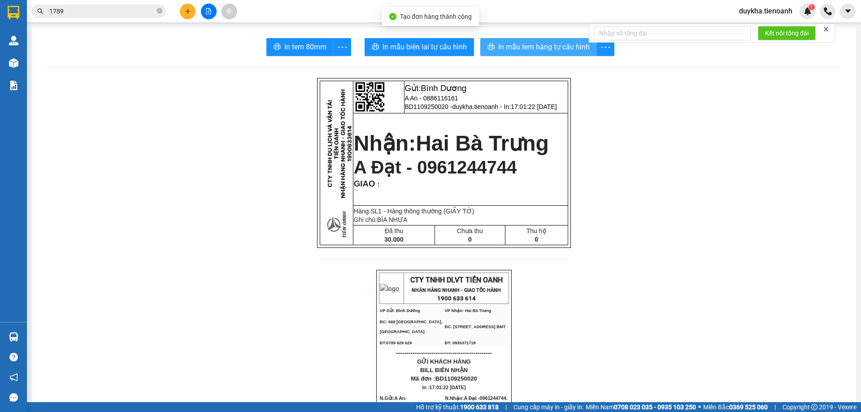
click at [494, 53] on button "In mẫu tem hàng tự cấu hình" at bounding box center [538, 47] width 117 height 18
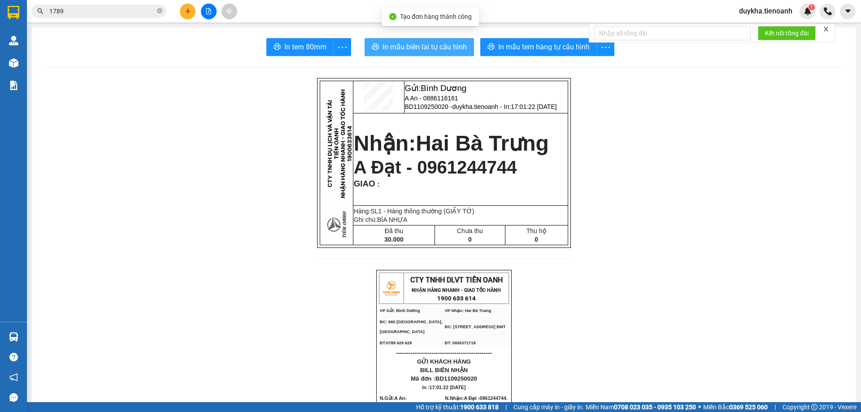
click at [434, 48] on span "In mẫu biên lai tự cấu hình" at bounding box center [424, 46] width 84 height 11
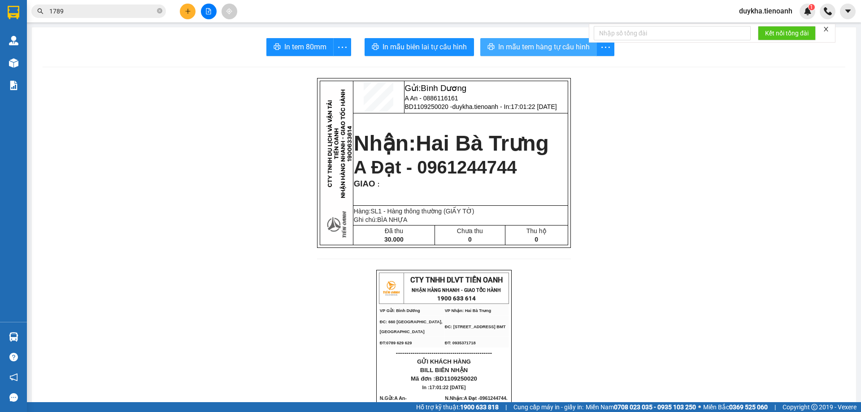
click at [567, 49] on span "In mẫu tem hàng tự cấu hình" at bounding box center [543, 46] width 91 height 11
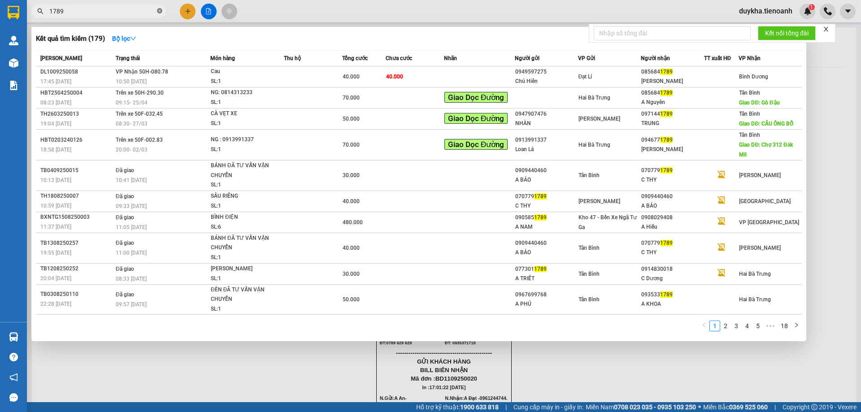
click at [157, 12] on icon "close-circle" at bounding box center [159, 10] width 5 height 5
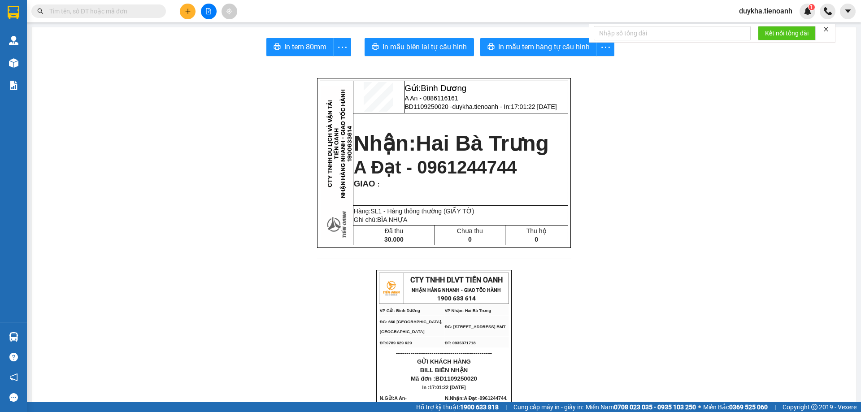
click at [151, 12] on input "text" at bounding box center [102, 11] width 106 height 10
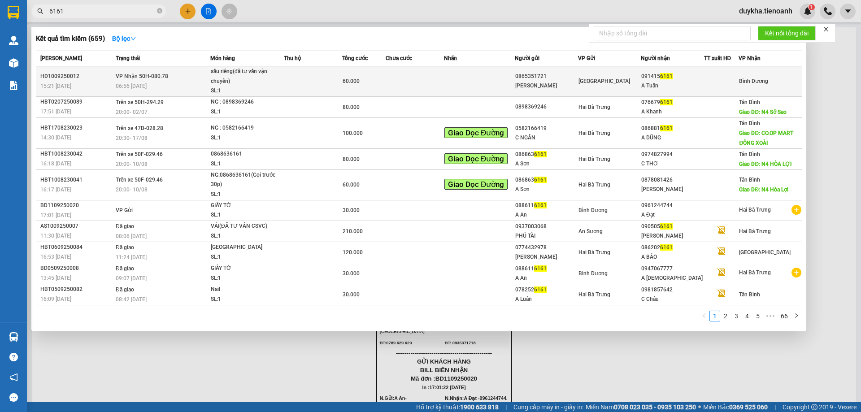
click at [300, 82] on td at bounding box center [313, 81] width 58 height 30
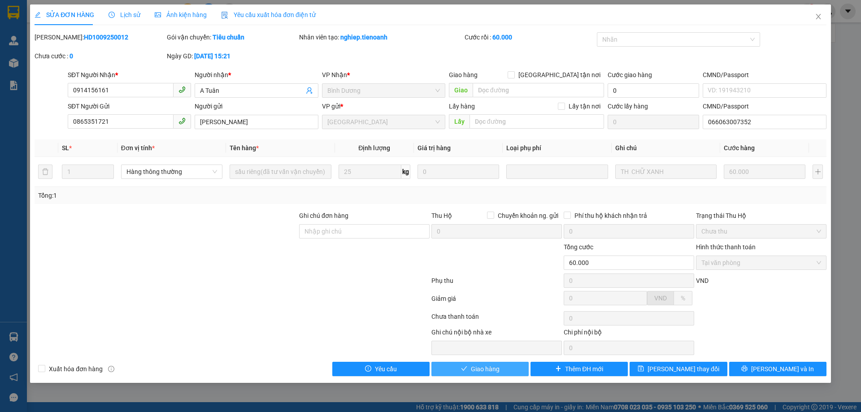
click at [454, 369] on button "Giao hàng" at bounding box center [479, 369] width 97 height 14
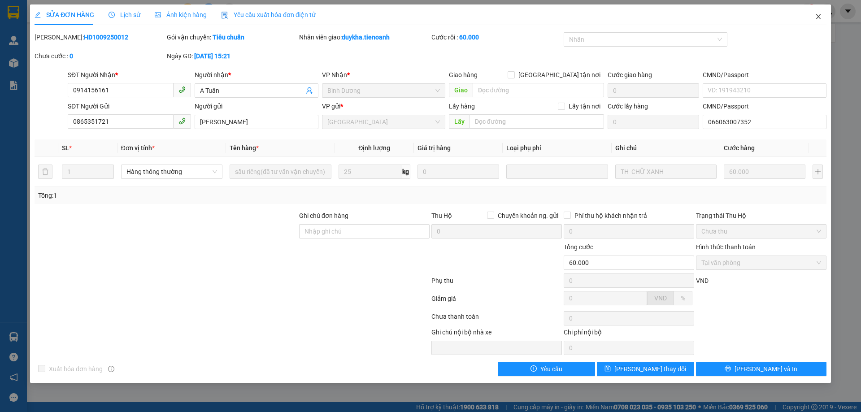
click at [815, 16] on icon "close" at bounding box center [817, 16] width 7 height 7
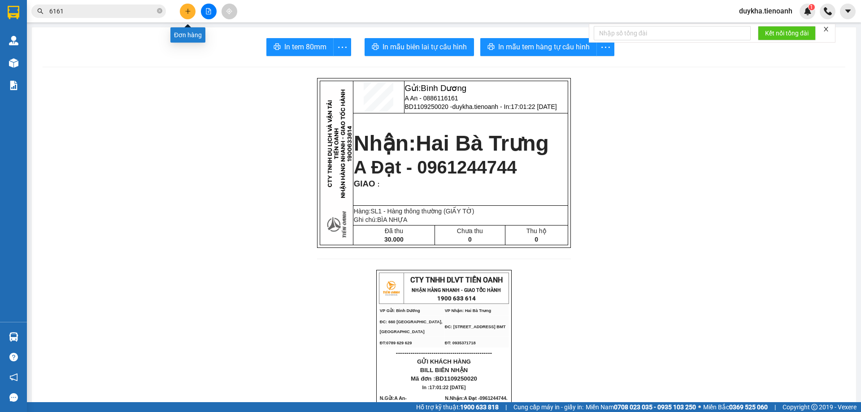
click at [185, 11] on icon "plus" at bounding box center [188, 11] width 6 height 6
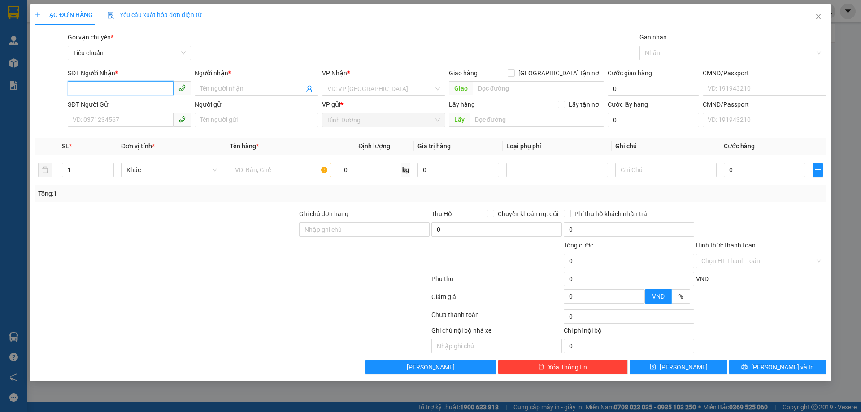
click at [133, 89] on input "SĐT Người Nhận *" at bounding box center [121, 88] width 106 height 14
click at [127, 108] on div "0914851618 - A Hưng" at bounding box center [129, 107] width 113 height 10
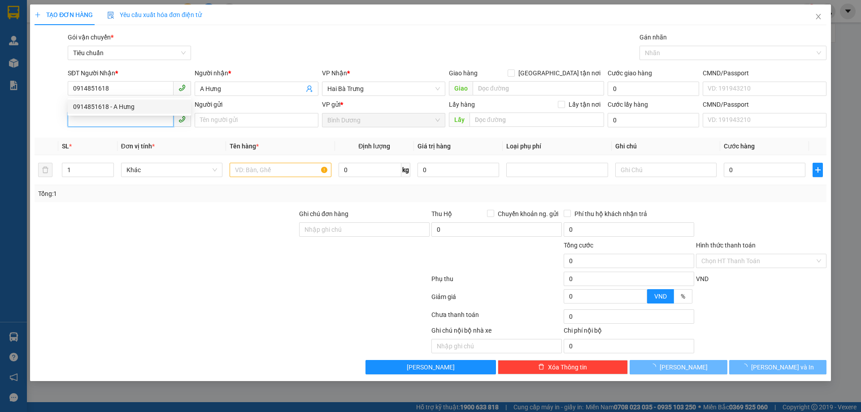
click at [134, 126] on input "SĐT Người Gửi" at bounding box center [121, 120] width 106 height 14
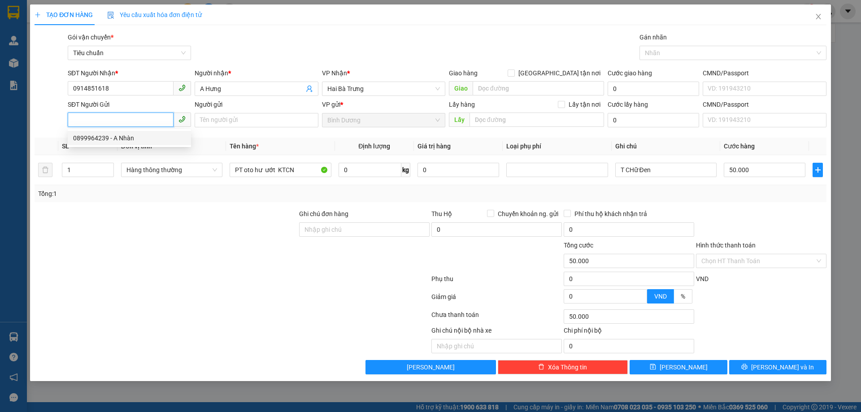
click at [135, 139] on div "0899964239 - A Nhàn" at bounding box center [129, 138] width 113 height 10
click at [208, 250] on div at bounding box center [166, 255] width 264 height 31
click at [741, 172] on input "50.000" at bounding box center [764, 170] width 82 height 14
click at [742, 193] on div "Tổng: 1" at bounding box center [430, 194] width 784 height 10
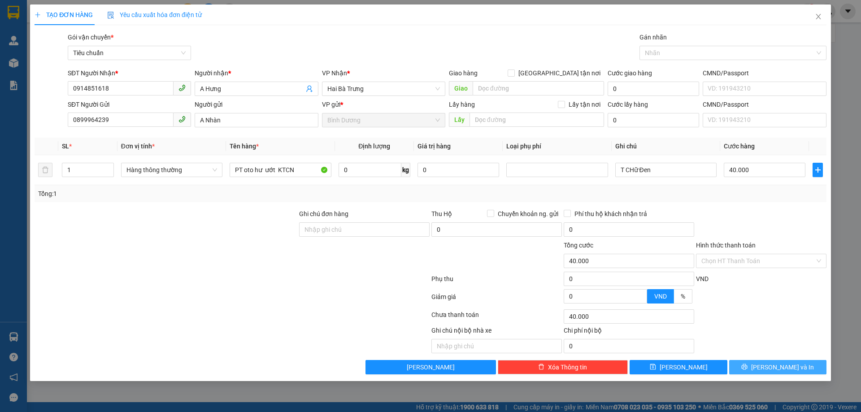
click at [759, 362] on button "[PERSON_NAME] và In" at bounding box center [777, 367] width 97 height 14
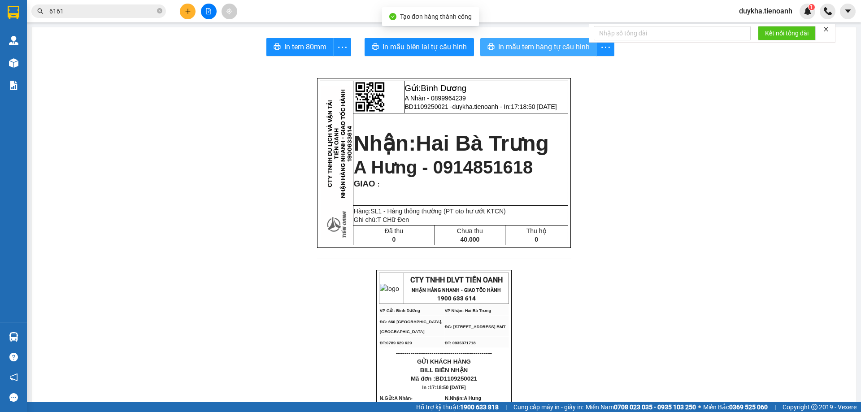
click at [500, 43] on span "In mẫu tem hàng tự cấu hình" at bounding box center [543, 46] width 91 height 11
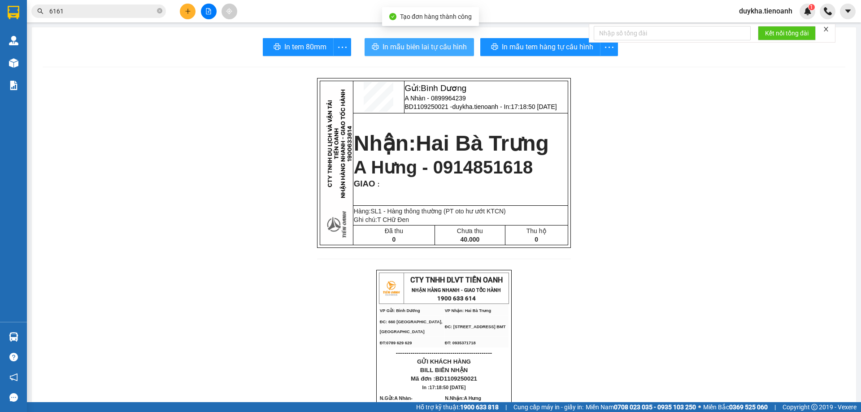
click at [451, 51] on span "In mẫu biên lai tự cấu hình" at bounding box center [424, 46] width 84 height 11
